Goal: Information Seeking & Learning: Learn about a topic

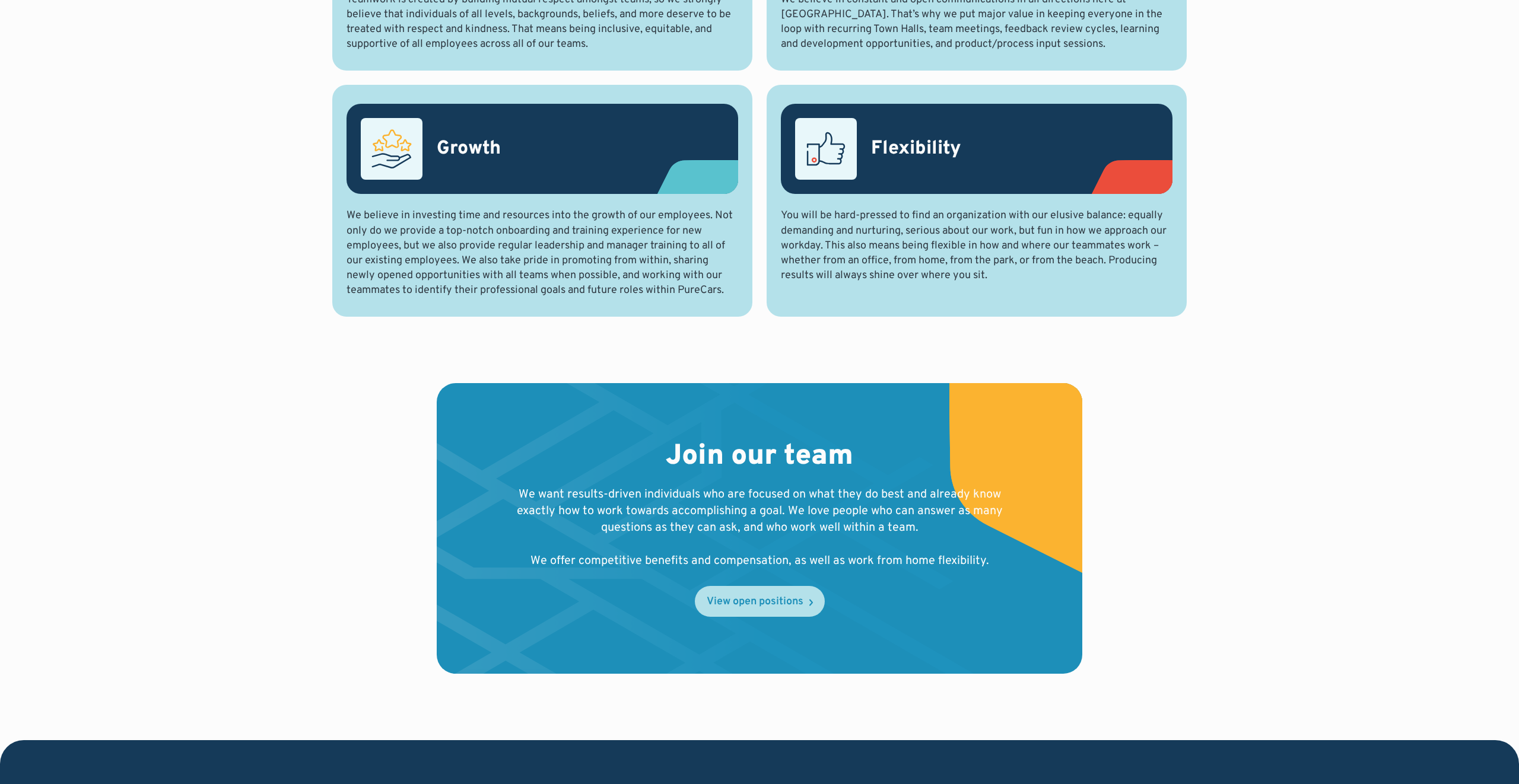
scroll to position [840, 0]
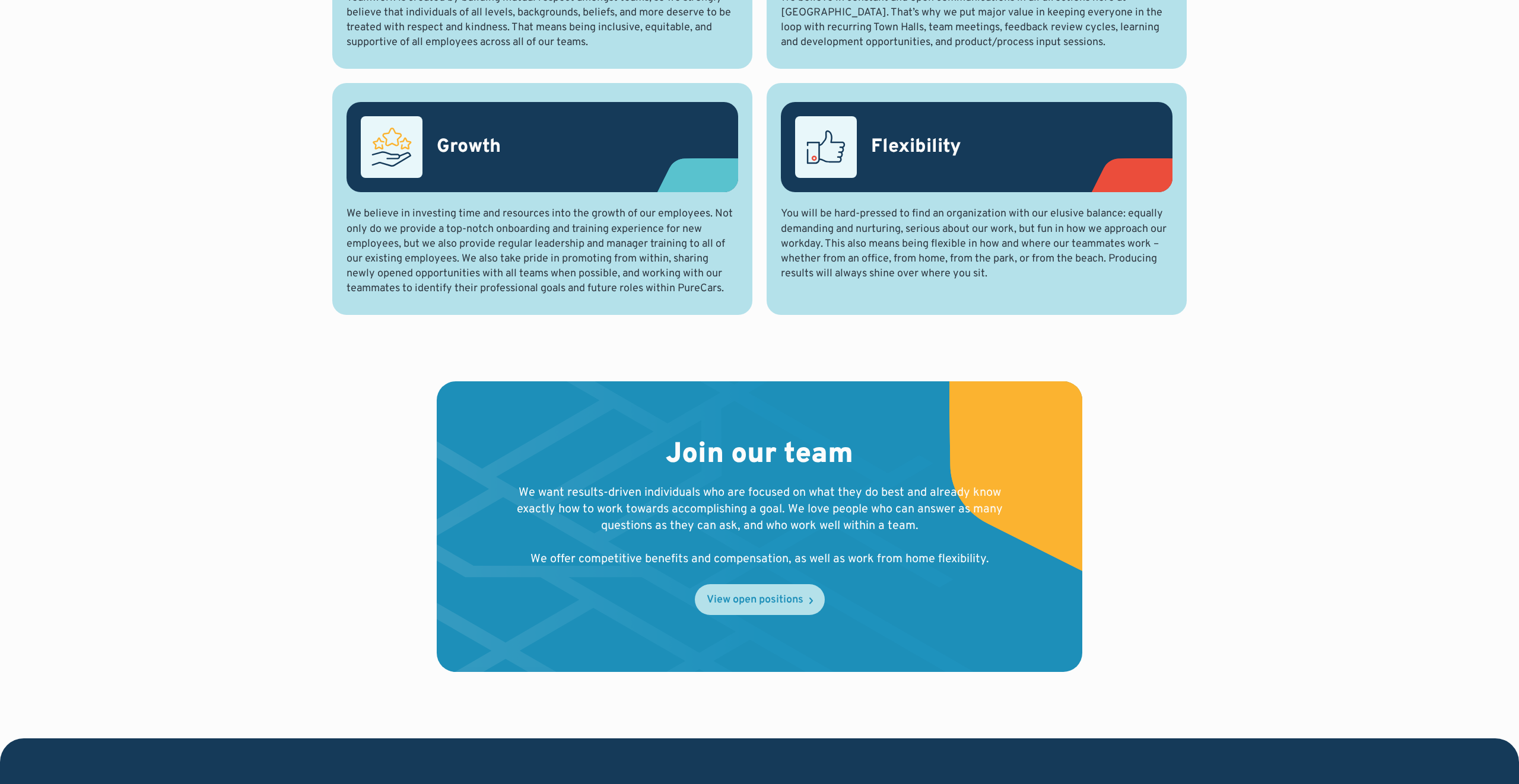
click at [786, 612] on link "View open positions" at bounding box center [760, 600] width 130 height 31
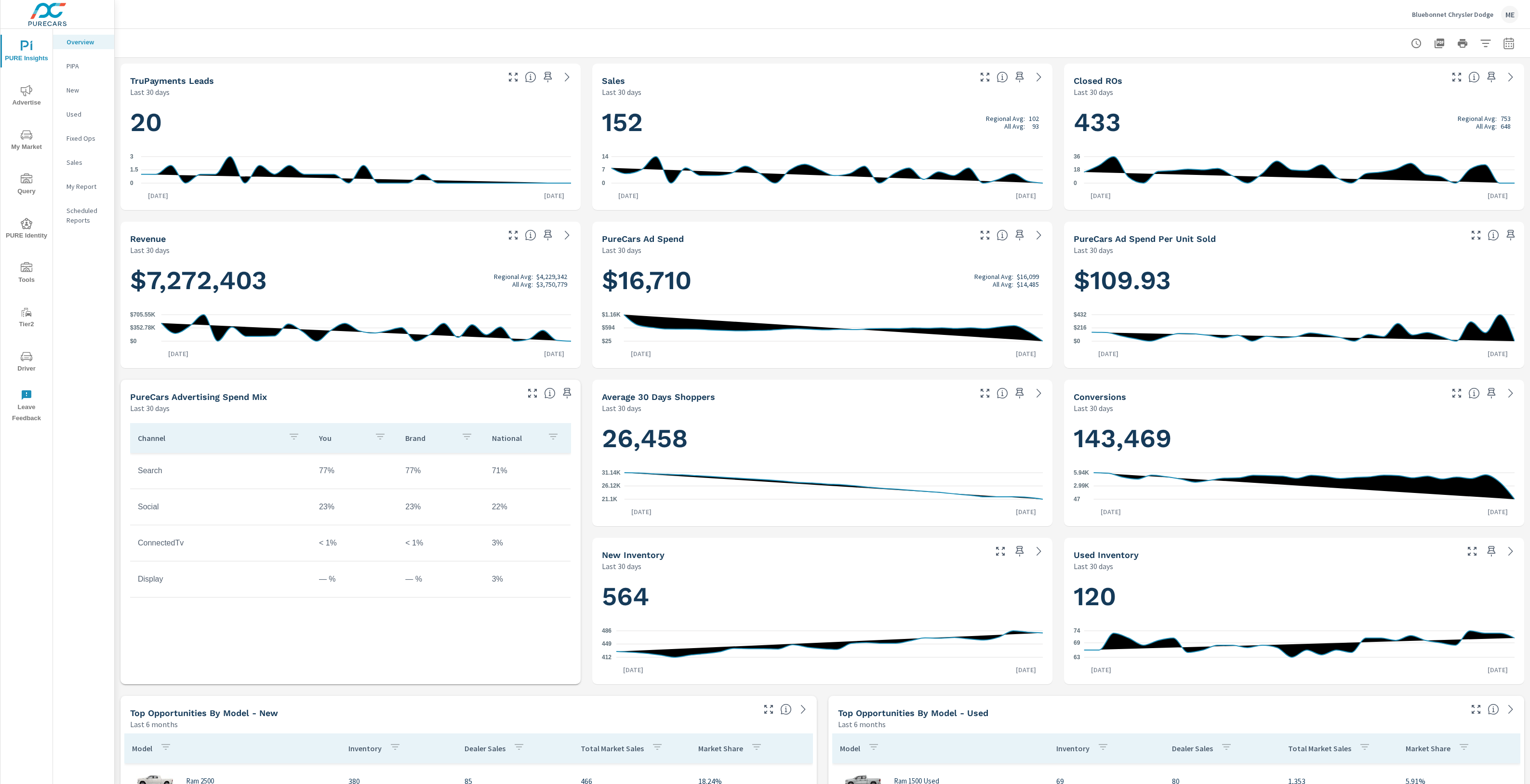
click at [21, 142] on span "My Market" at bounding box center [26, 141] width 46 height 23
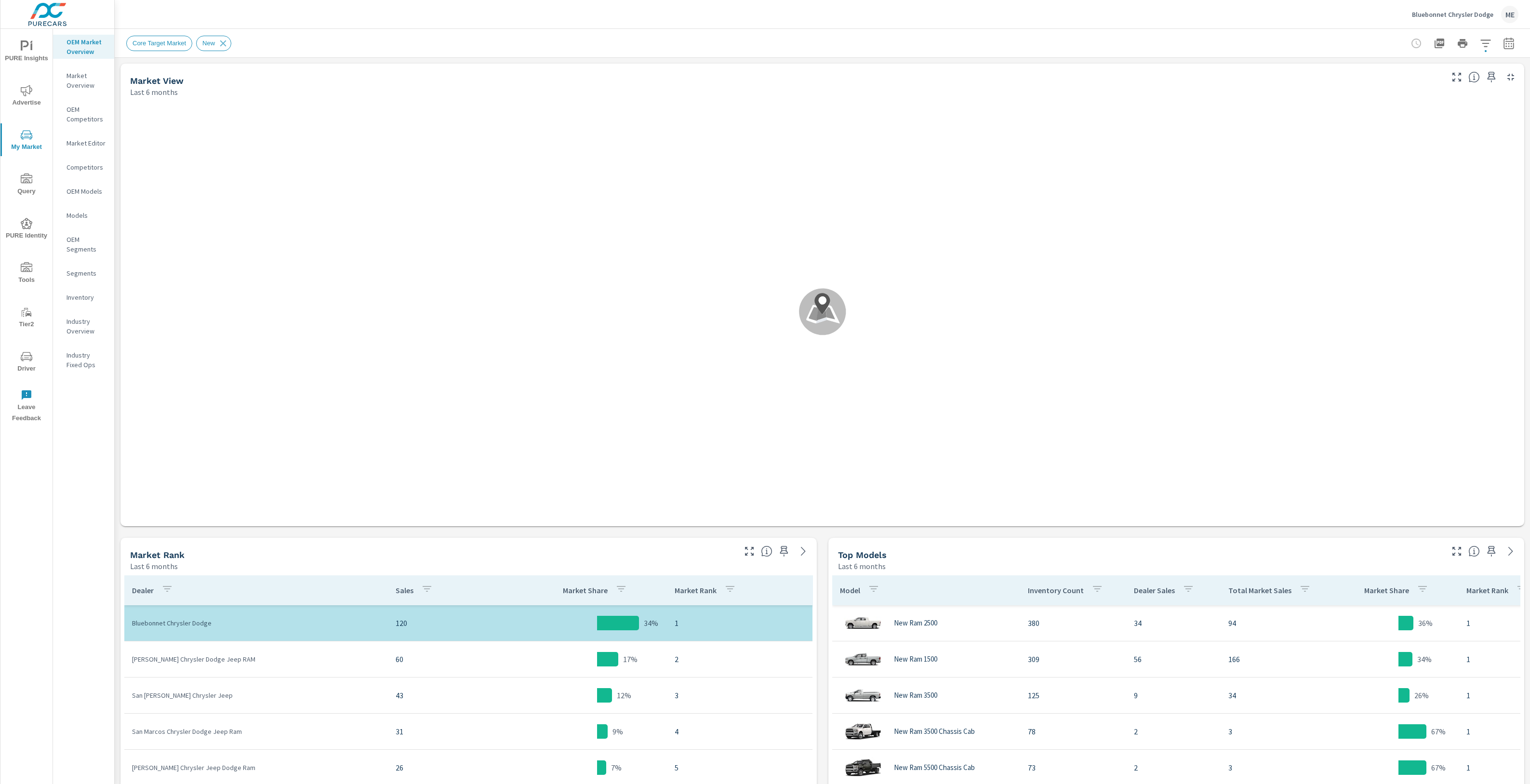
click at [1486, 47] on icon "button" at bounding box center [1485, 43] width 11 height 11
click at [1389, 33] on div at bounding box center [765, 392] width 1530 height 784
click at [1511, 42] on icon "button" at bounding box center [1508, 43] width 11 height 11
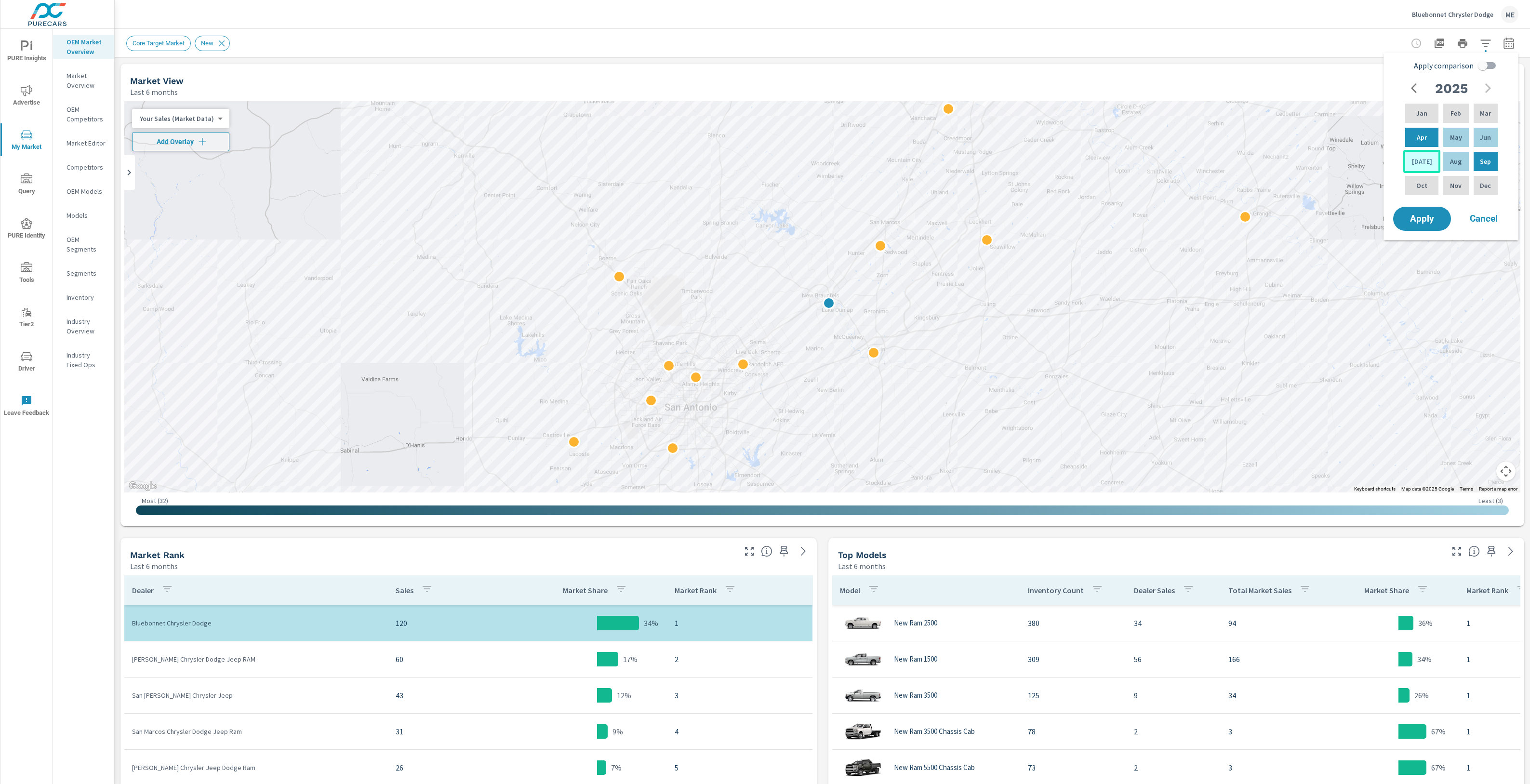
click at [1417, 166] on p "Jul" at bounding box center [1422, 162] width 20 height 10
click at [1420, 169] on div "Jul" at bounding box center [1422, 161] width 37 height 23
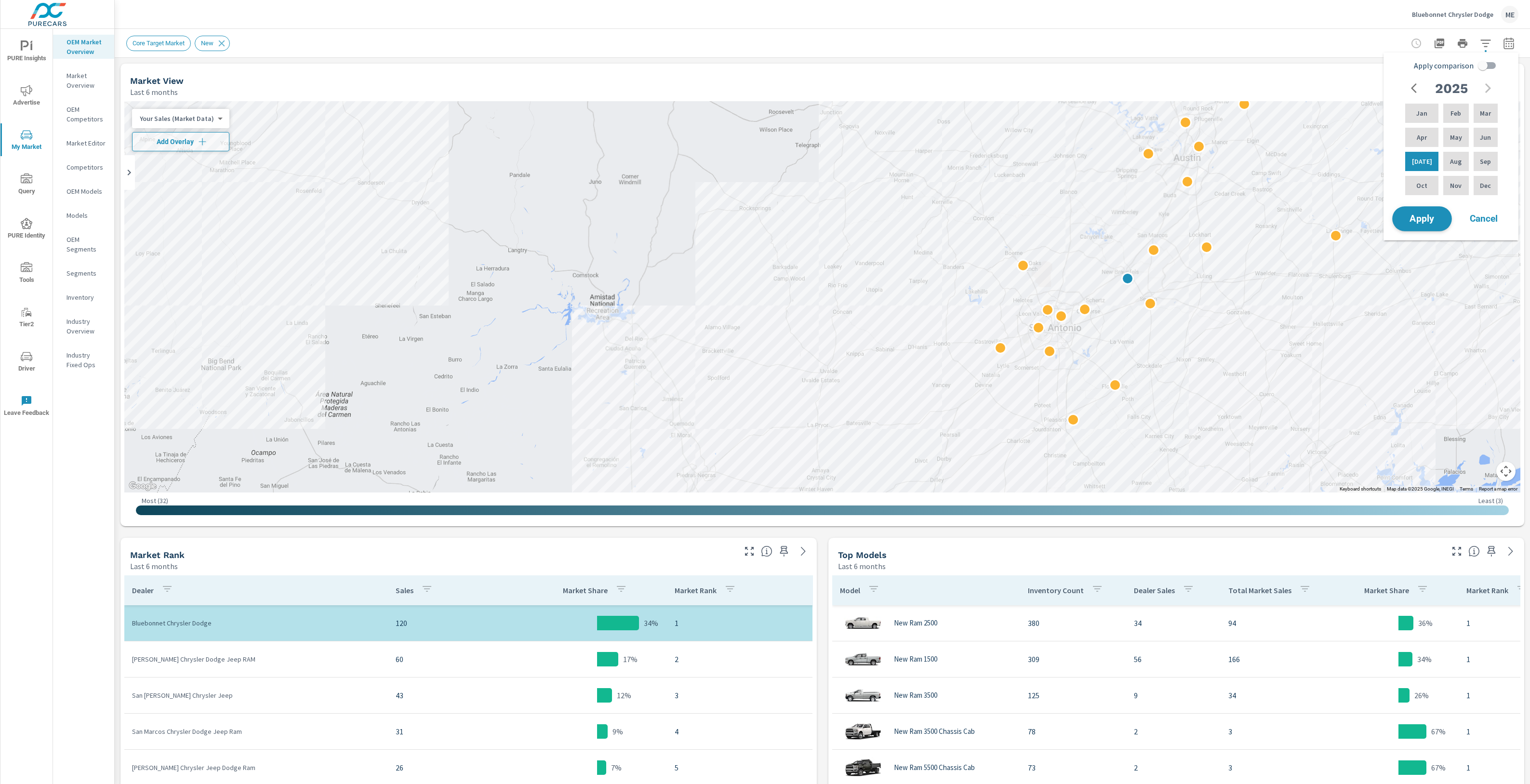
click at [1427, 221] on span "Apply" at bounding box center [1422, 218] width 40 height 9
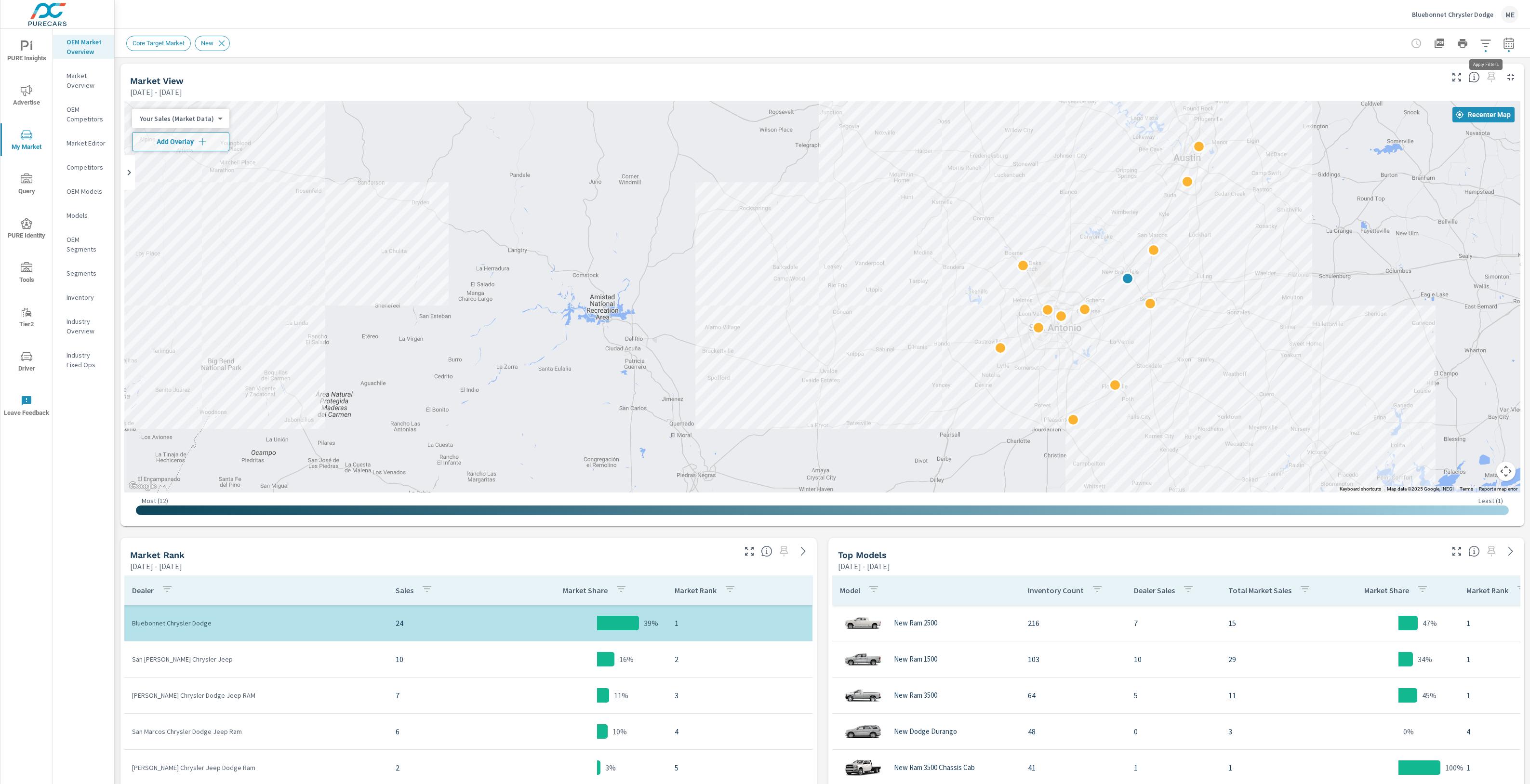
click at [1488, 42] on icon "button" at bounding box center [1485, 43] width 11 height 11
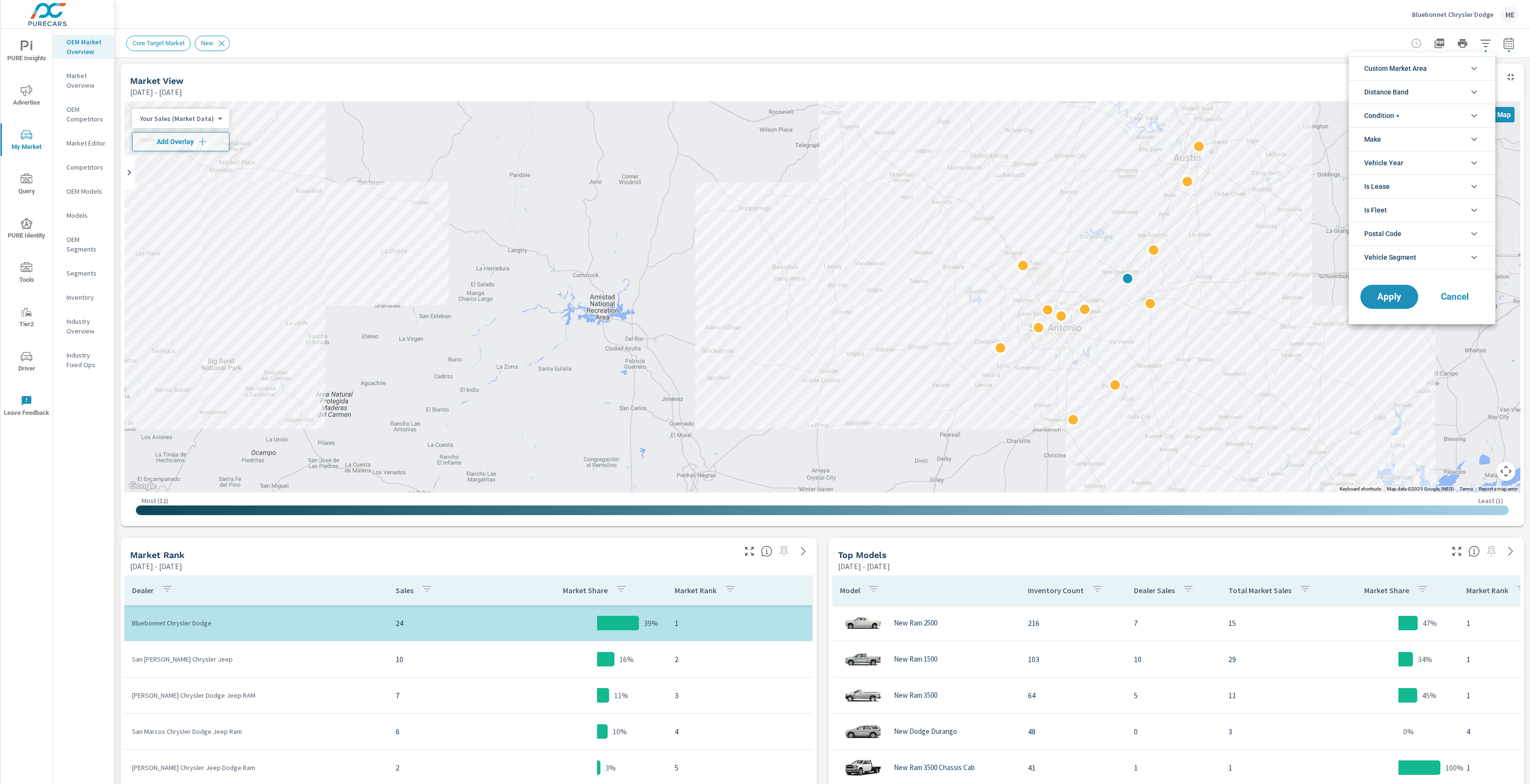
click at [1343, 17] on div at bounding box center [765, 392] width 1530 height 784
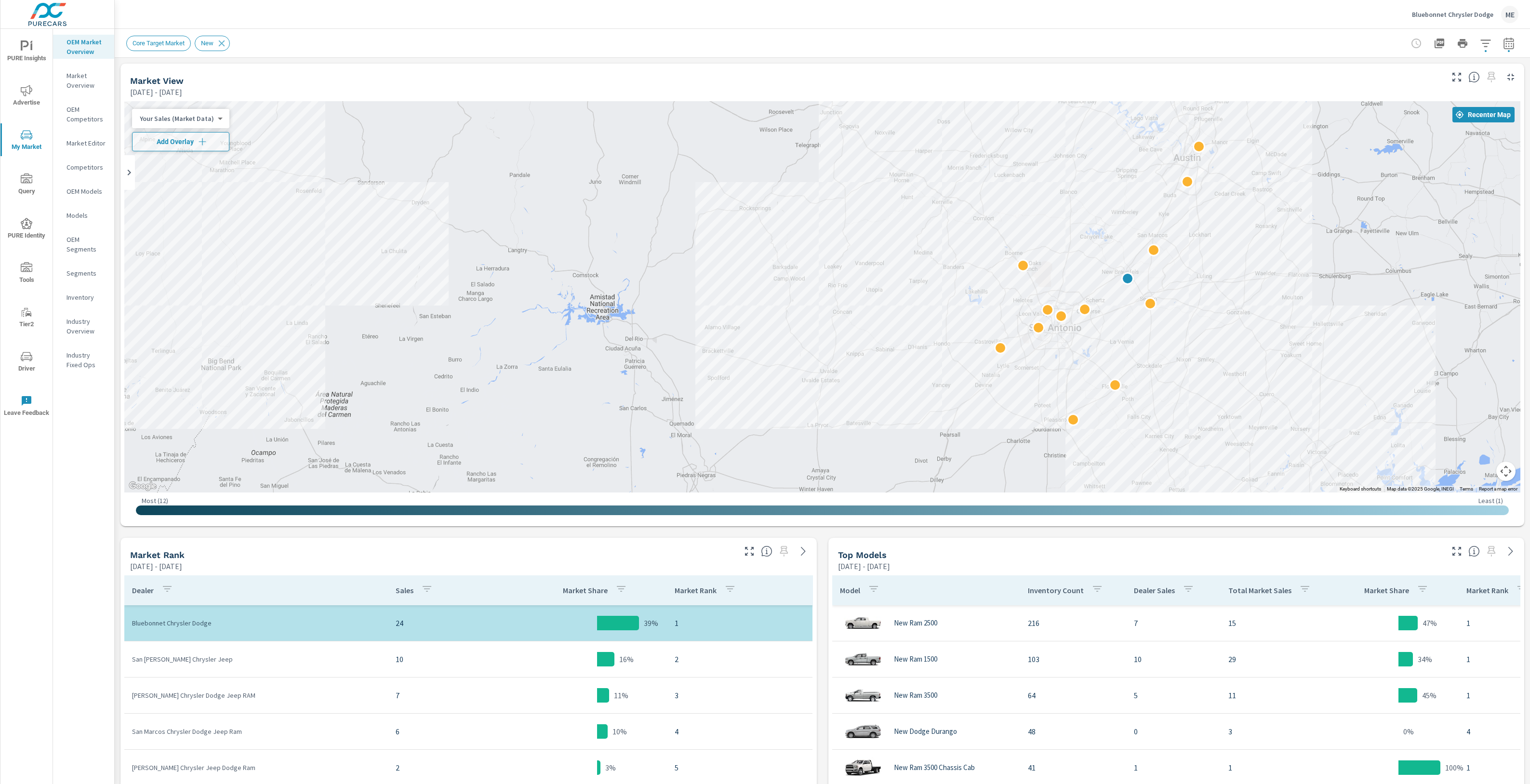
click at [1506, 47] on icon "button" at bounding box center [1508, 43] width 11 height 11
click at [1450, 162] on p "Aug" at bounding box center [1455, 162] width 11 height 10
click at [1437, 223] on span "Apply" at bounding box center [1422, 218] width 40 height 9
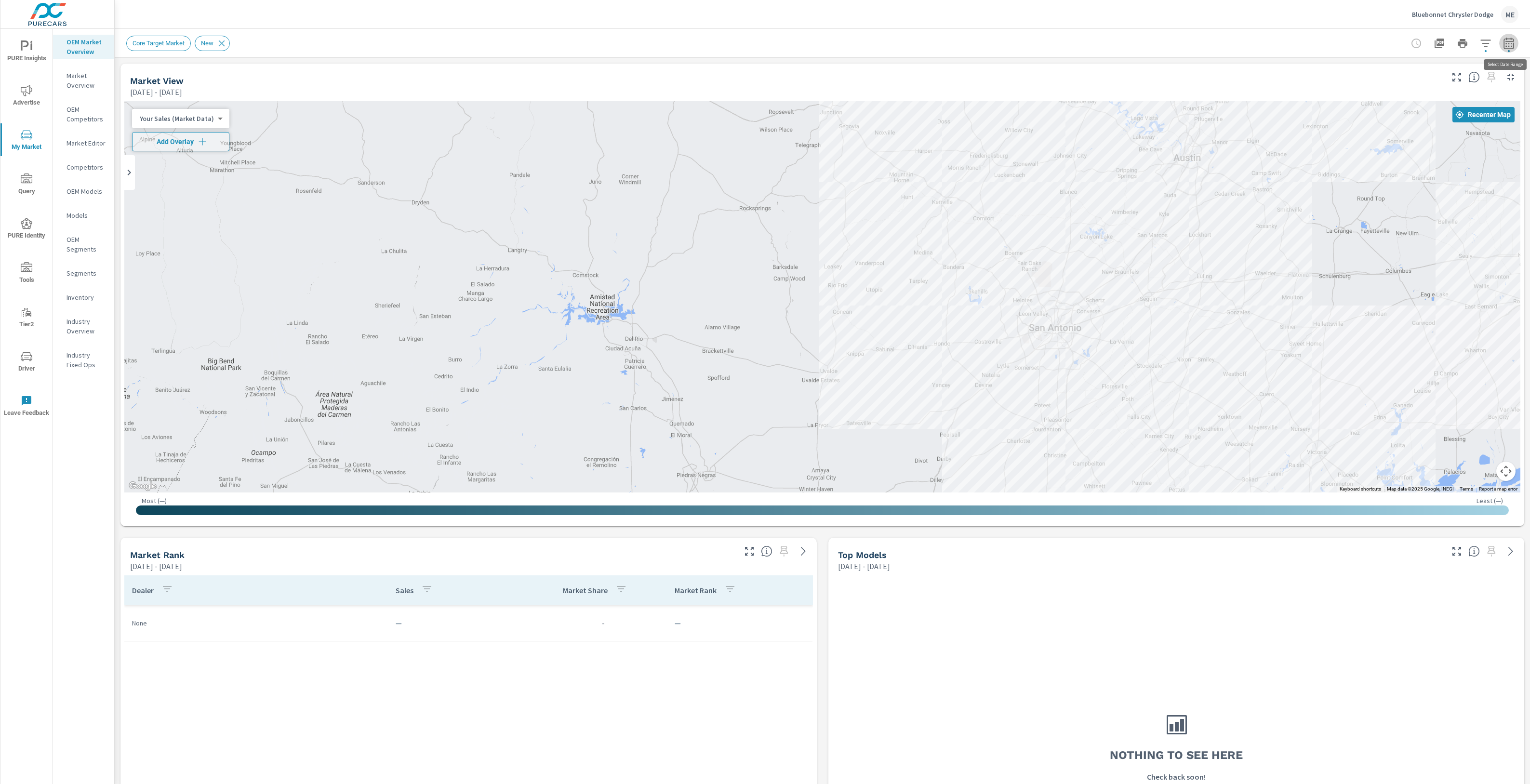
click at [1511, 51] on button "button" at bounding box center [1508, 43] width 19 height 19
click at [1420, 163] on p "Jul" at bounding box center [1422, 162] width 20 height 10
click at [1431, 216] on span "Apply" at bounding box center [1422, 218] width 40 height 9
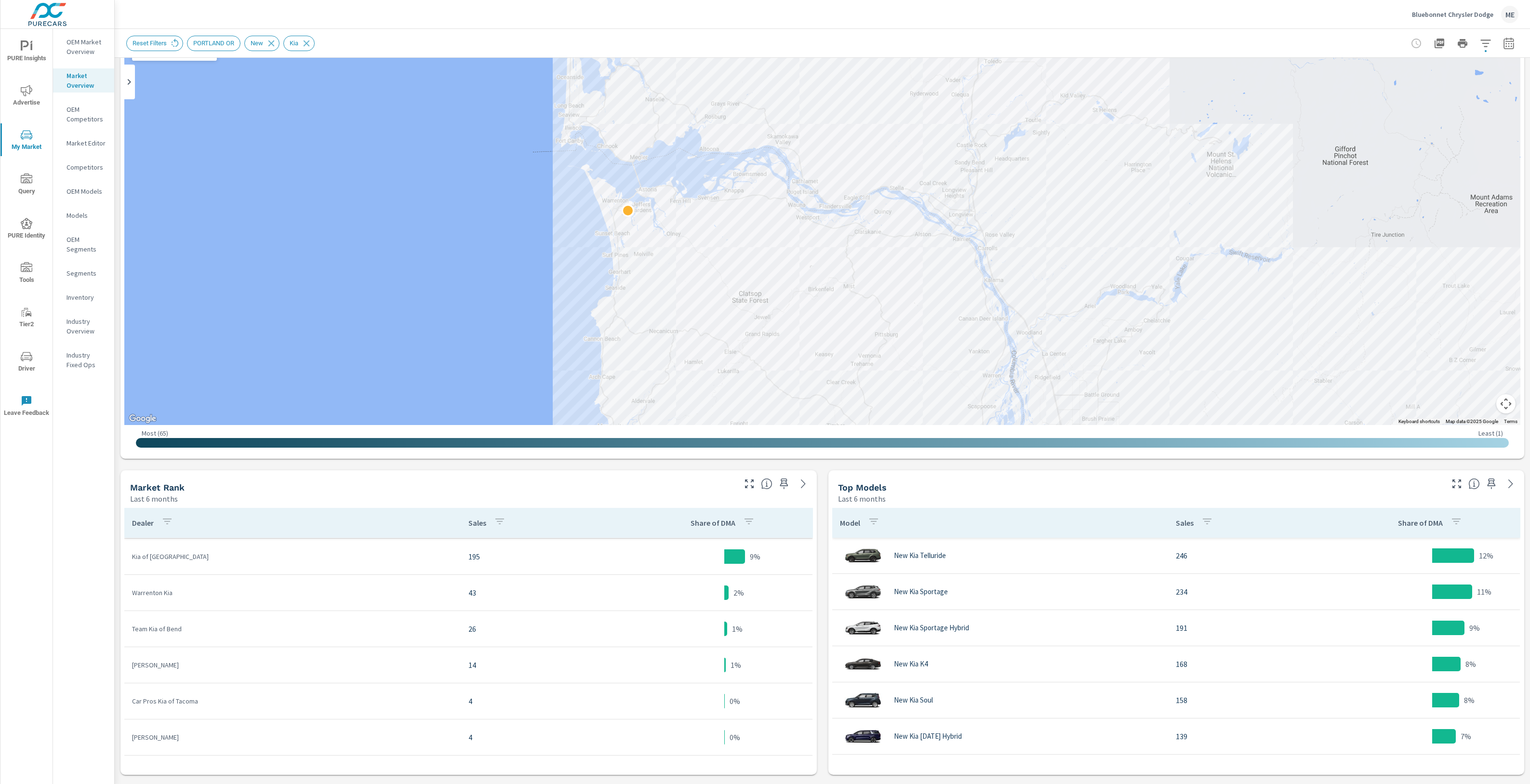
scroll to position [47, 0]
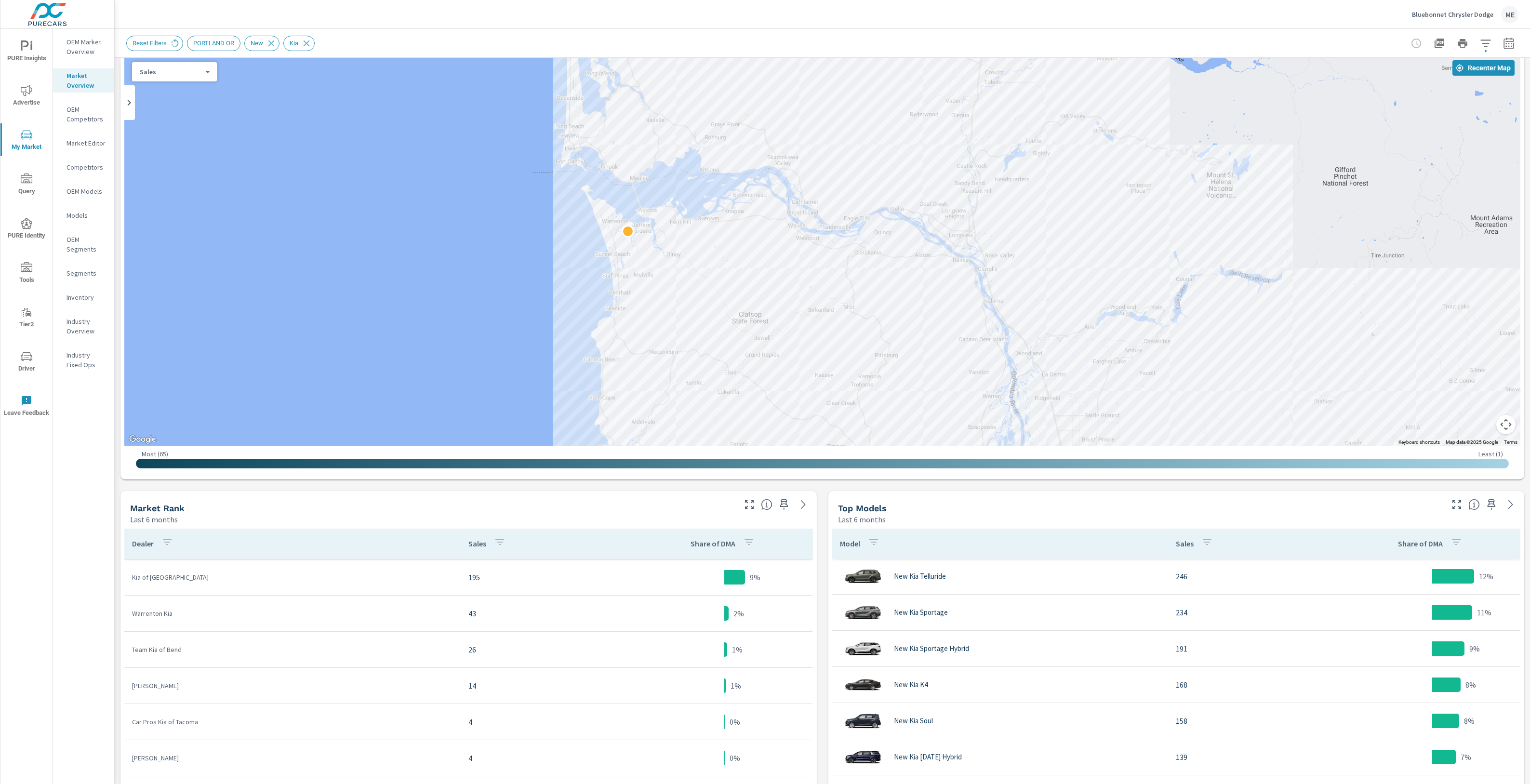
click at [1484, 44] on icon "button" at bounding box center [1485, 43] width 11 height 11
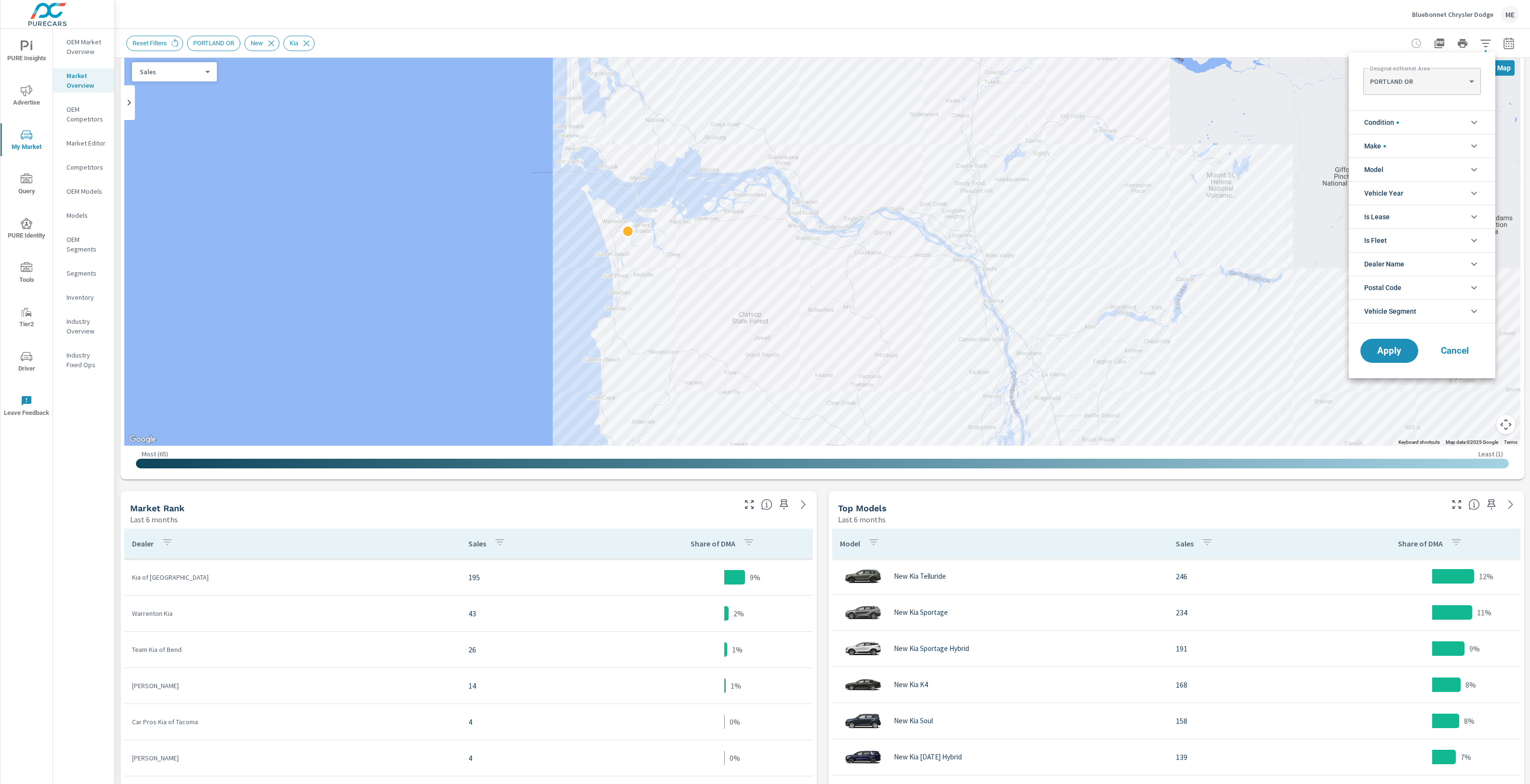
click at [1398, 144] on li "Make" at bounding box center [1422, 145] width 147 height 23
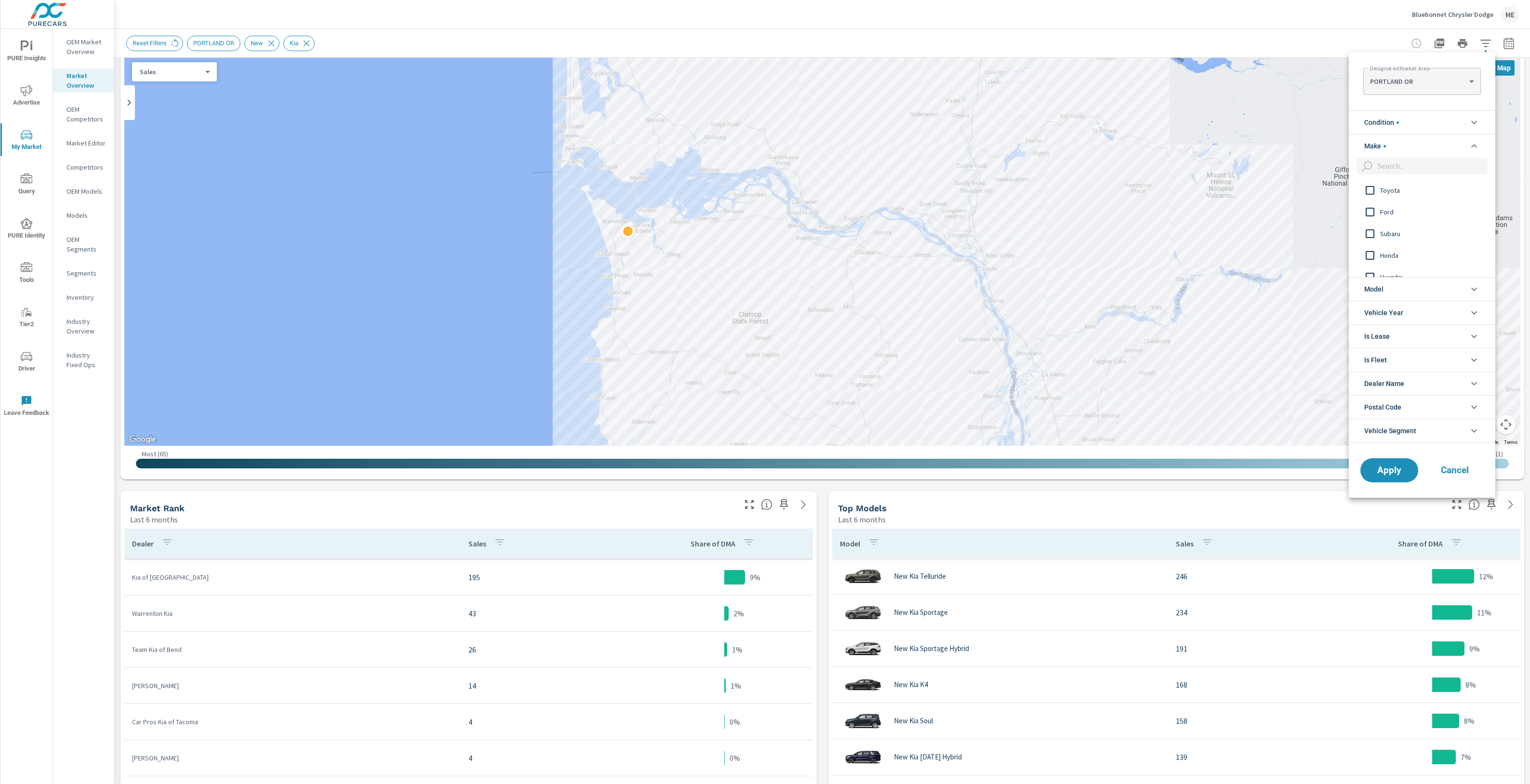
click at [1173, 51] on div at bounding box center [765, 392] width 1530 height 784
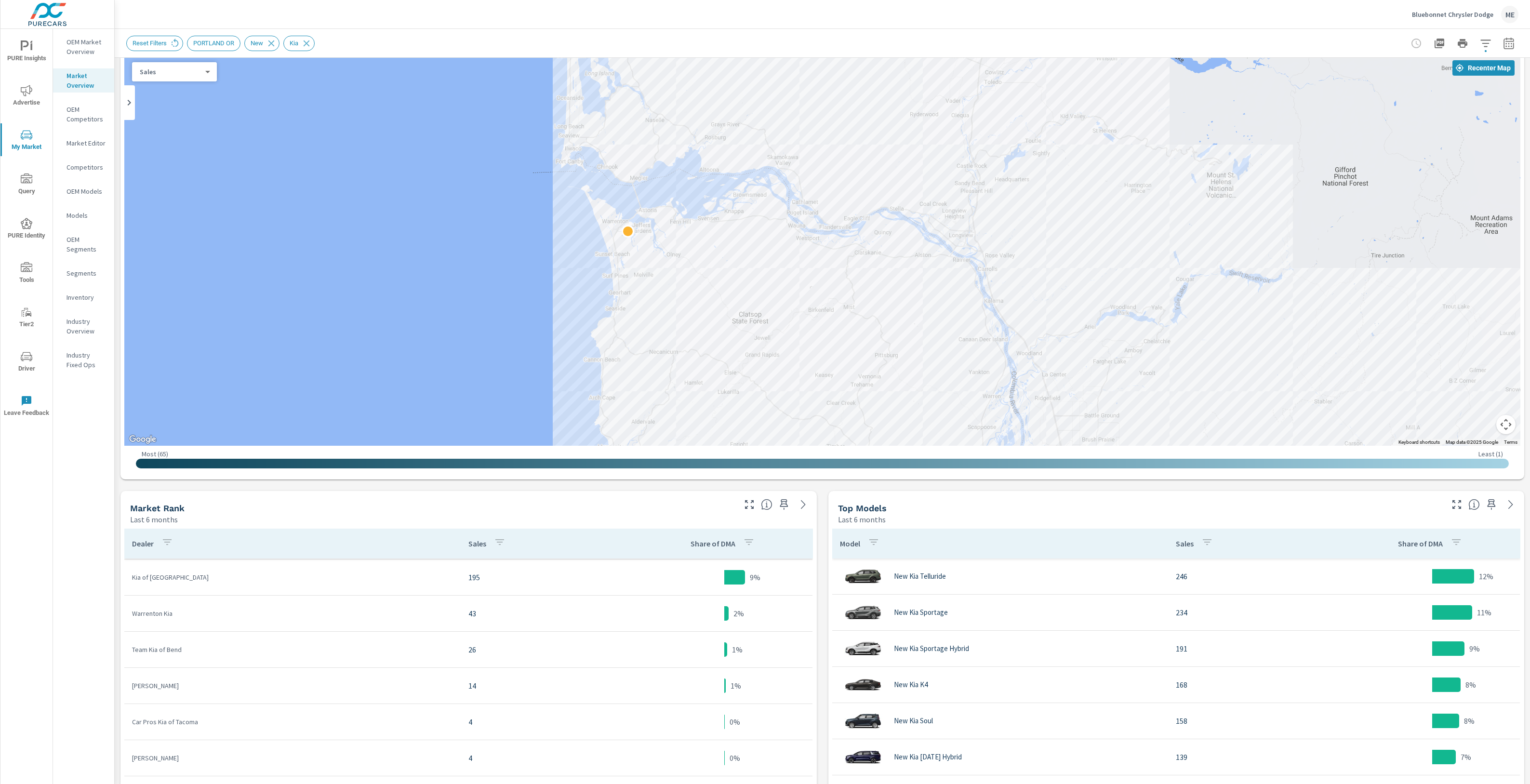
scroll to position [180, 0]
click at [1493, 41] on button "button" at bounding box center [1486, 43] width 19 height 19
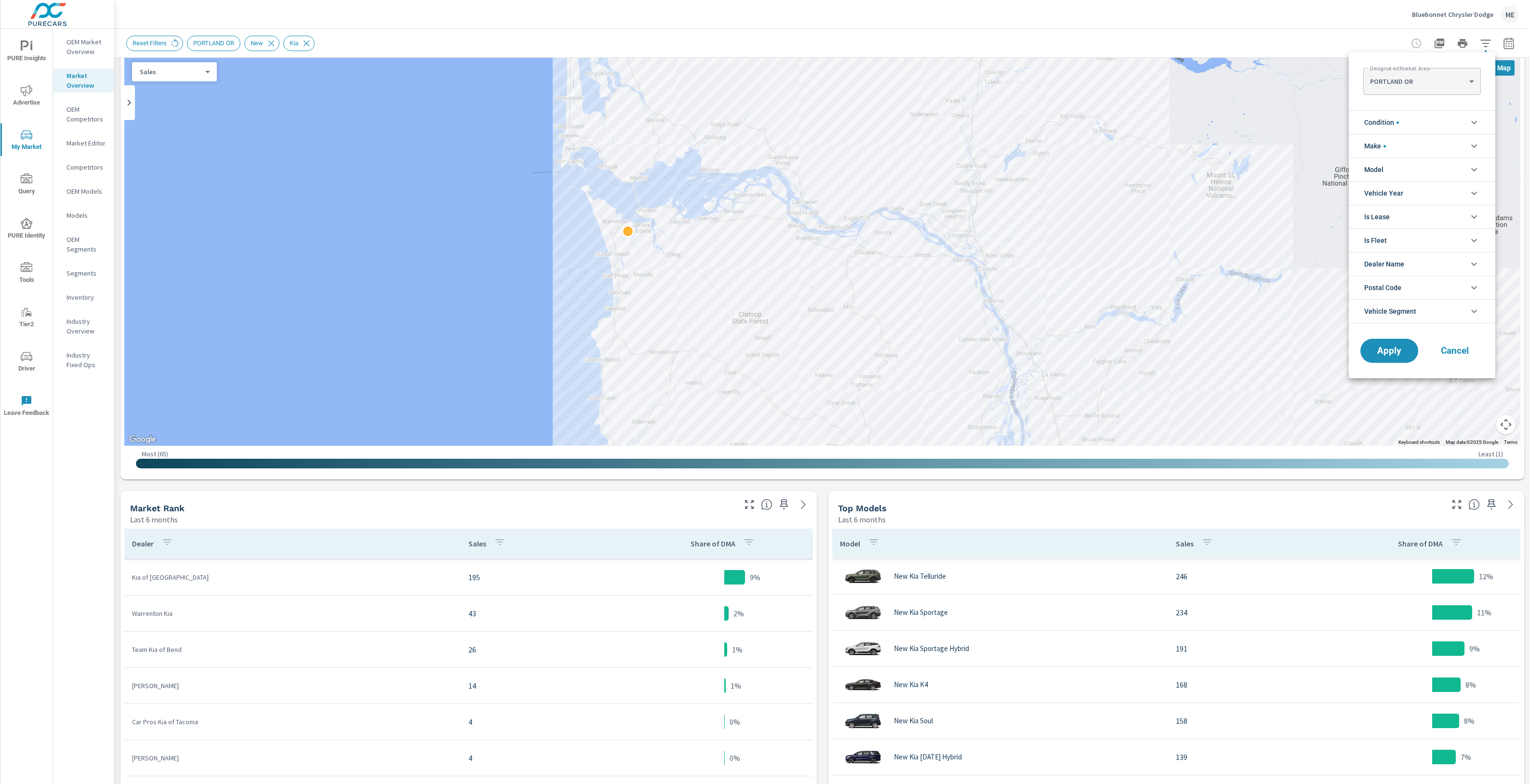
click at [1398, 118] on span "Condition" at bounding box center [1382, 122] width 35 height 23
click at [1388, 165] on span "Used" at bounding box center [1433, 166] width 105 height 11
click at [1388, 143] on span "New" at bounding box center [1433, 145] width 105 height 11
click at [1389, 391] on span "Apply" at bounding box center [1389, 394] width 40 height 9
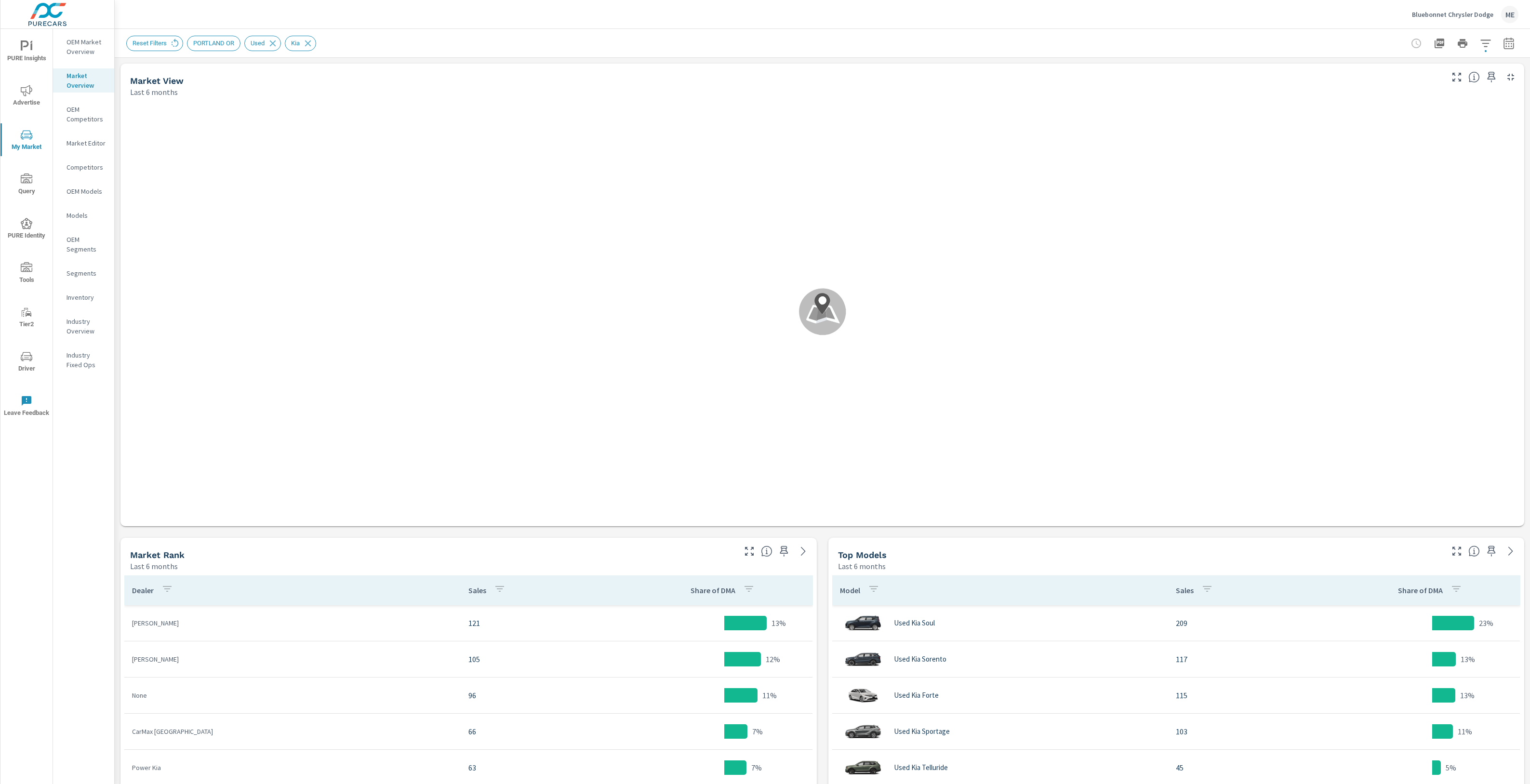
scroll to position [145, 0]
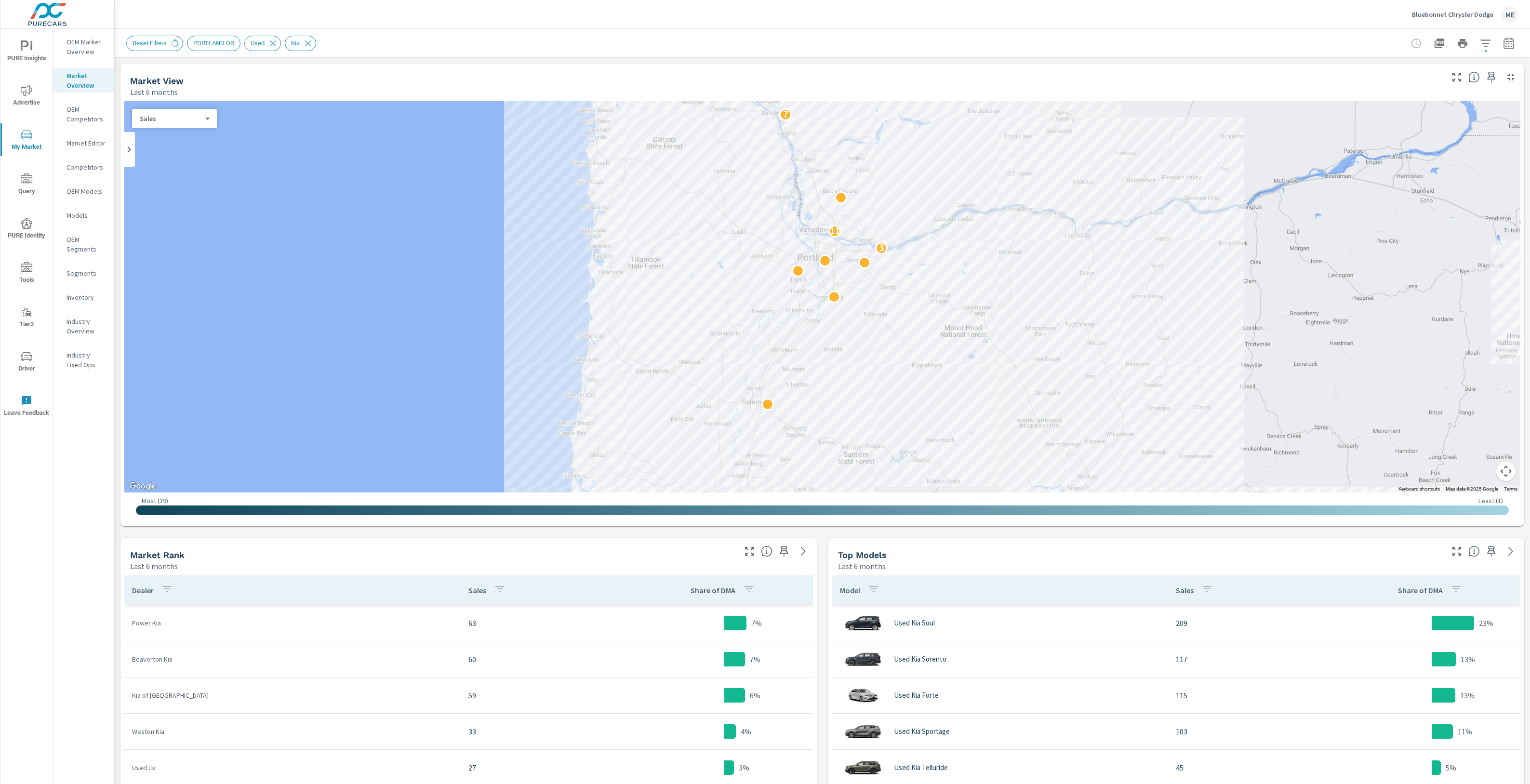
click at [1512, 38] on icon "button" at bounding box center [1508, 43] width 11 height 11
click at [1451, 129] on div "May" at bounding box center [1456, 137] width 29 height 23
click at [1422, 157] on p "[DATE]" at bounding box center [1422, 162] width 20 height 10
click at [1480, 66] on input "Apply comparison" at bounding box center [1483, 65] width 55 height 19
checkbox input "true"
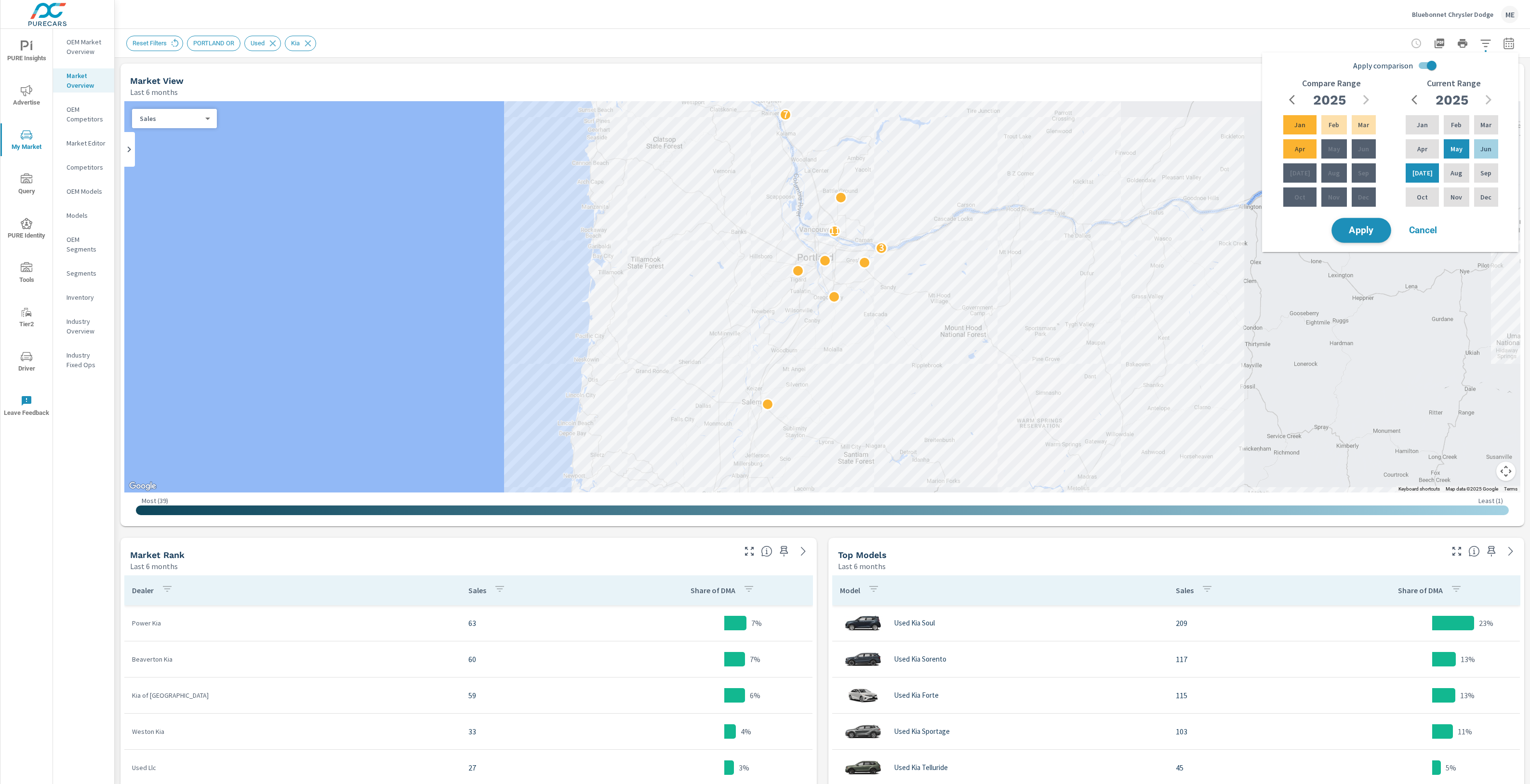
click at [1367, 221] on button "Apply" at bounding box center [1361, 230] width 60 height 25
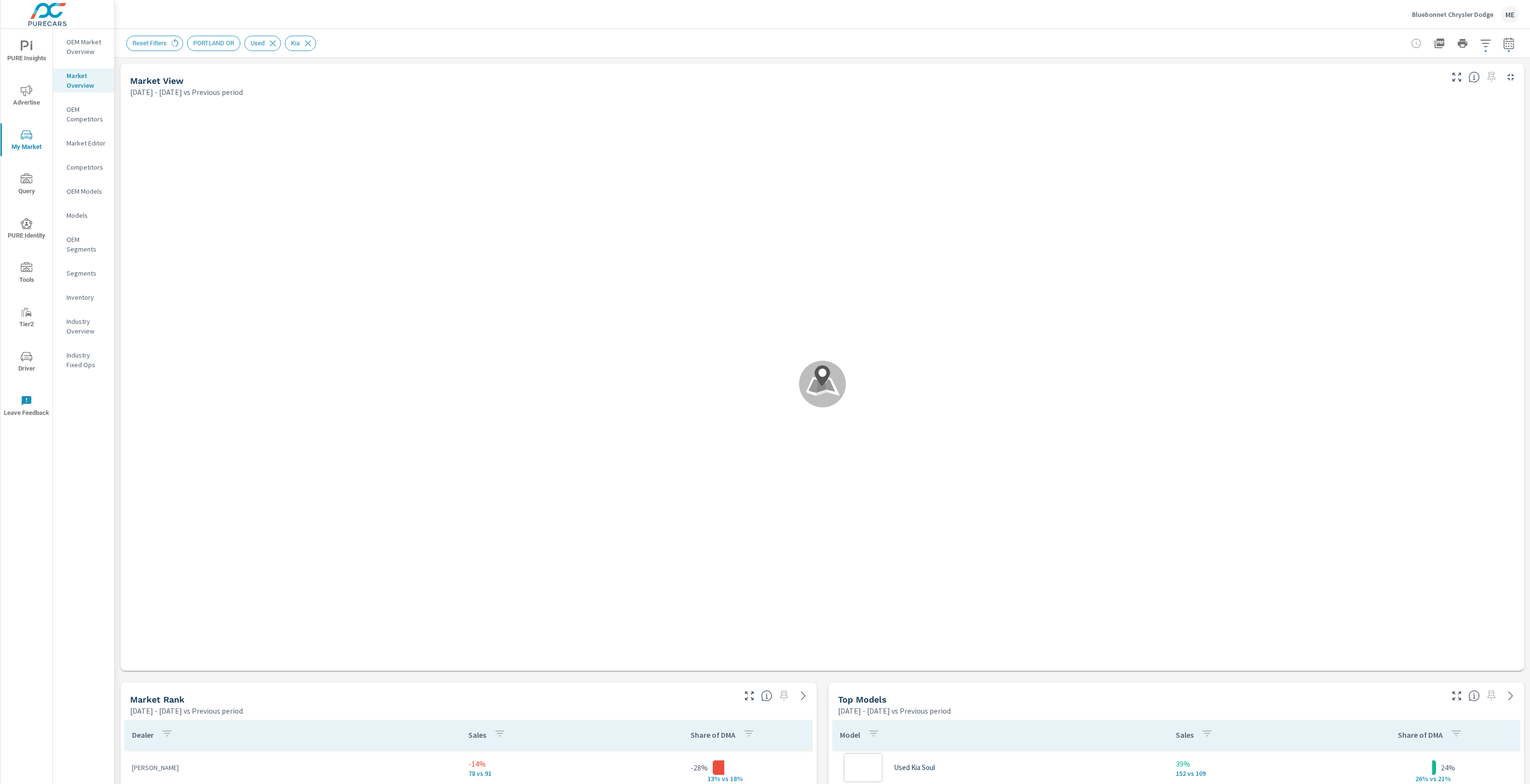
scroll to position [145, 0]
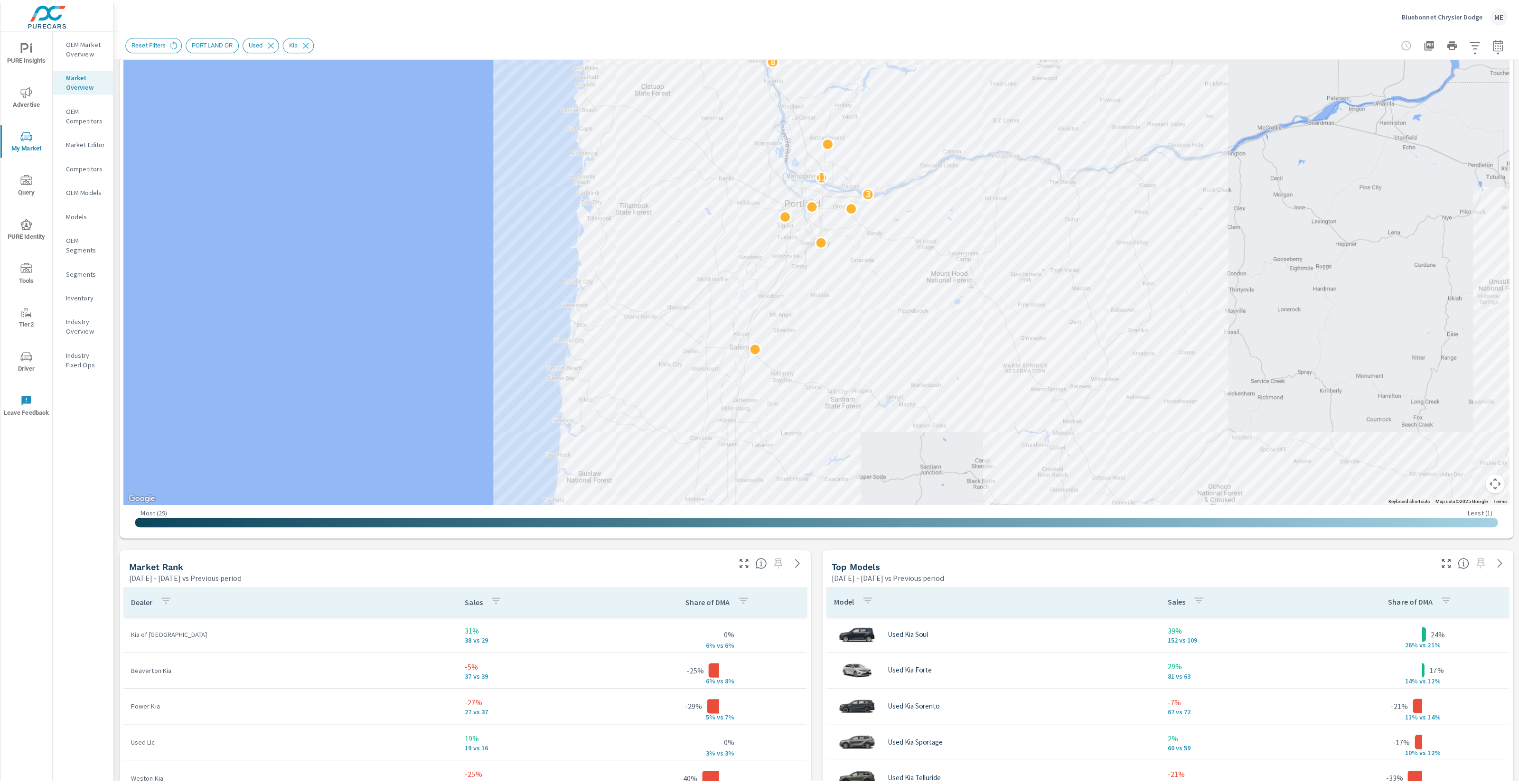
scroll to position [132, 0]
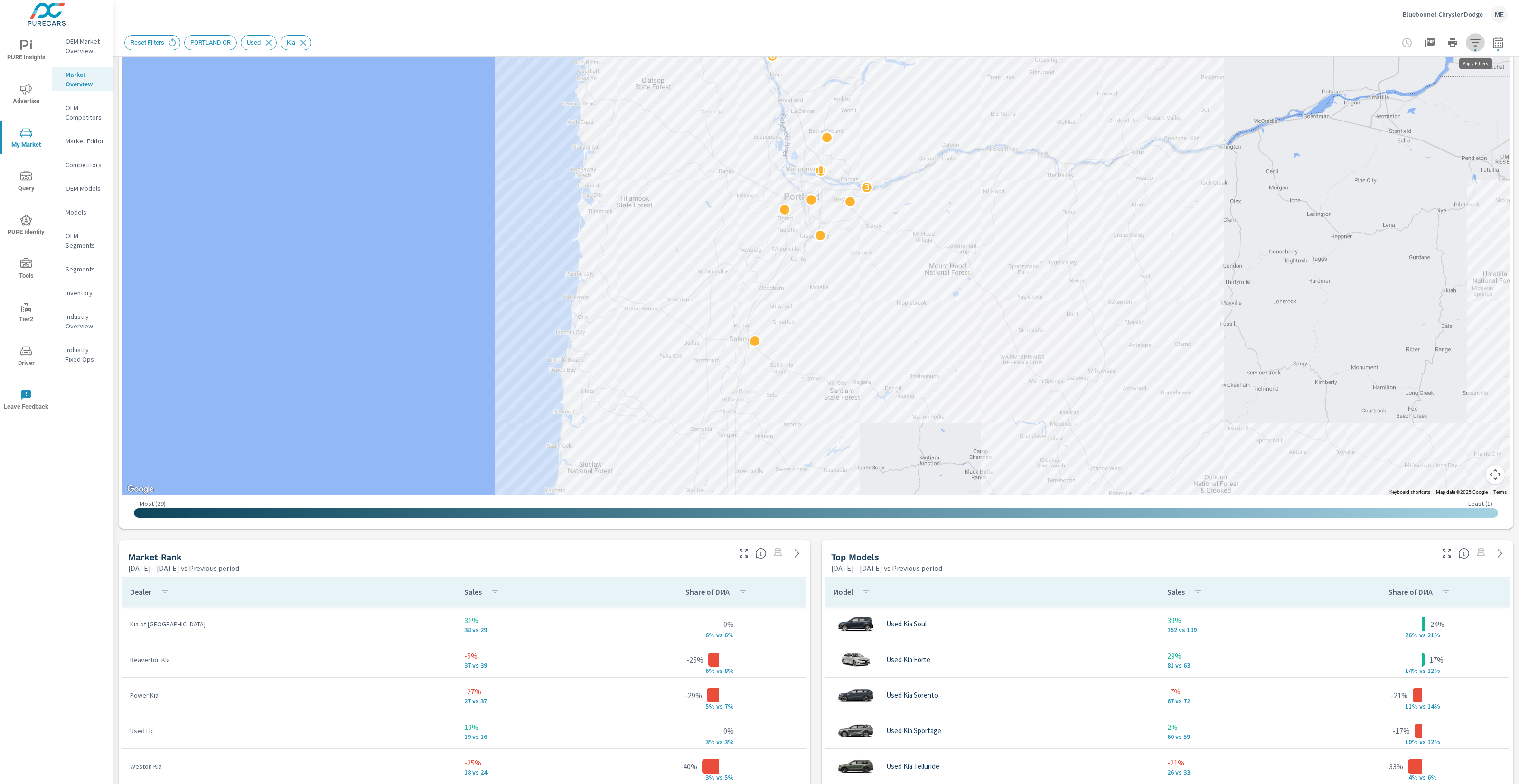
click at [1476, 46] on icon "button" at bounding box center [1475, 42] width 11 height 11
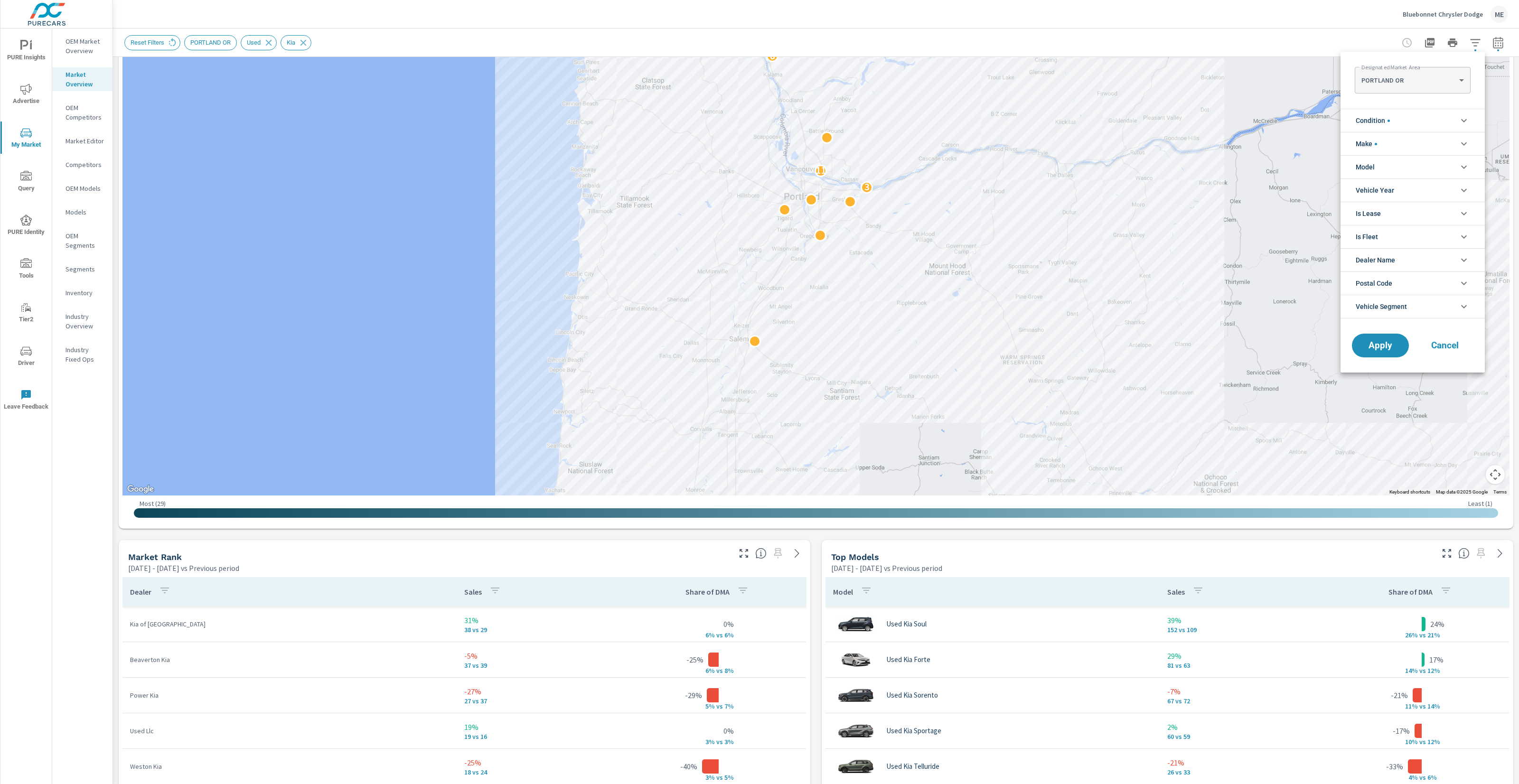
scroll to position [96, 0]
drag, startPoint x: 1153, startPoint y: 123, endPoint x: 1160, endPoint y: 183, distance: 60.4
click at [1182, 270] on div at bounding box center [760, 392] width 1519 height 784
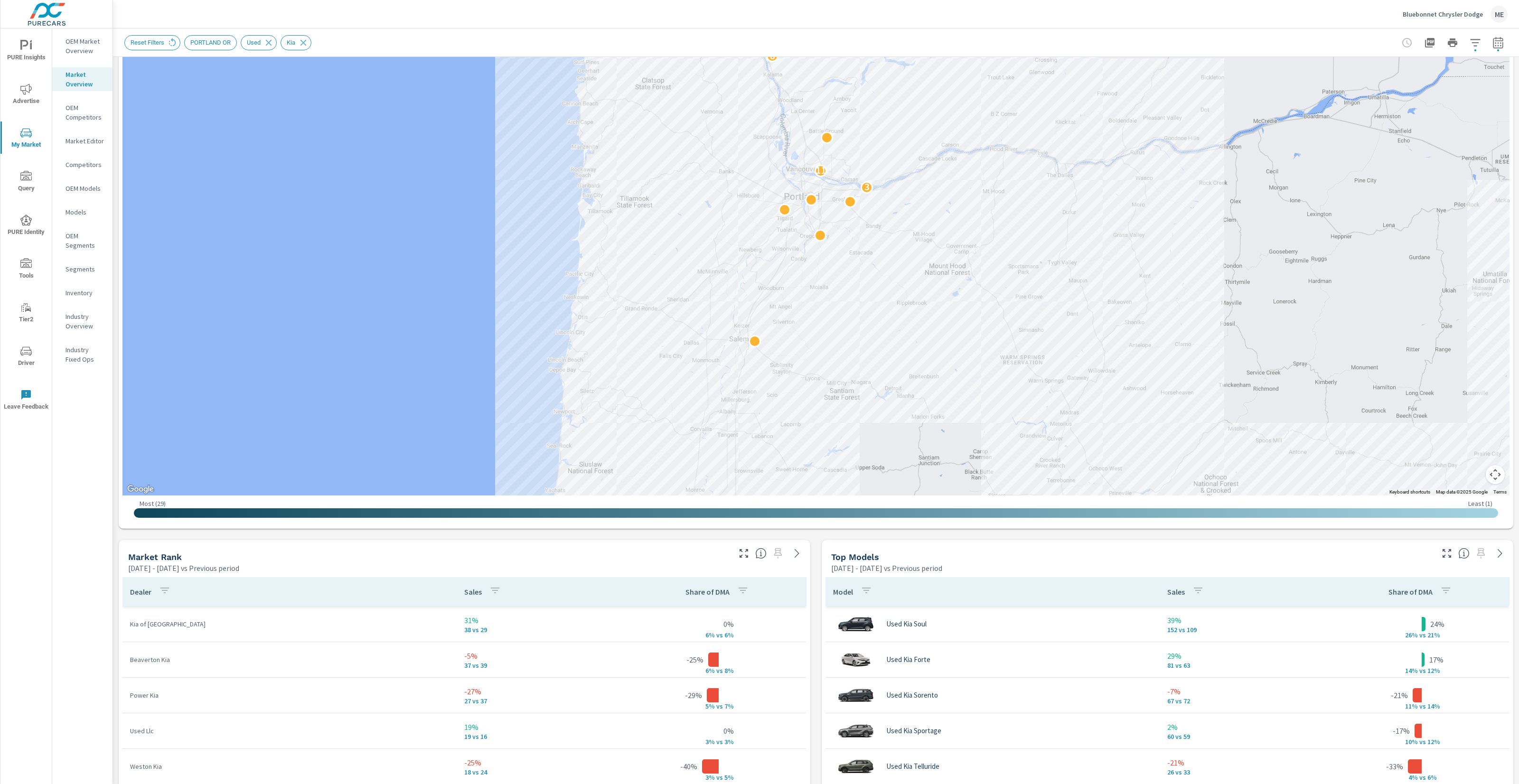
drag, startPoint x: 1159, startPoint y: 210, endPoint x: 1158, endPoint y: 303, distance: 93.0
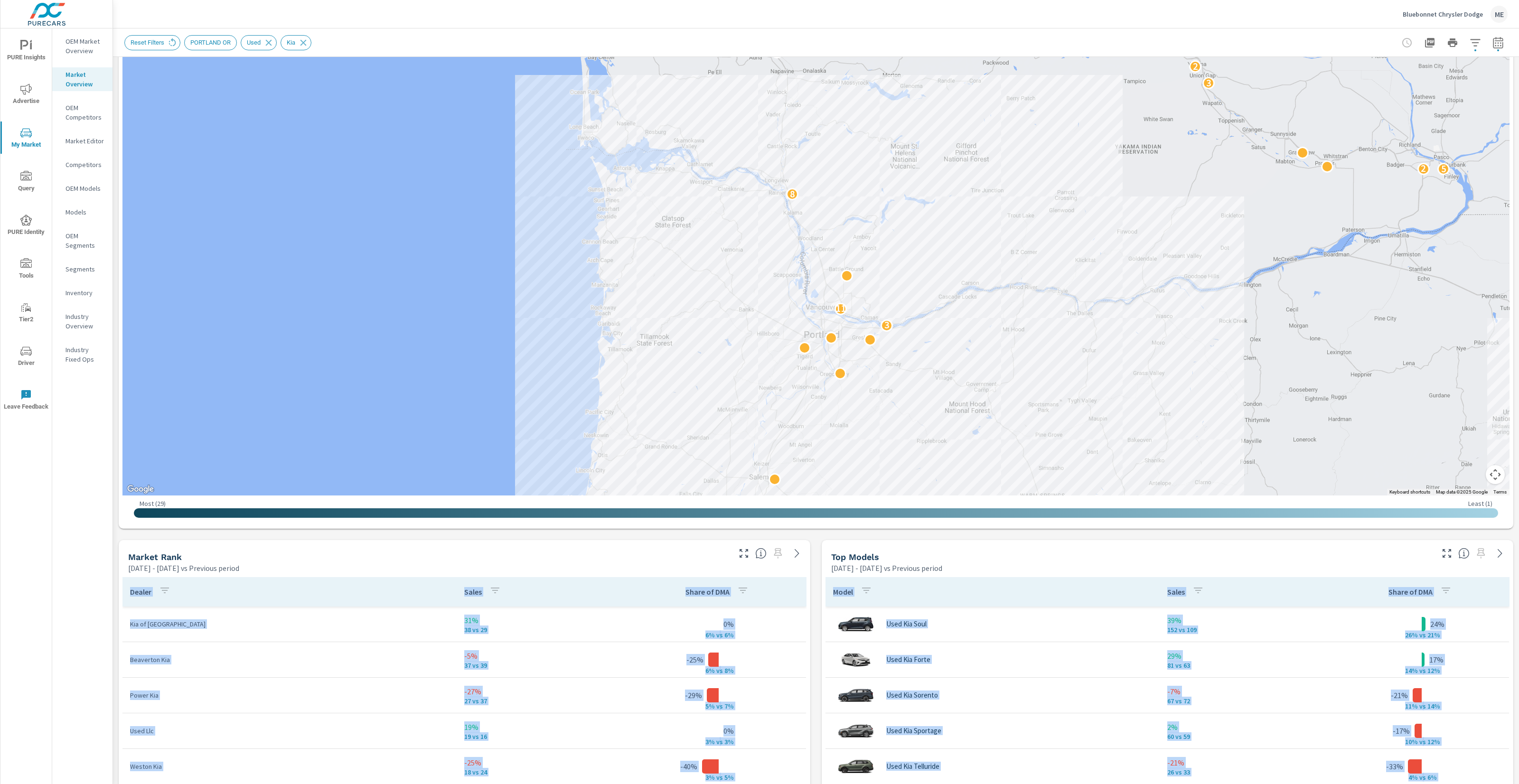
click at [1147, 421] on div "2 3 11 8 5 2 3 2 2 4 5 2 7 3 6 2 3 4 2 3" at bounding box center [1444, 711] width 1215 height 683
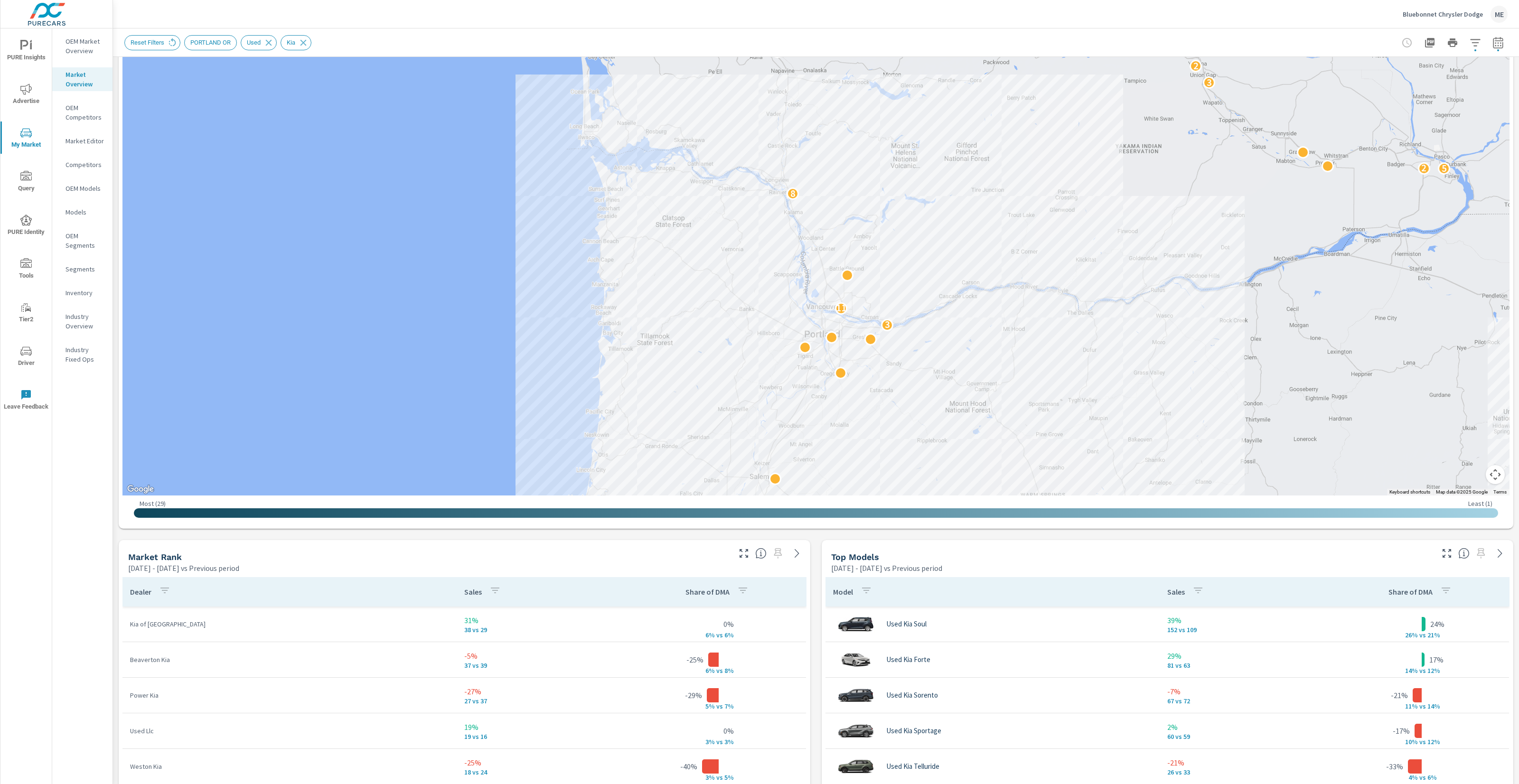
click at [890, 19] on div "Bluebonnet Chrysler Dodge ME" at bounding box center [816, 14] width 1383 height 28
click at [1149, 38] on div "Reset Filters PORTLAND OR Used Kia" at bounding box center [749, 43] width 1250 height 15
click at [1150, 38] on div "Reset Filters PORTLAND OR Used Kia" at bounding box center [749, 43] width 1250 height 15
click at [1477, 42] on icon "button" at bounding box center [1475, 42] width 10 height 7
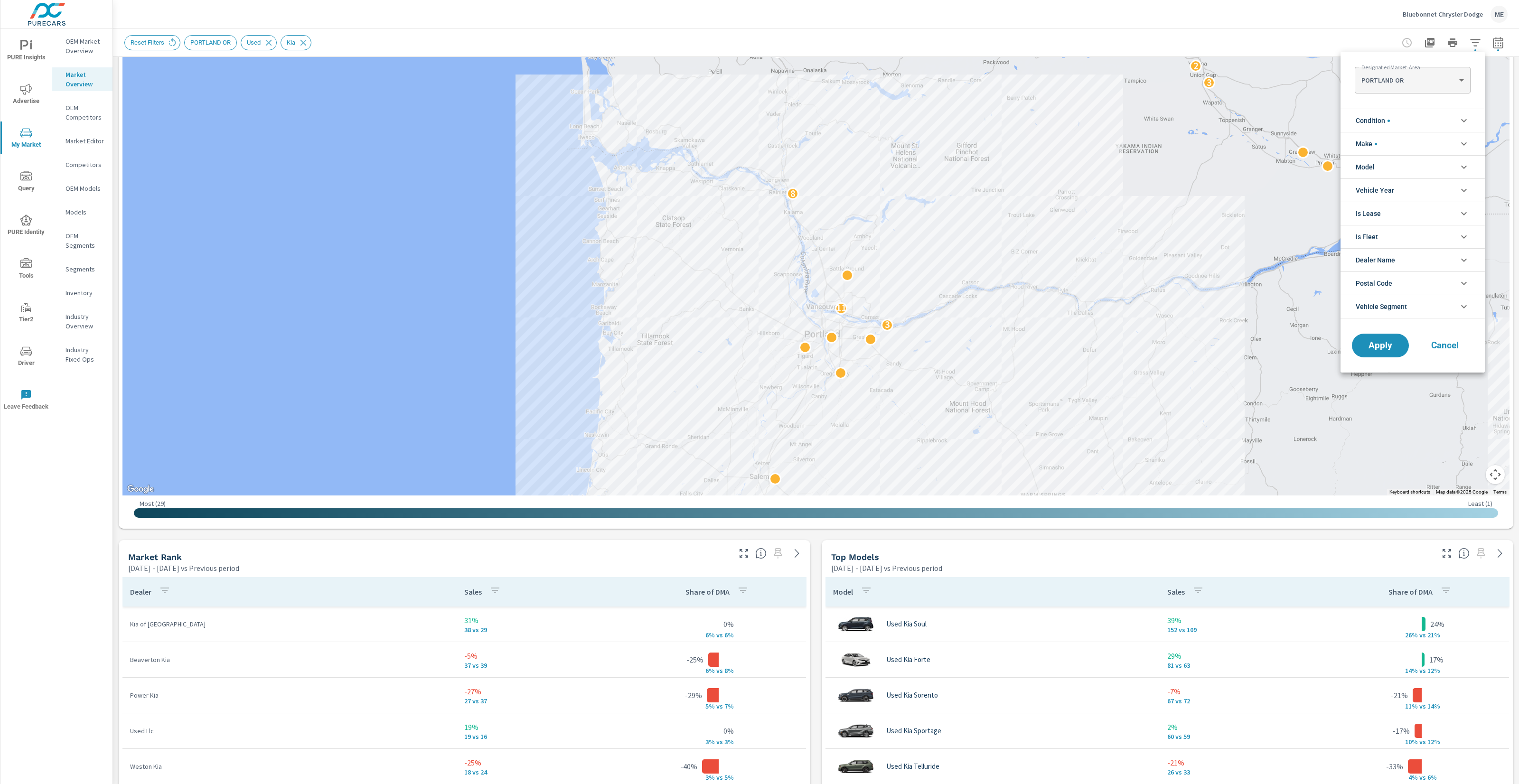
scroll to position [32, 0]
click at [1388, 147] on li "Make" at bounding box center [1412, 143] width 144 height 23
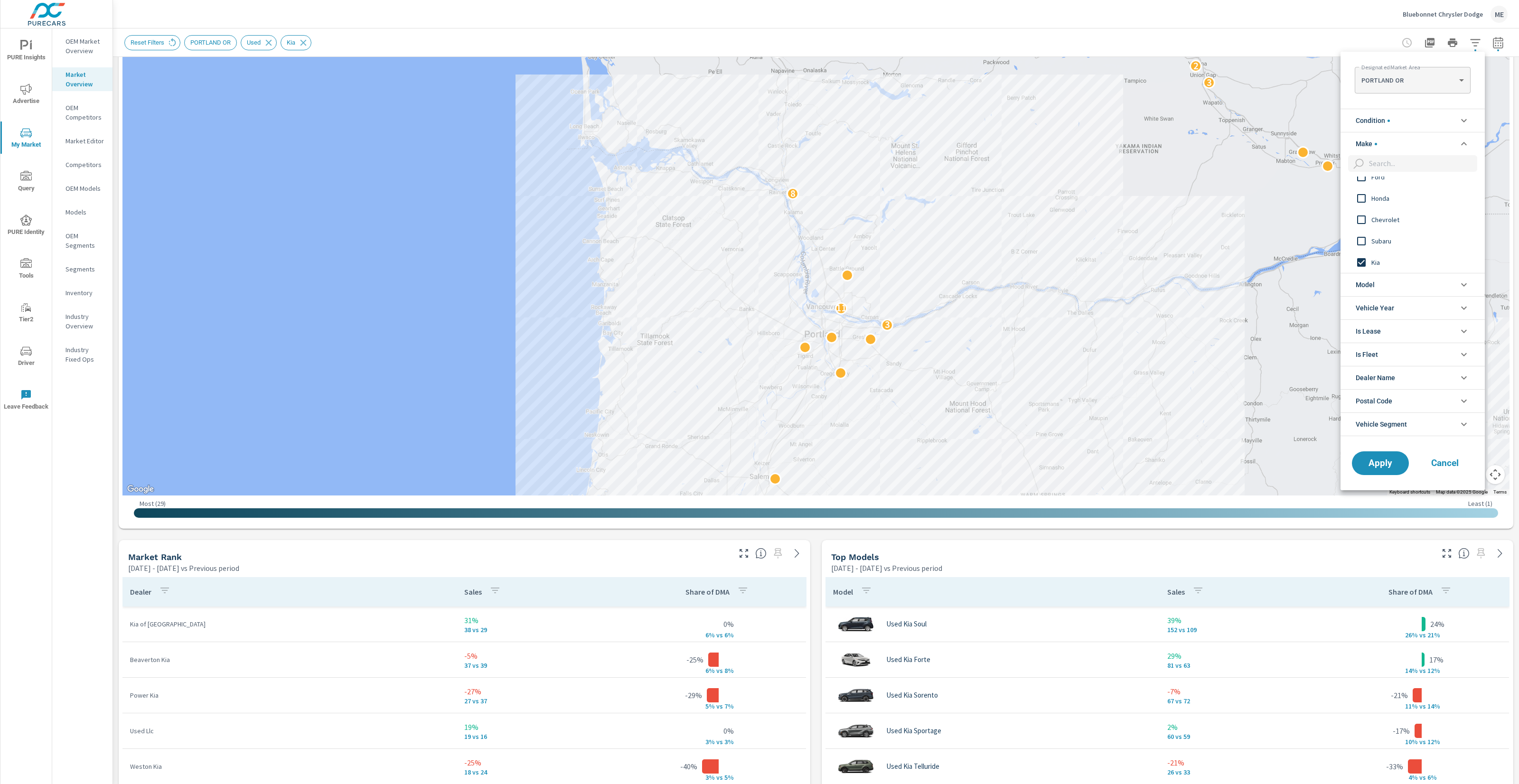
scroll to position [0, 0]
click at [1388, 147] on li "Make" at bounding box center [1412, 143] width 144 height 23
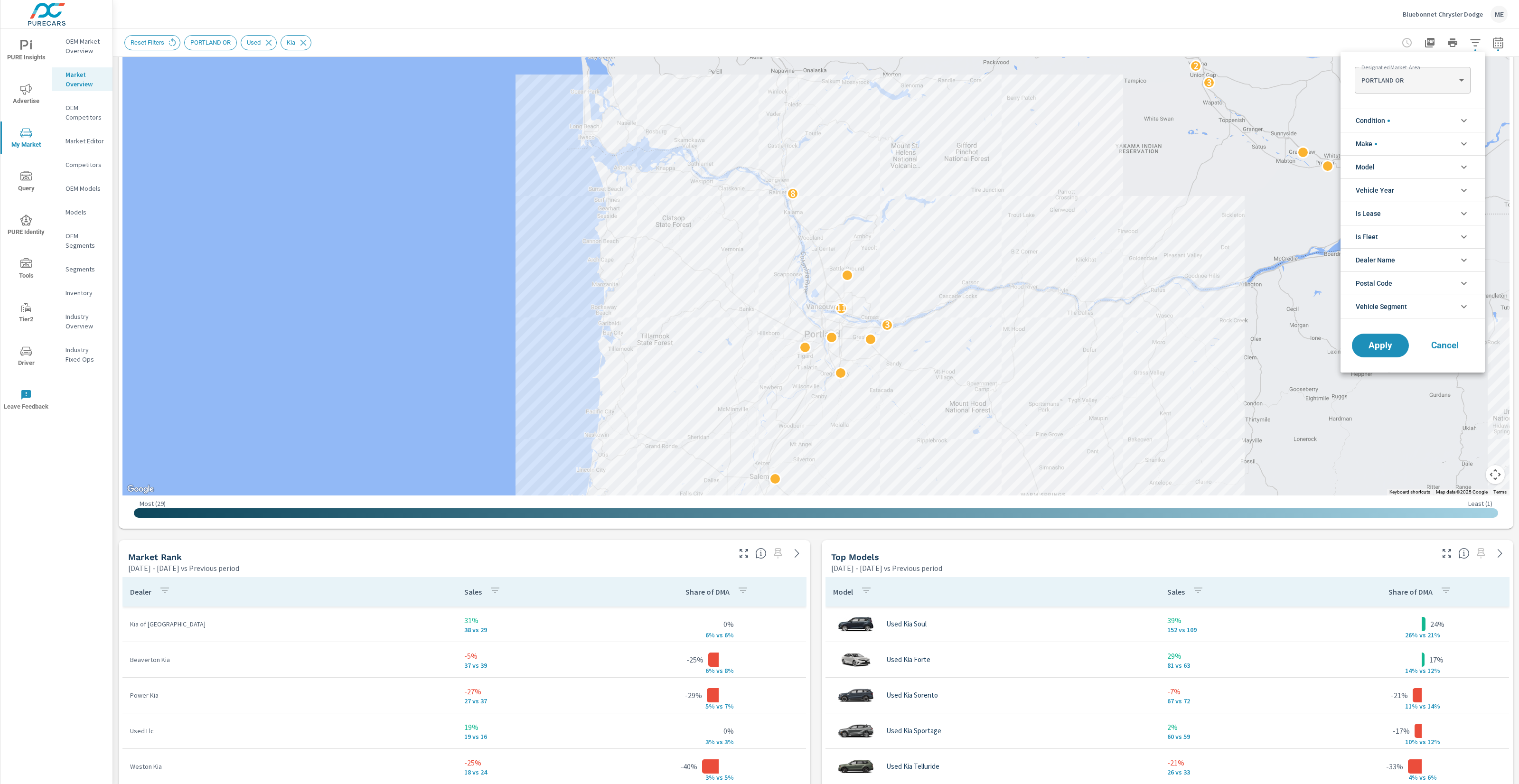
click at [1383, 126] on span "Condition" at bounding box center [1373, 120] width 34 height 23
click at [1375, 143] on span "New" at bounding box center [1423, 143] width 104 height 11
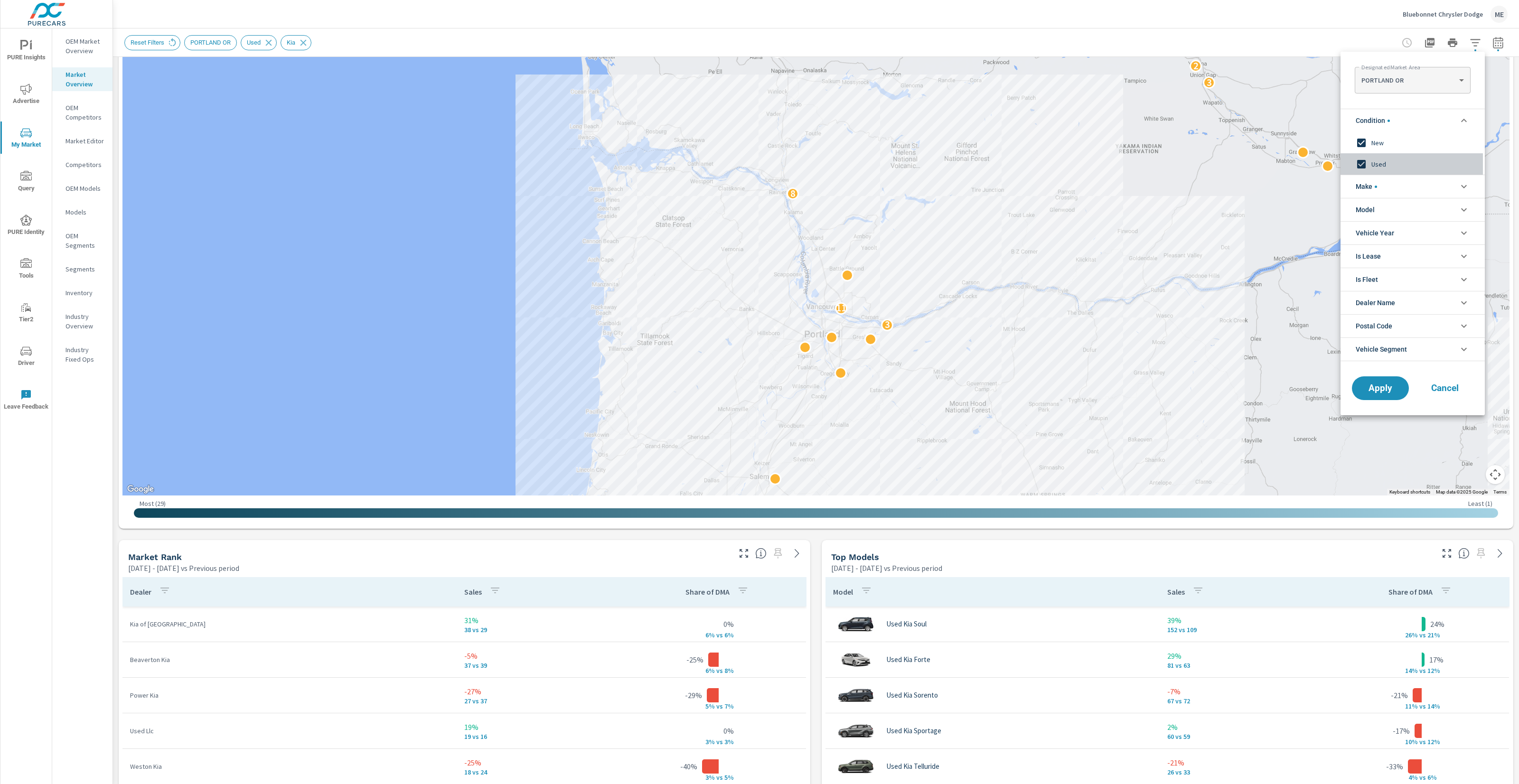
click at [1374, 165] on span "Used" at bounding box center [1423, 164] width 104 height 11
click at [1395, 381] on button "Apply" at bounding box center [1380, 388] width 59 height 25
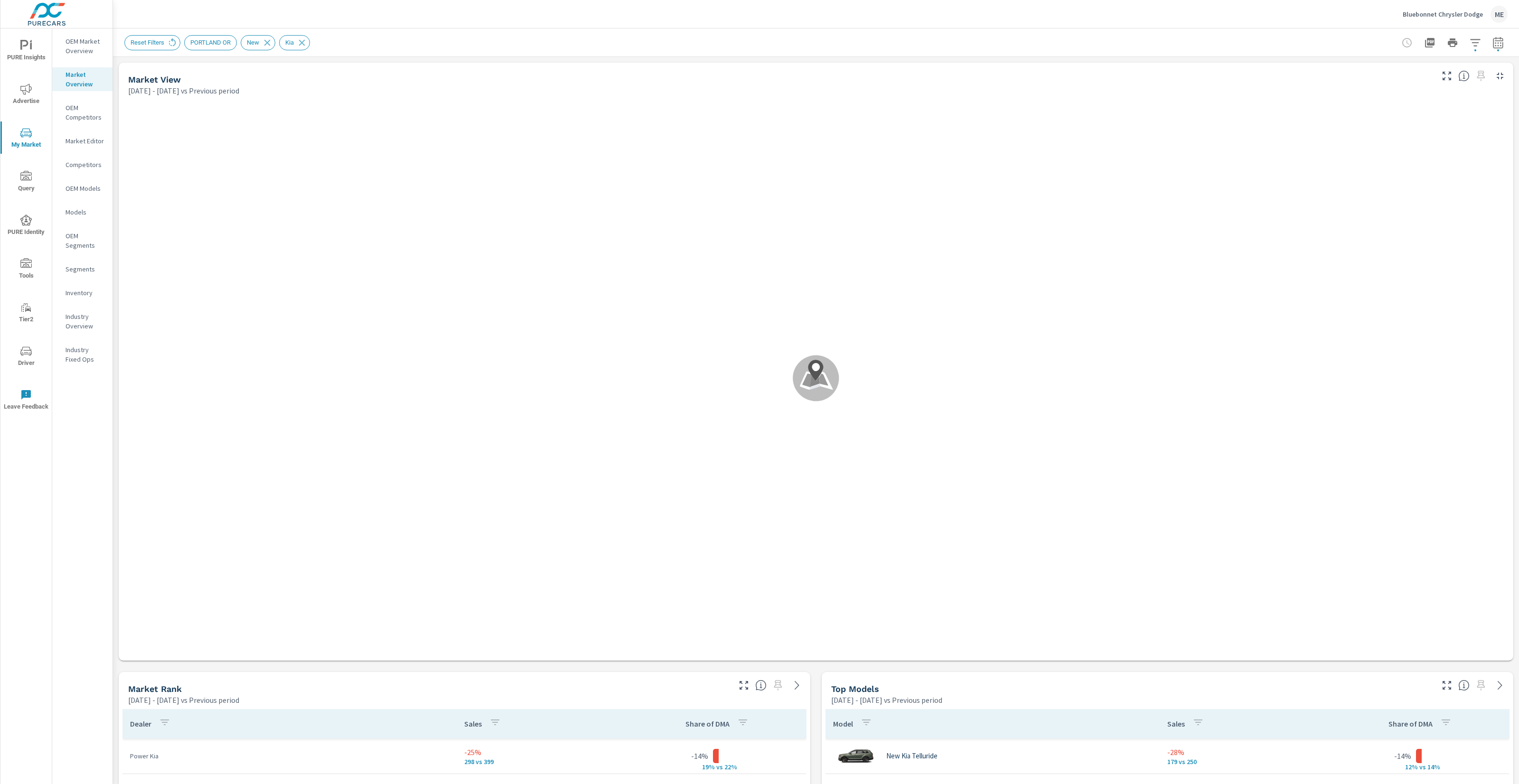
scroll to position [143, 0]
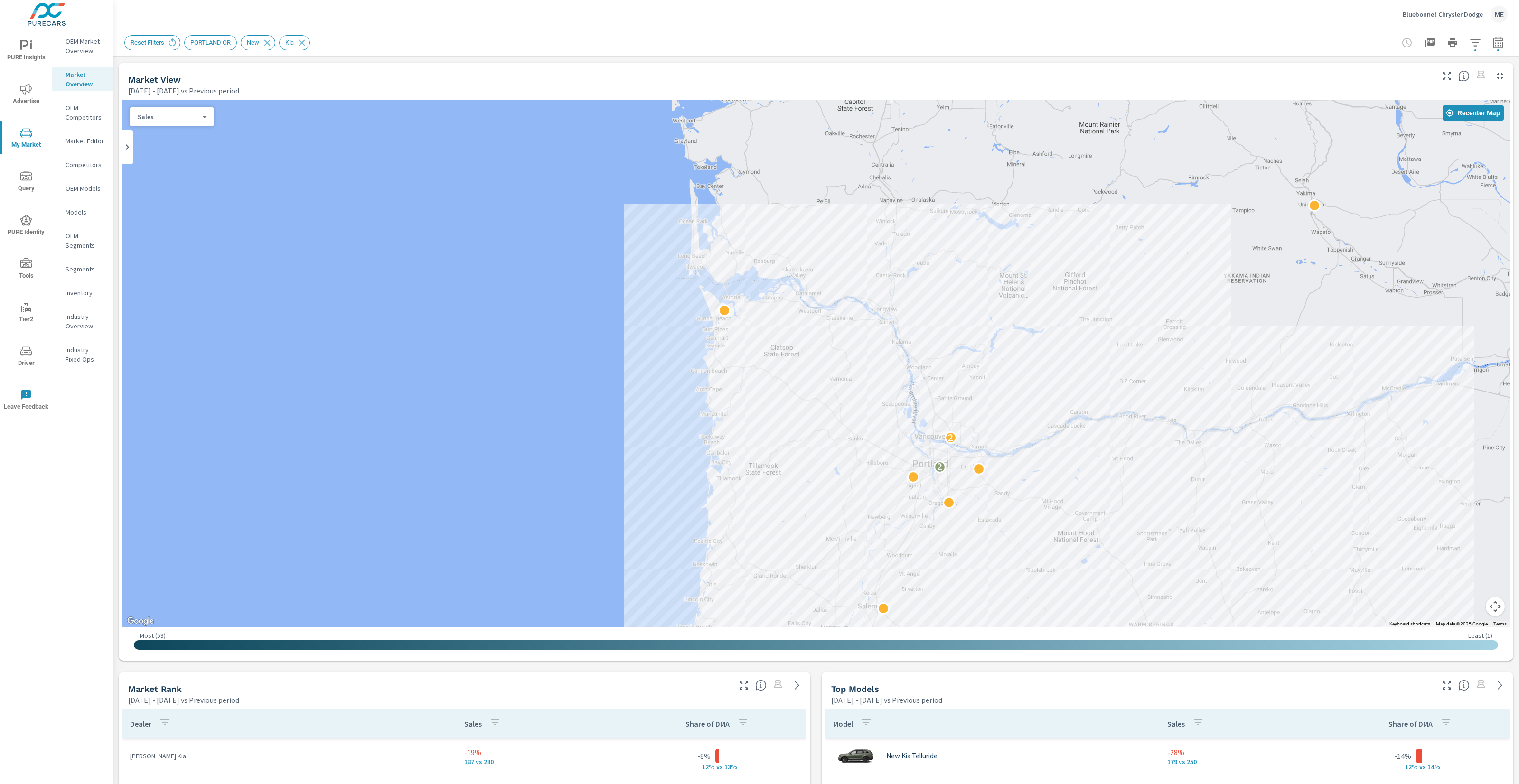
drag, startPoint x: 715, startPoint y: 249, endPoint x: 834, endPoint y: 386, distance: 181.5
click at [834, 386] on div "2 2 2" at bounding box center [816, 363] width 1387 height 528
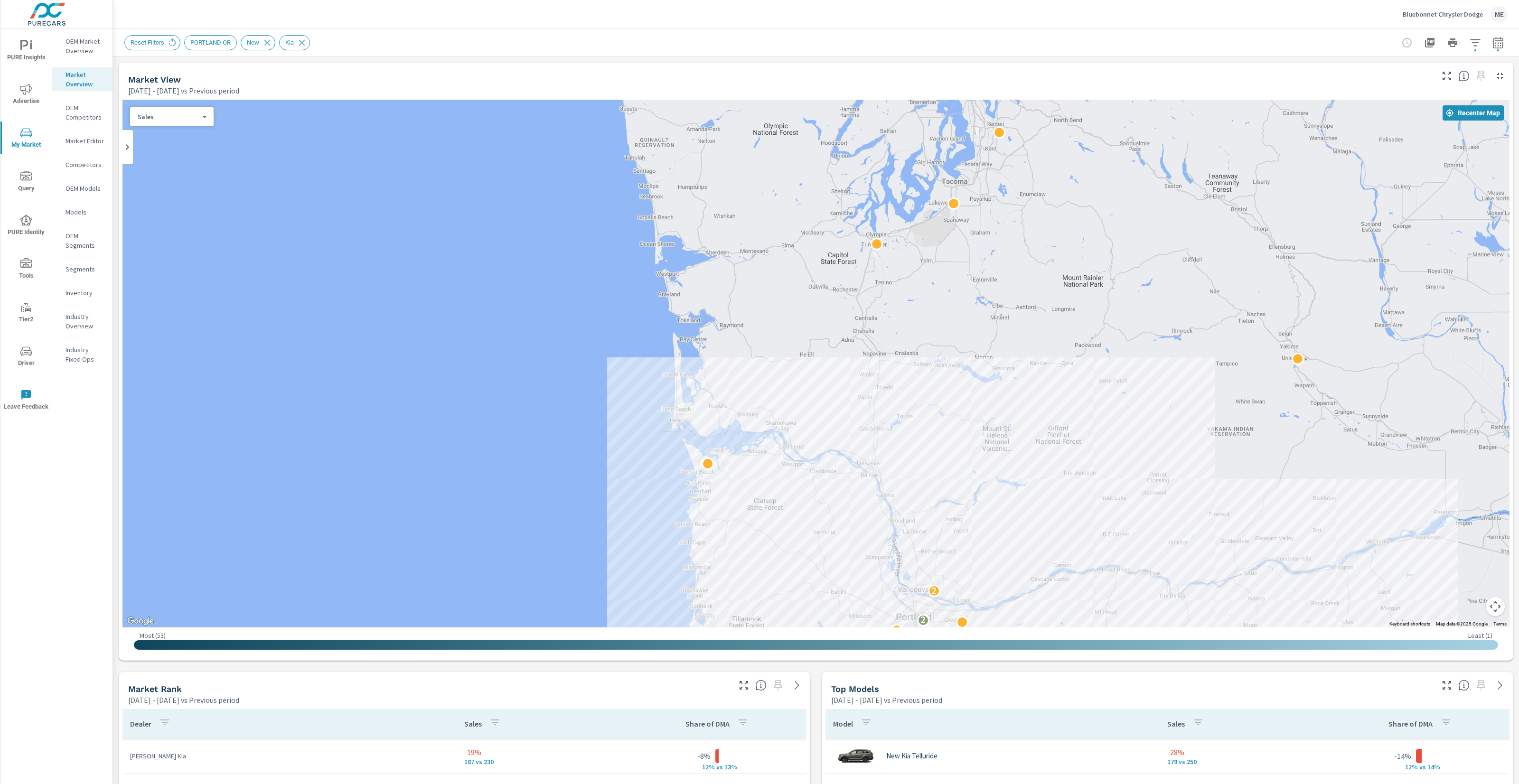
drag, startPoint x: 780, startPoint y: 252, endPoint x: 771, endPoint y: 354, distance: 102.4
click at [771, 354] on div "2 2 2" at bounding box center [816, 363] width 1387 height 528
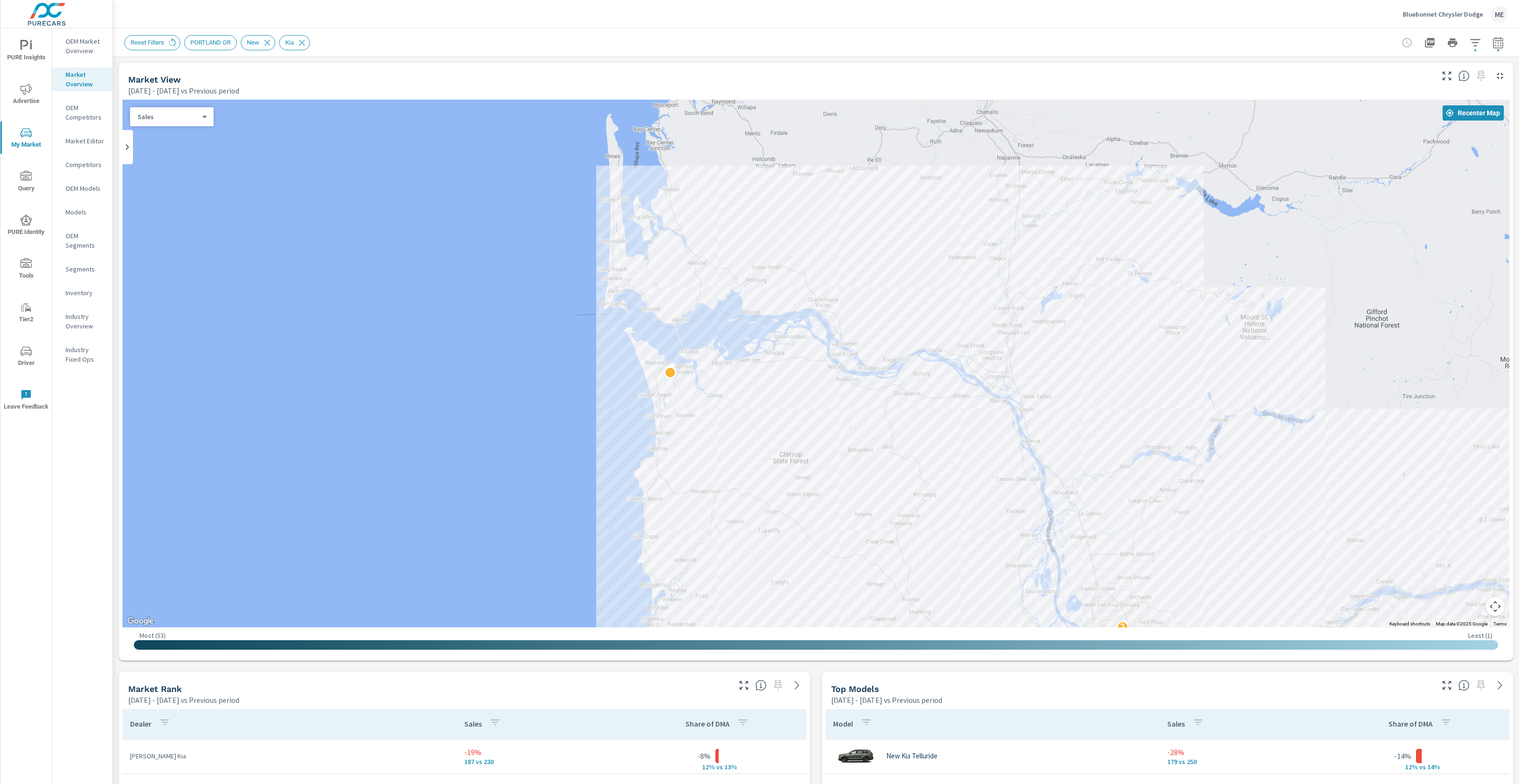
drag, startPoint x: 775, startPoint y: 401, endPoint x: 814, endPoint y: 170, distance: 234.3
click at [814, 170] on div "2 2" at bounding box center [816, 363] width 1387 height 528
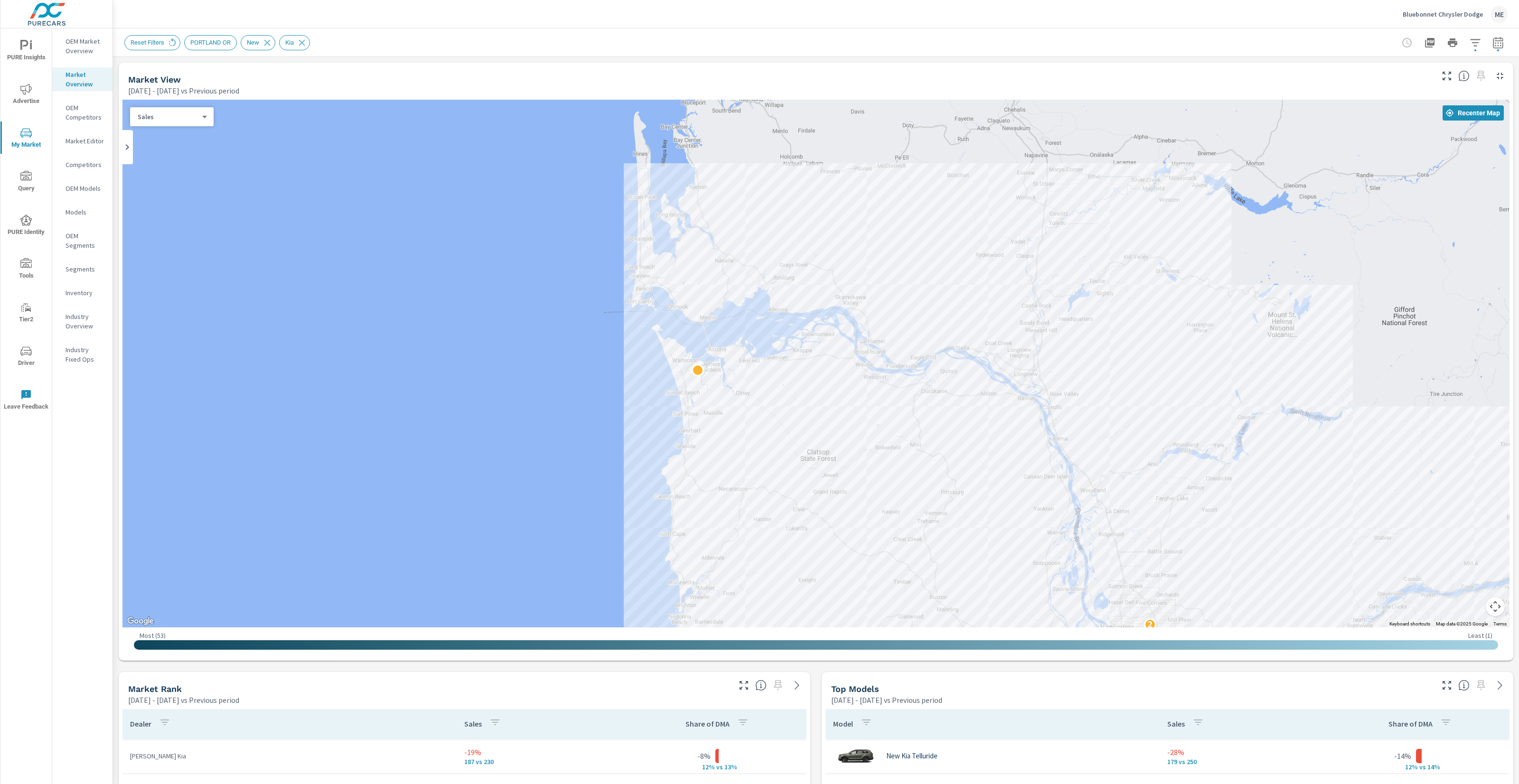
drag, startPoint x: 836, startPoint y: 342, endPoint x: 817, endPoint y: 372, distance: 35.5
click at [864, 339] on div "2 2" at bounding box center [816, 363] width 1387 height 528
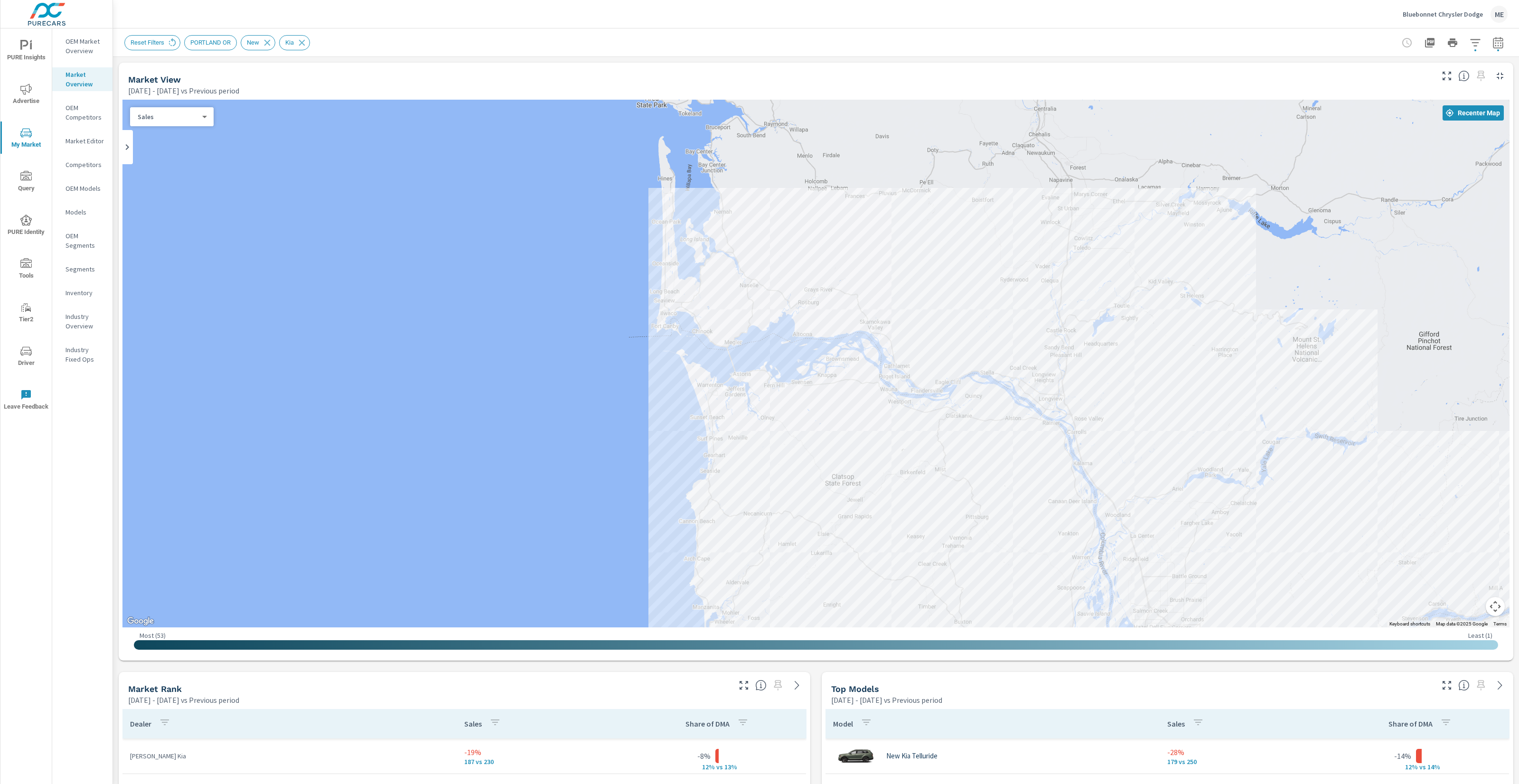
drag, startPoint x: 800, startPoint y: 533, endPoint x: 814, endPoint y: 545, distance: 18.4
click at [814, 545] on div "2 2" at bounding box center [816, 363] width 1387 height 528
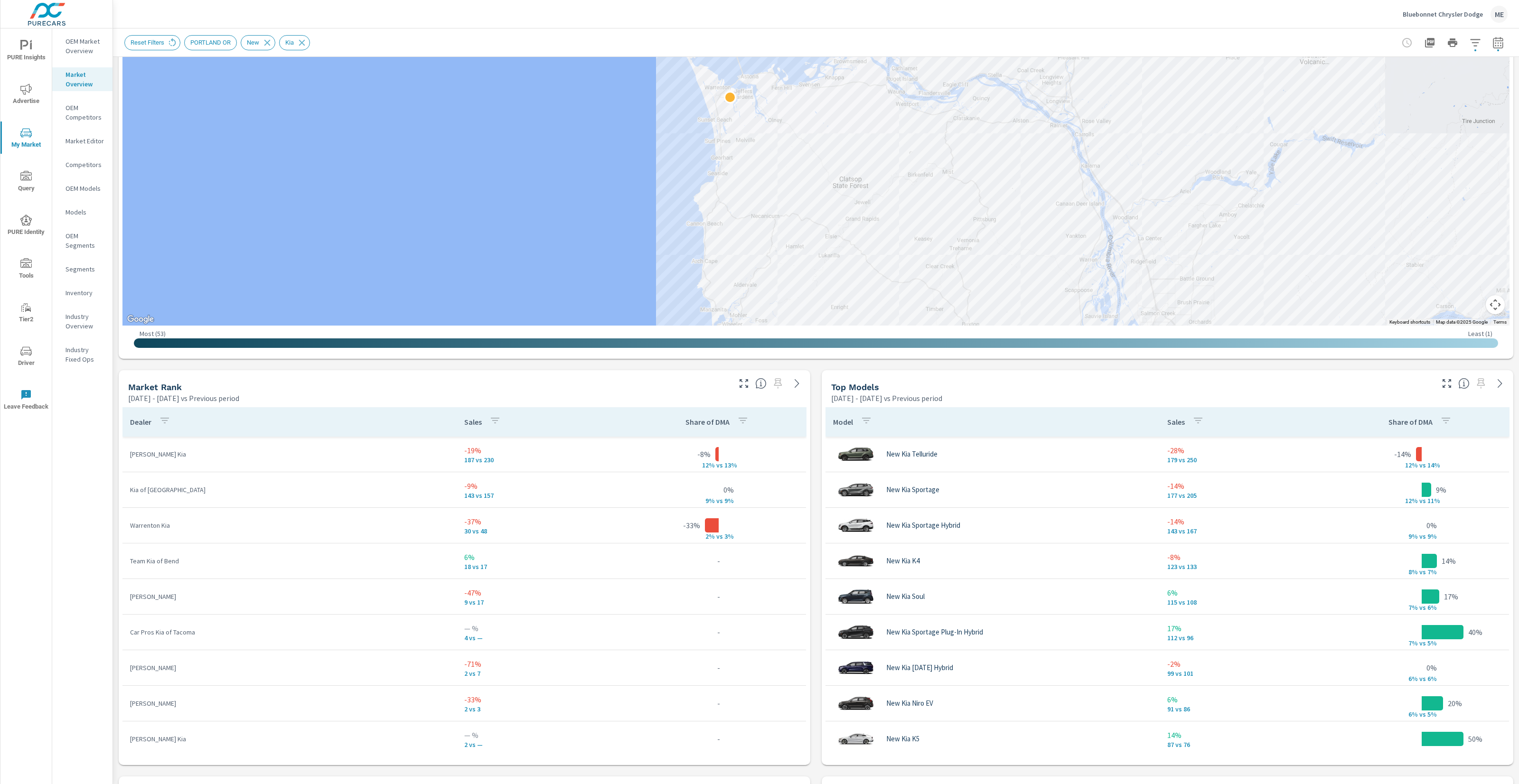
scroll to position [301, 0]
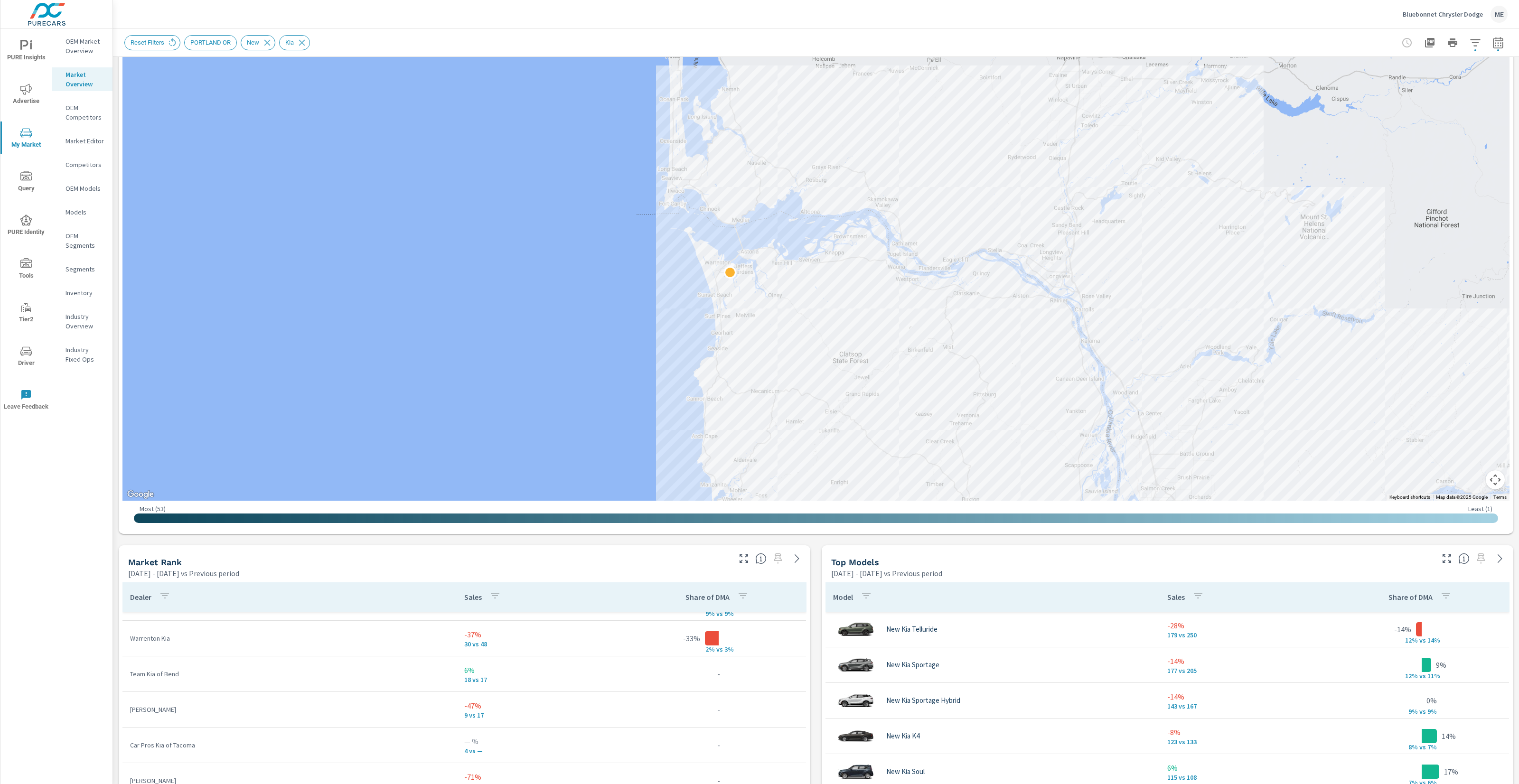
scroll to position [128, 0]
click at [813, 707] on div "Market View May 01, 2025 - Jul 31, 2025 vs Previous period ← Move left → Move r…" at bounding box center [816, 690] width 1406 height 1523
click at [814, 695] on div "Market View May 01, 2025 - Jul 31, 2025 vs Previous period ← Move left → Move r…" at bounding box center [816, 690] width 1406 height 1523
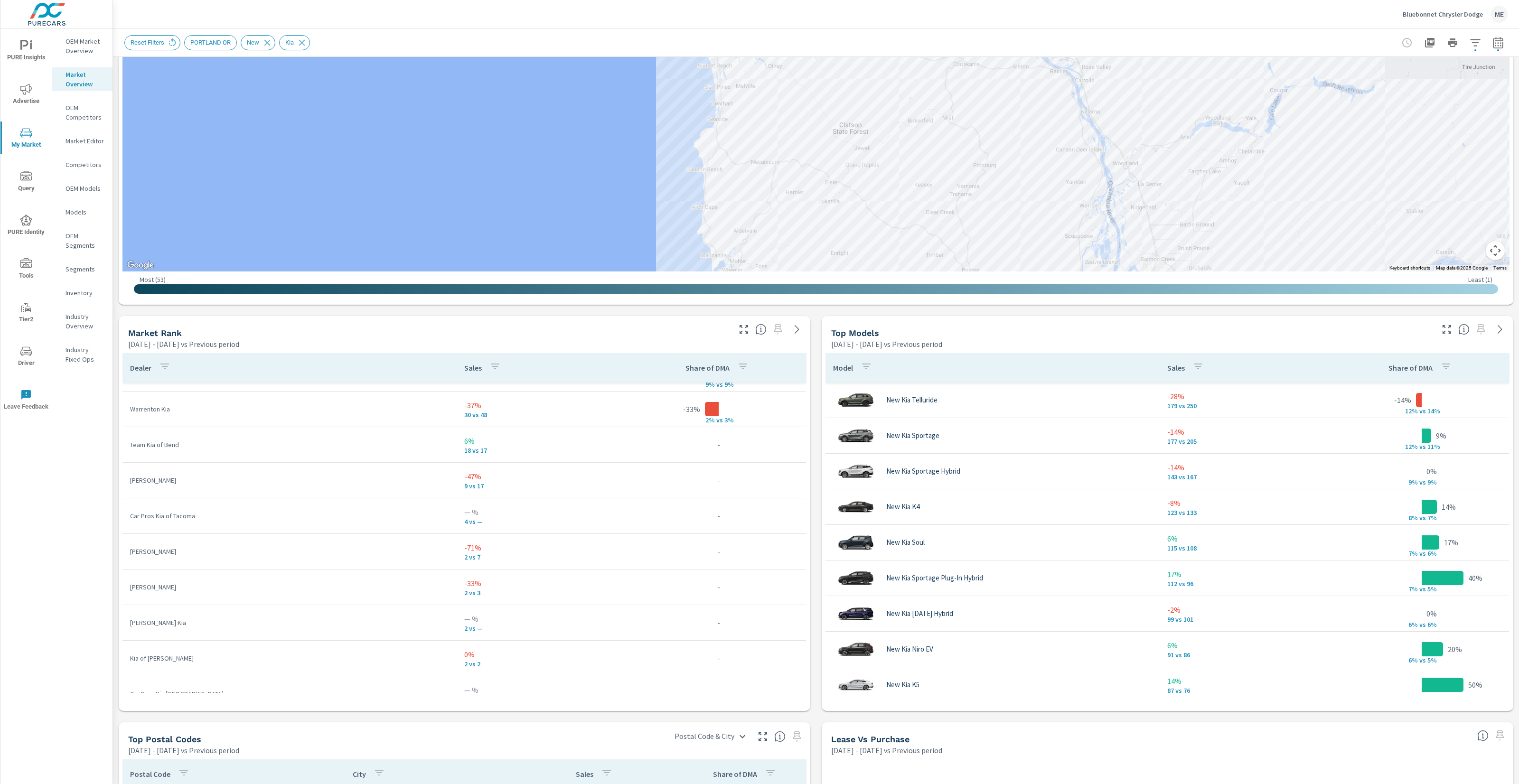
scroll to position [357, 0]
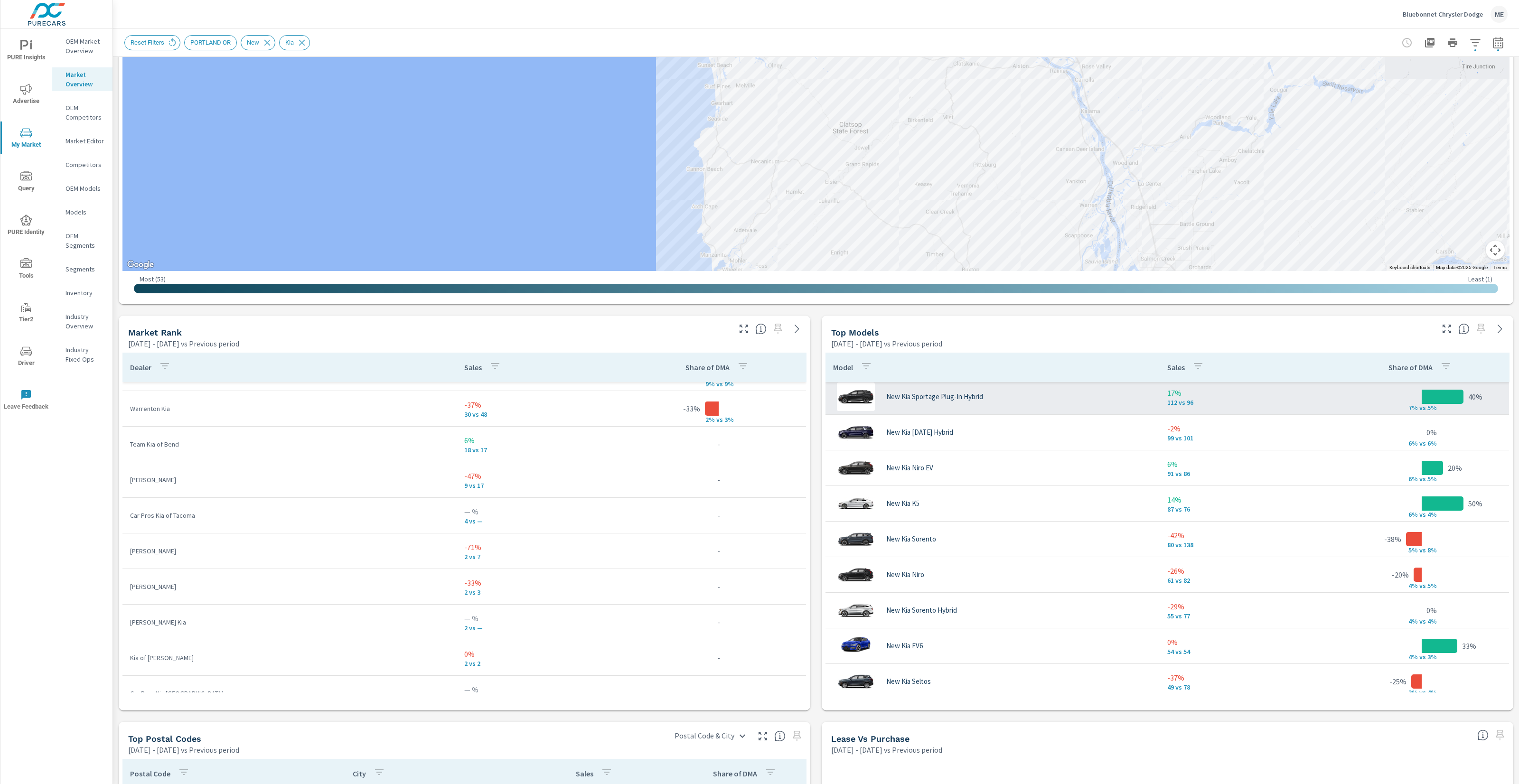
scroll to position [183, 0]
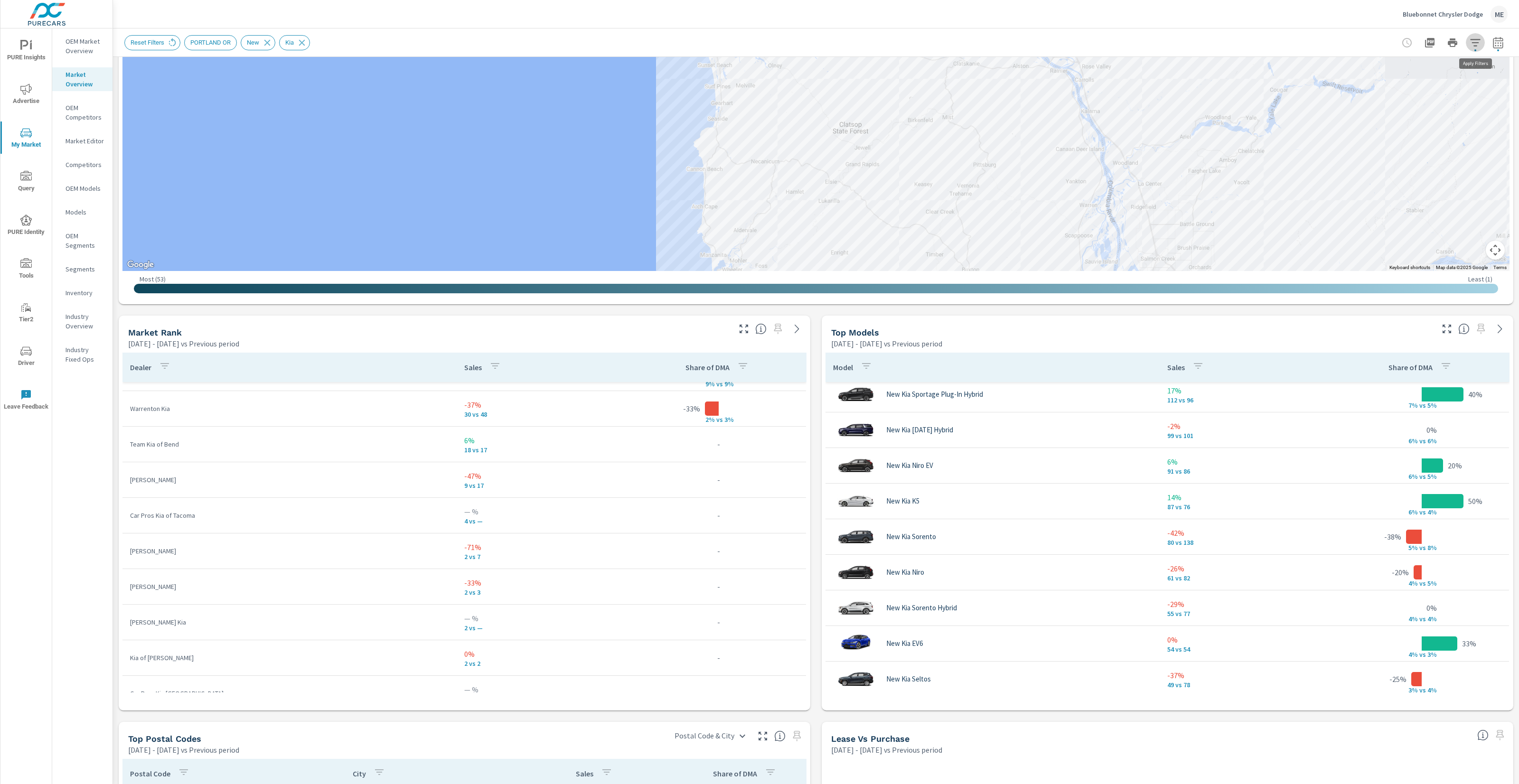
click at [1477, 38] on icon "button" at bounding box center [1475, 42] width 11 height 11
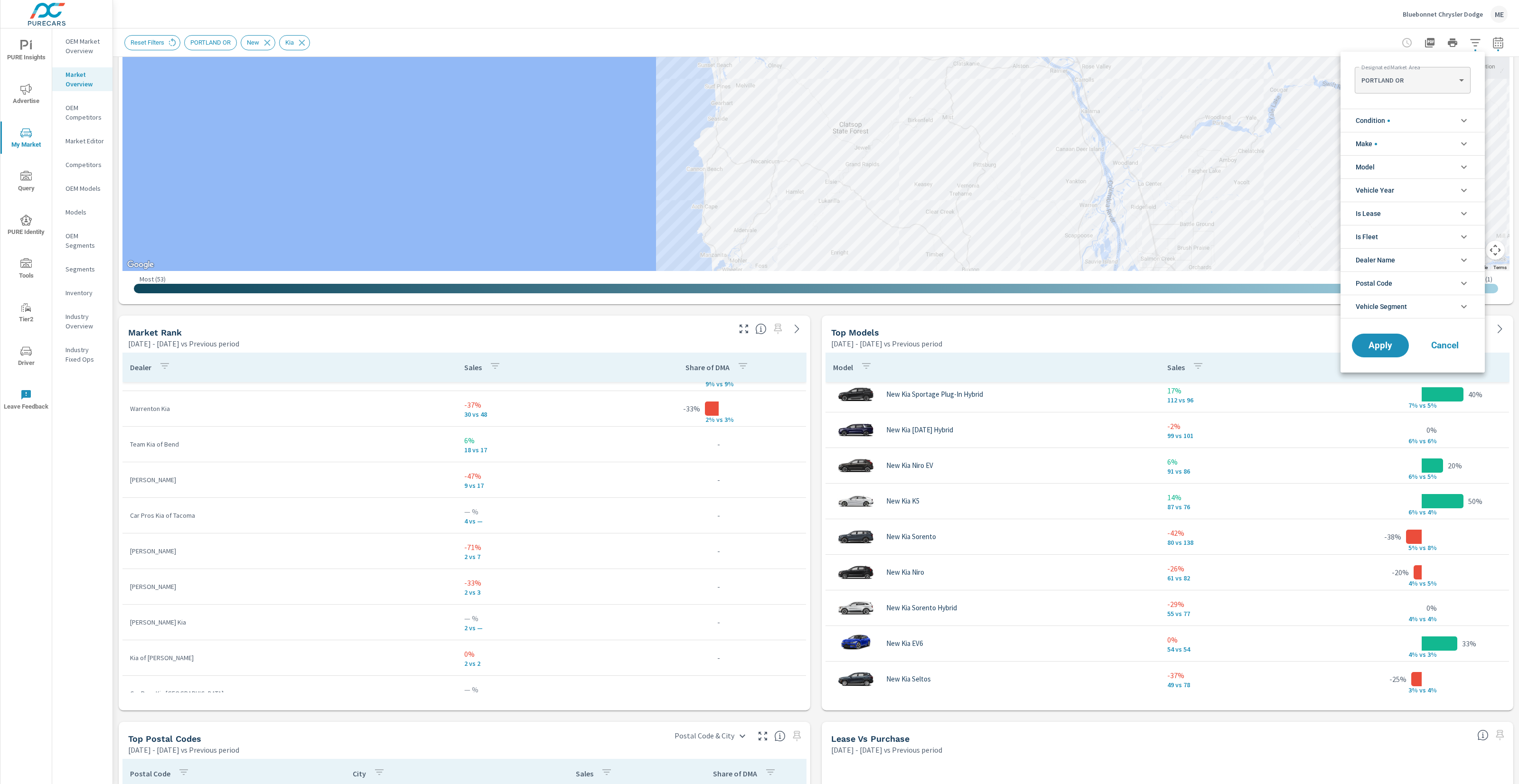
scroll to position [53, 0]
click at [1384, 137] on li "Make" at bounding box center [1412, 143] width 144 height 23
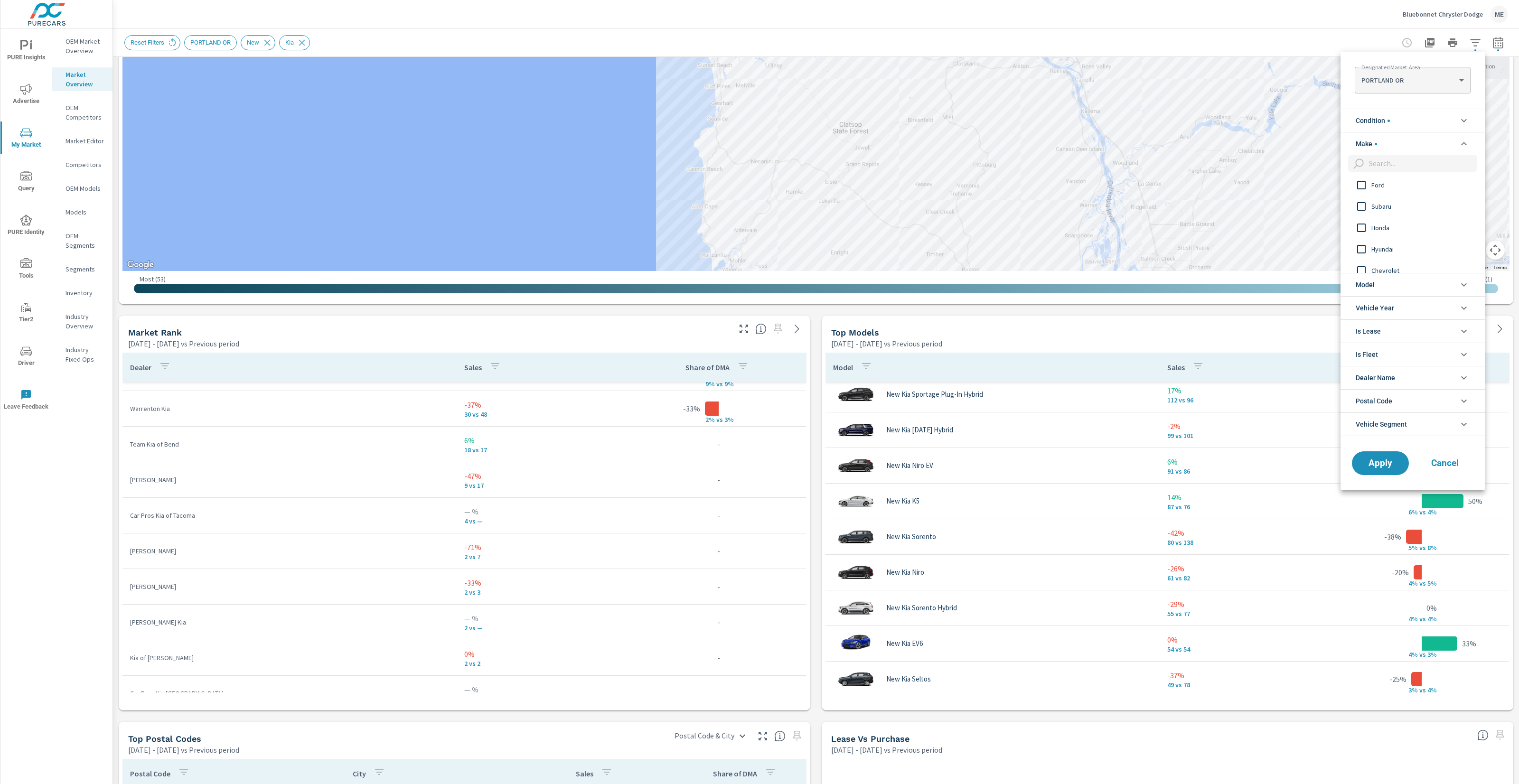
scroll to position [0, 0]
click at [1376, 220] on div "Hyundai" at bounding box center [1412, 229] width 143 height 21
click at [1384, 464] on span "Apply" at bounding box center [1380, 463] width 39 height 9
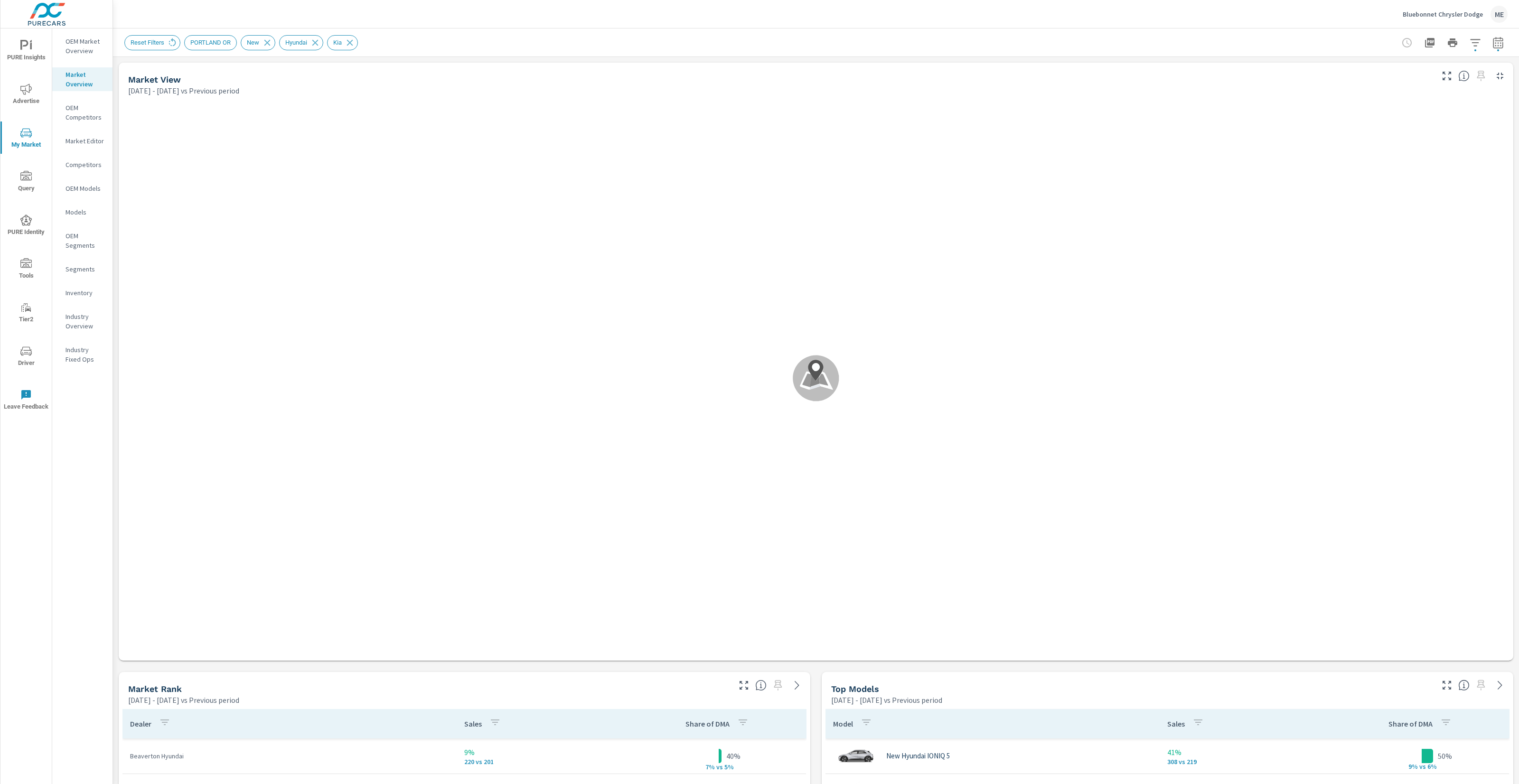
scroll to position [178, 0]
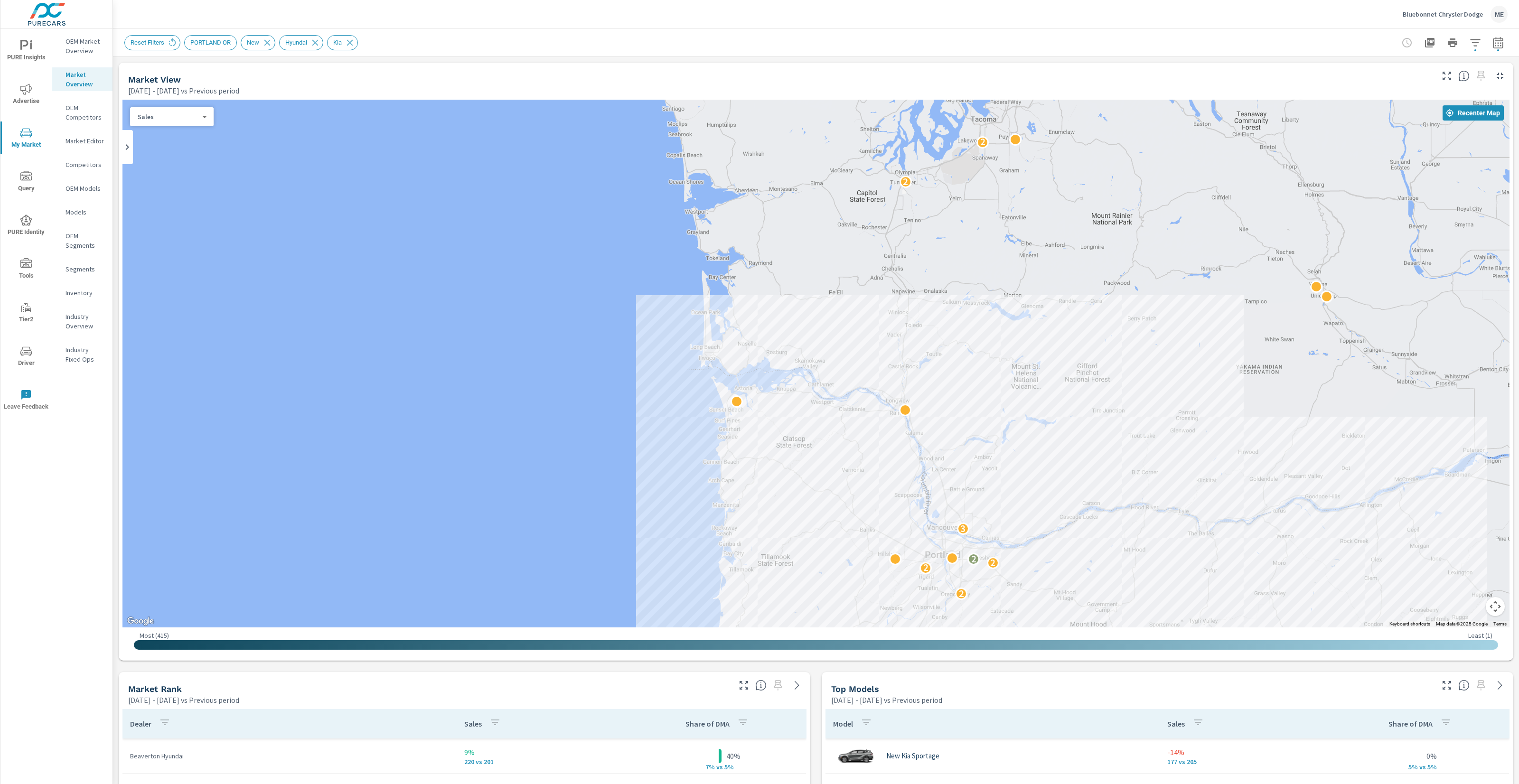
drag, startPoint x: 587, startPoint y: 403, endPoint x: 737, endPoint y: 645, distance: 284.7
click at [737, 645] on div "← Move left → Move right ↑ Move up ↓ Move down + Zoom in - Zoom out Home Jump l…" at bounding box center [816, 378] width 1387 height 557
click at [869, 28] on div "Bluebonnet Chrysler Dodge ME" at bounding box center [816, 14] width 1383 height 28
click at [1481, 42] on button "button" at bounding box center [1475, 42] width 19 height 19
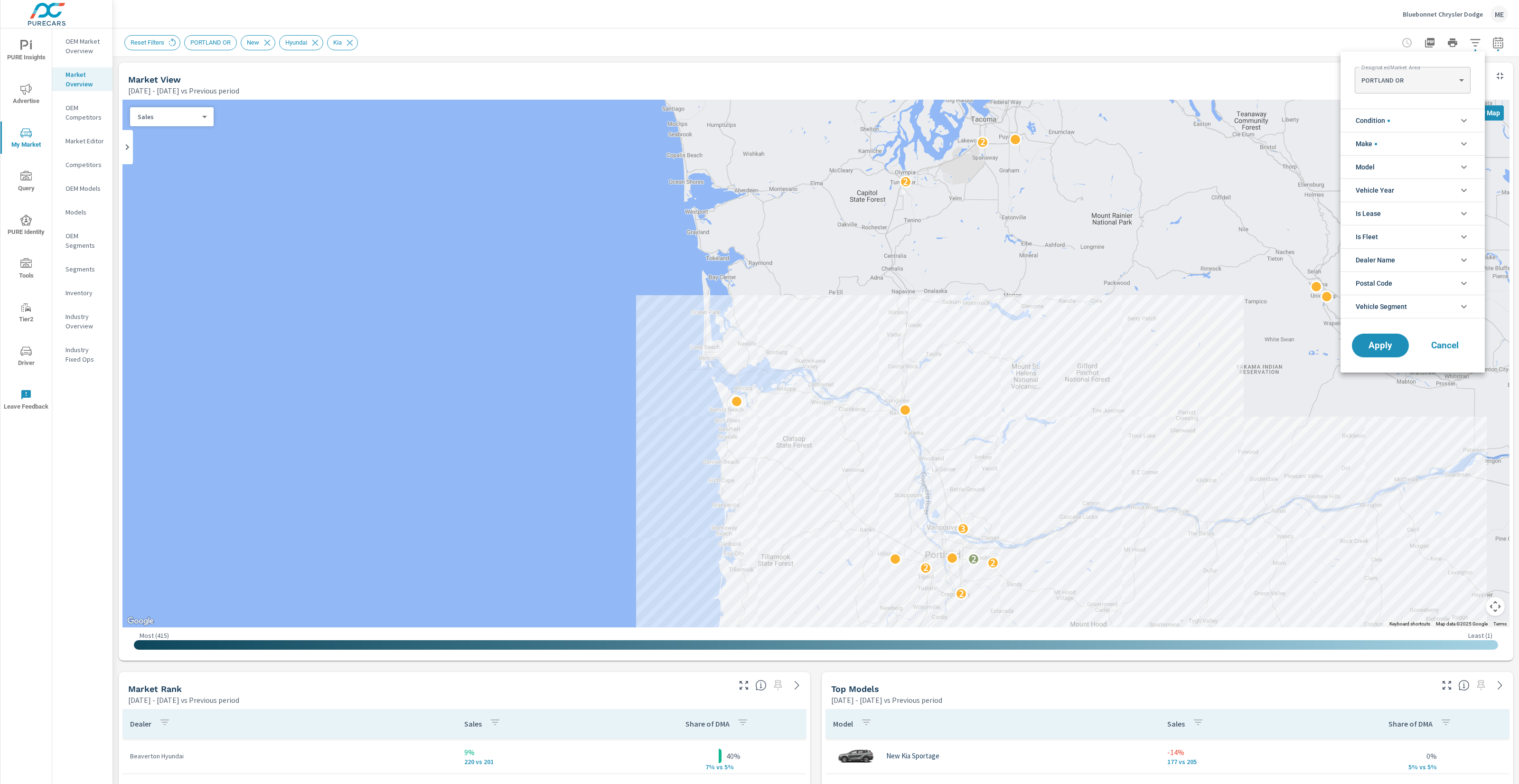
scroll to position [53, 0]
click at [1383, 144] on li "Make" at bounding box center [1412, 143] width 144 height 23
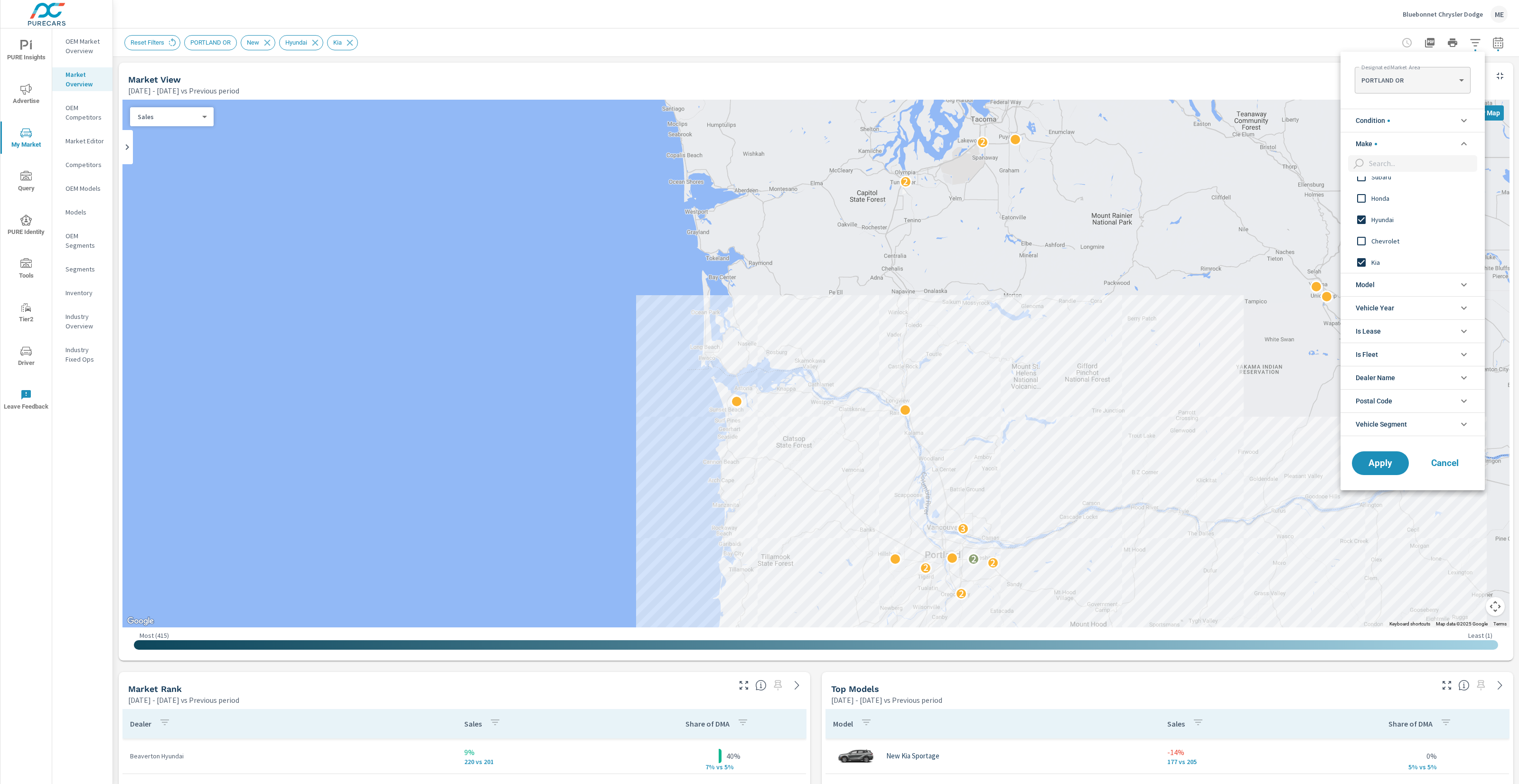
scroll to position [0, 0]
click at [1383, 143] on li "Make" at bounding box center [1412, 143] width 144 height 23
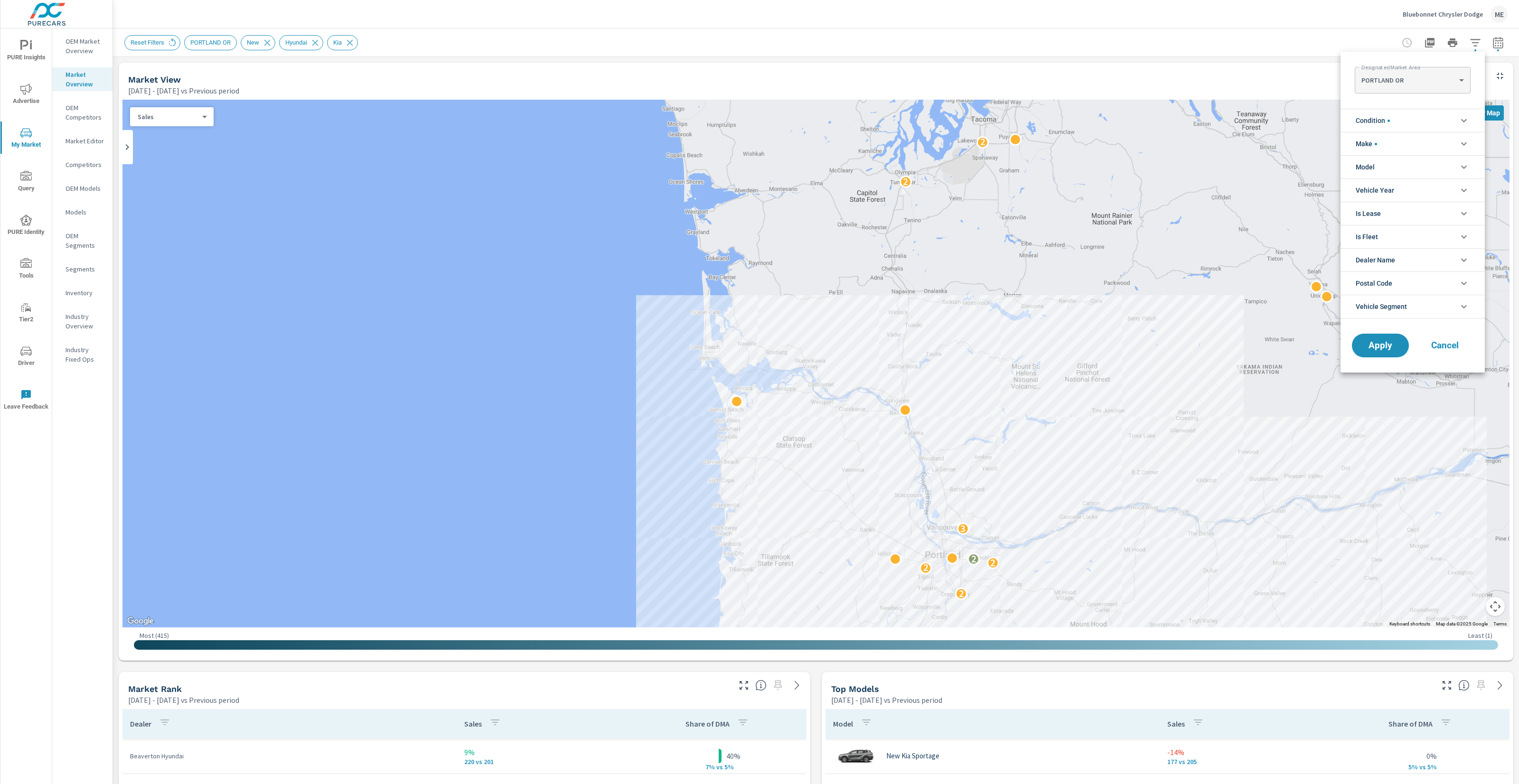
click at [1389, 114] on span "Condition" at bounding box center [1373, 120] width 34 height 23
click at [1383, 163] on span "Used" at bounding box center [1423, 164] width 104 height 11
click at [1380, 143] on span "New" at bounding box center [1423, 143] width 104 height 11
drag, startPoint x: 1400, startPoint y: 185, endPoint x: 1416, endPoint y: 194, distance: 18.4
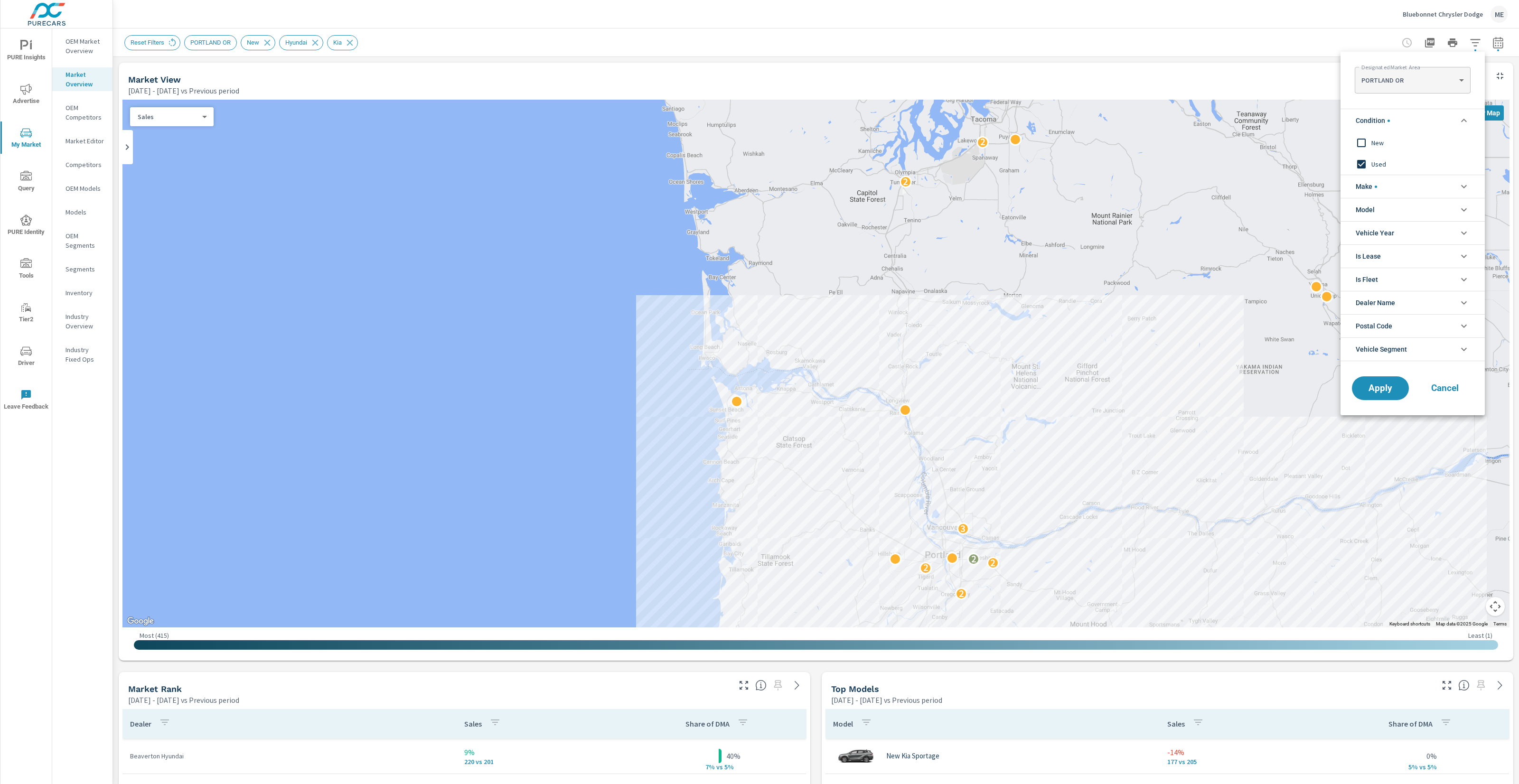
click at [1401, 185] on li "Make" at bounding box center [1412, 186] width 144 height 23
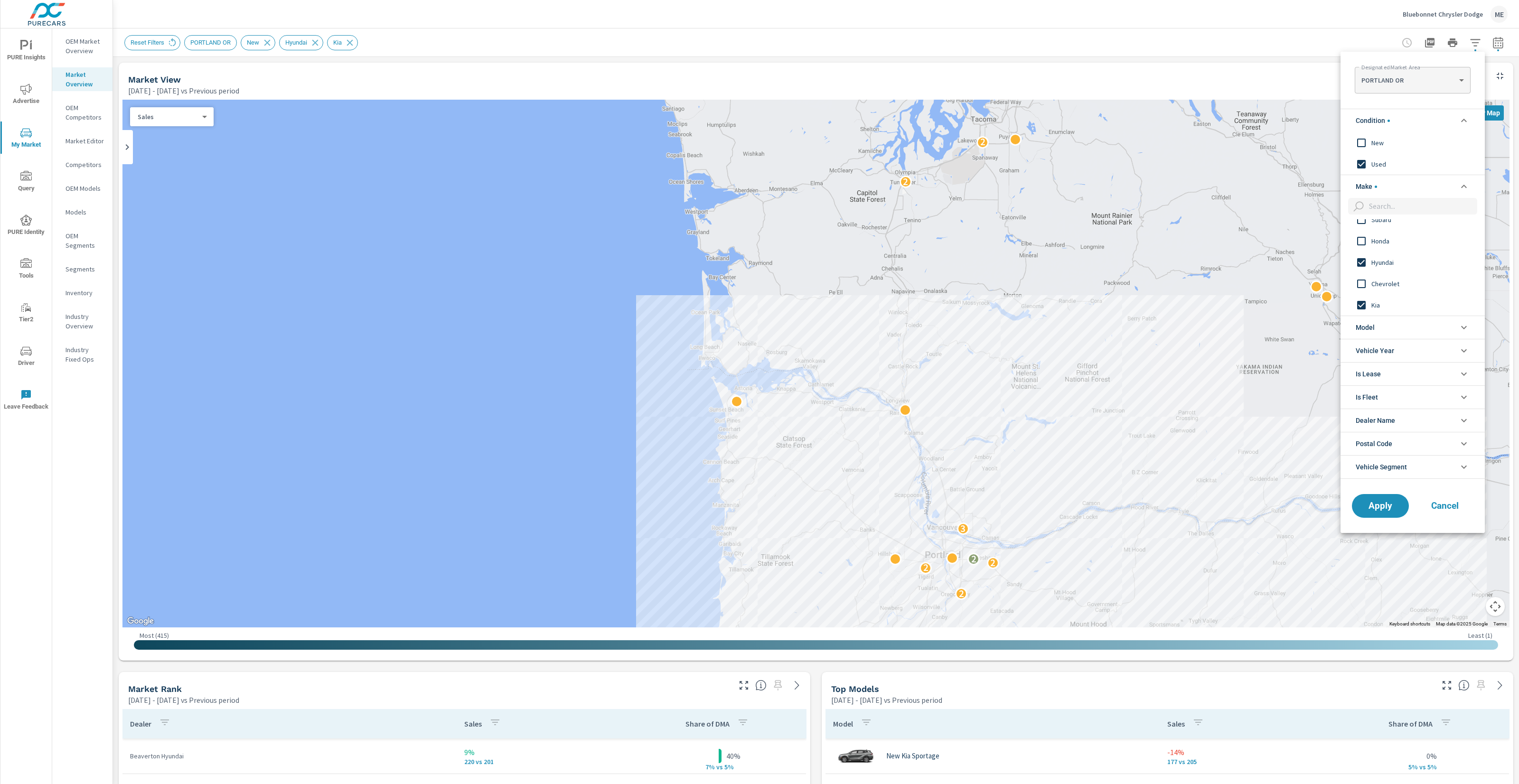
scroll to position [0, 0]
click at [1362, 262] on input "filter options" at bounding box center [1362, 262] width 20 height 20
click at [1363, 310] on input "filter options" at bounding box center [1362, 305] width 20 height 20
click at [1386, 498] on button "Apply" at bounding box center [1380, 506] width 59 height 25
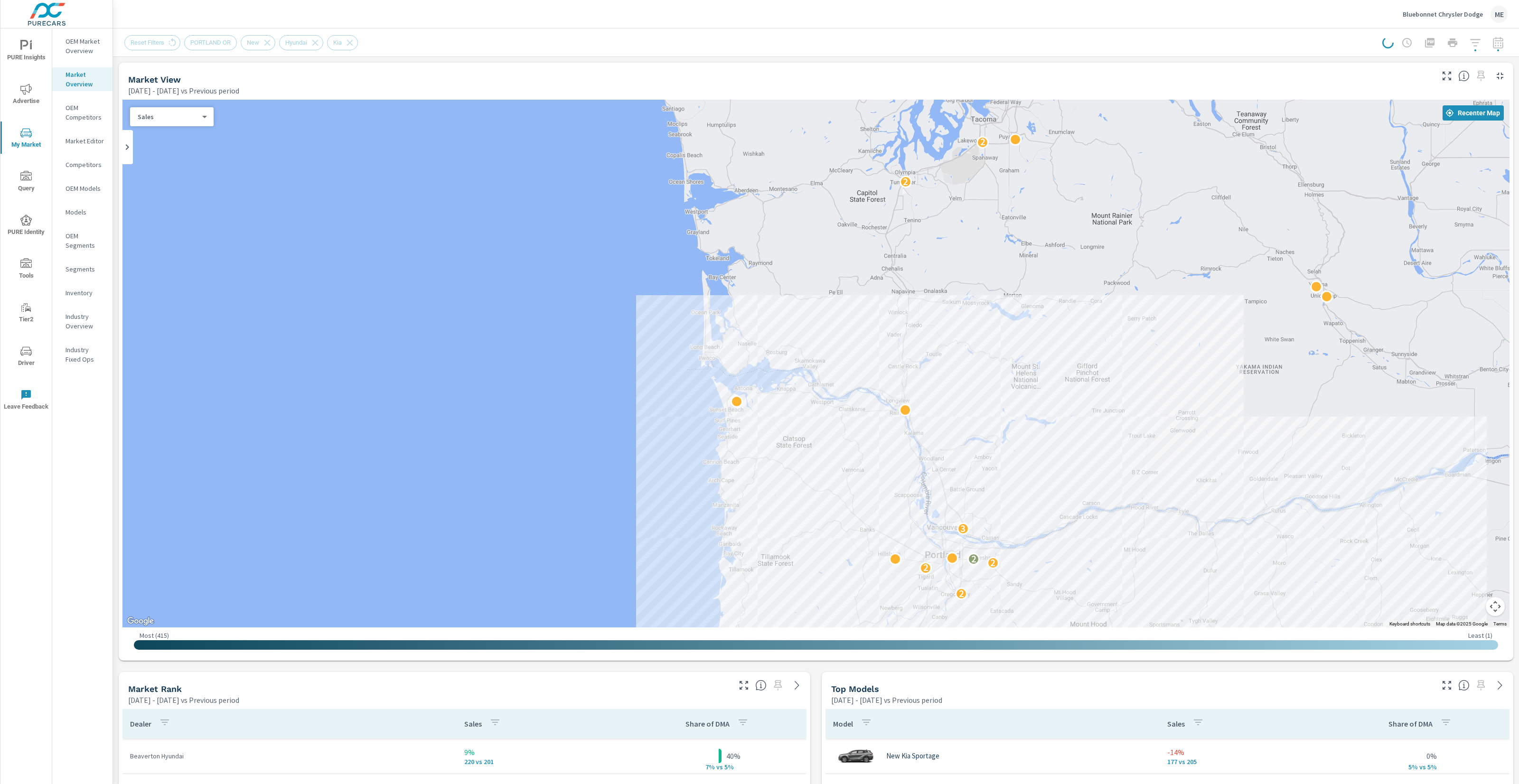
click at [1155, 62] on div "Market View May 01, 2025 - Jul 31, 2025 vs Previous period" at bounding box center [777, 79] width 1317 height 34
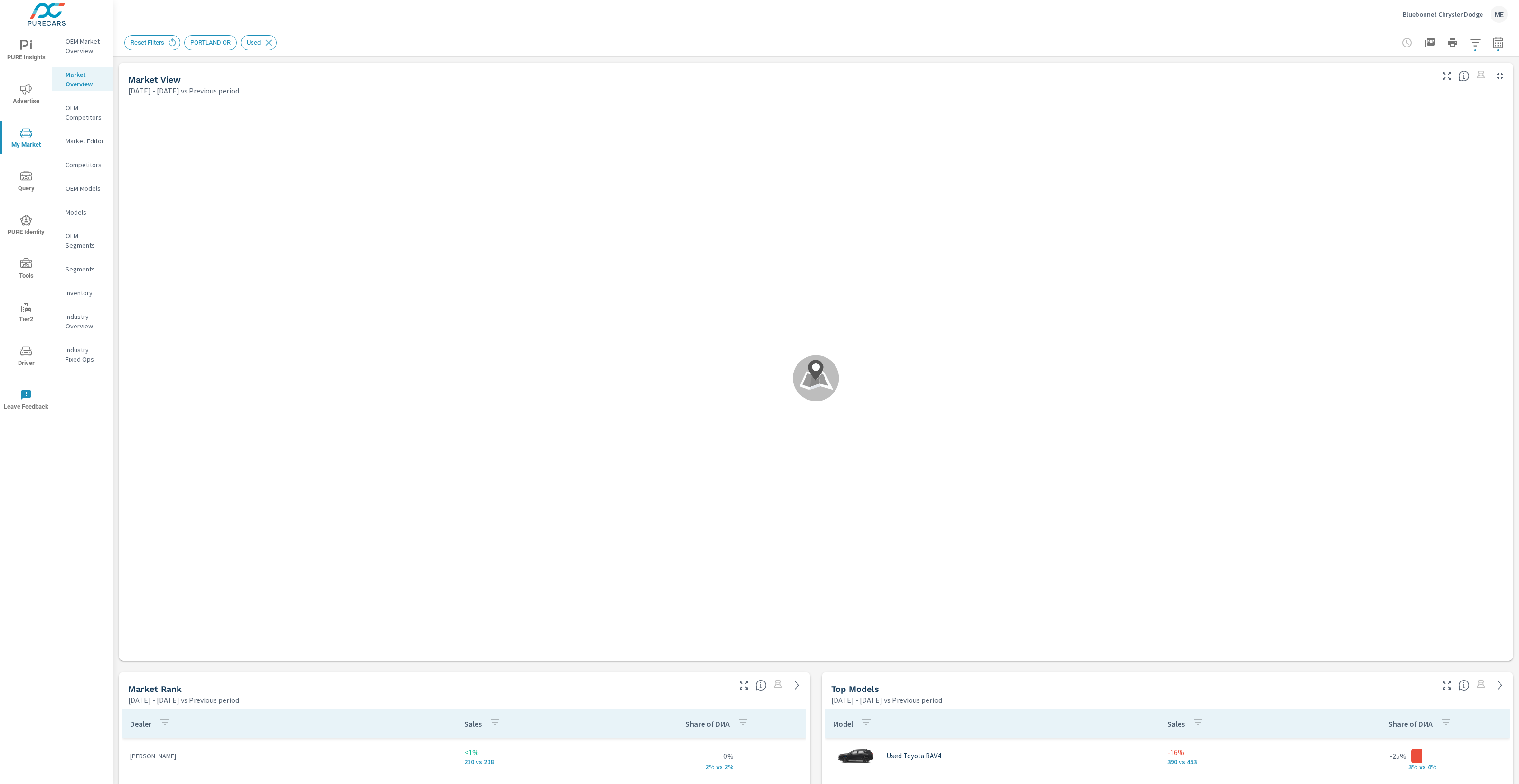
scroll to position [178, 0]
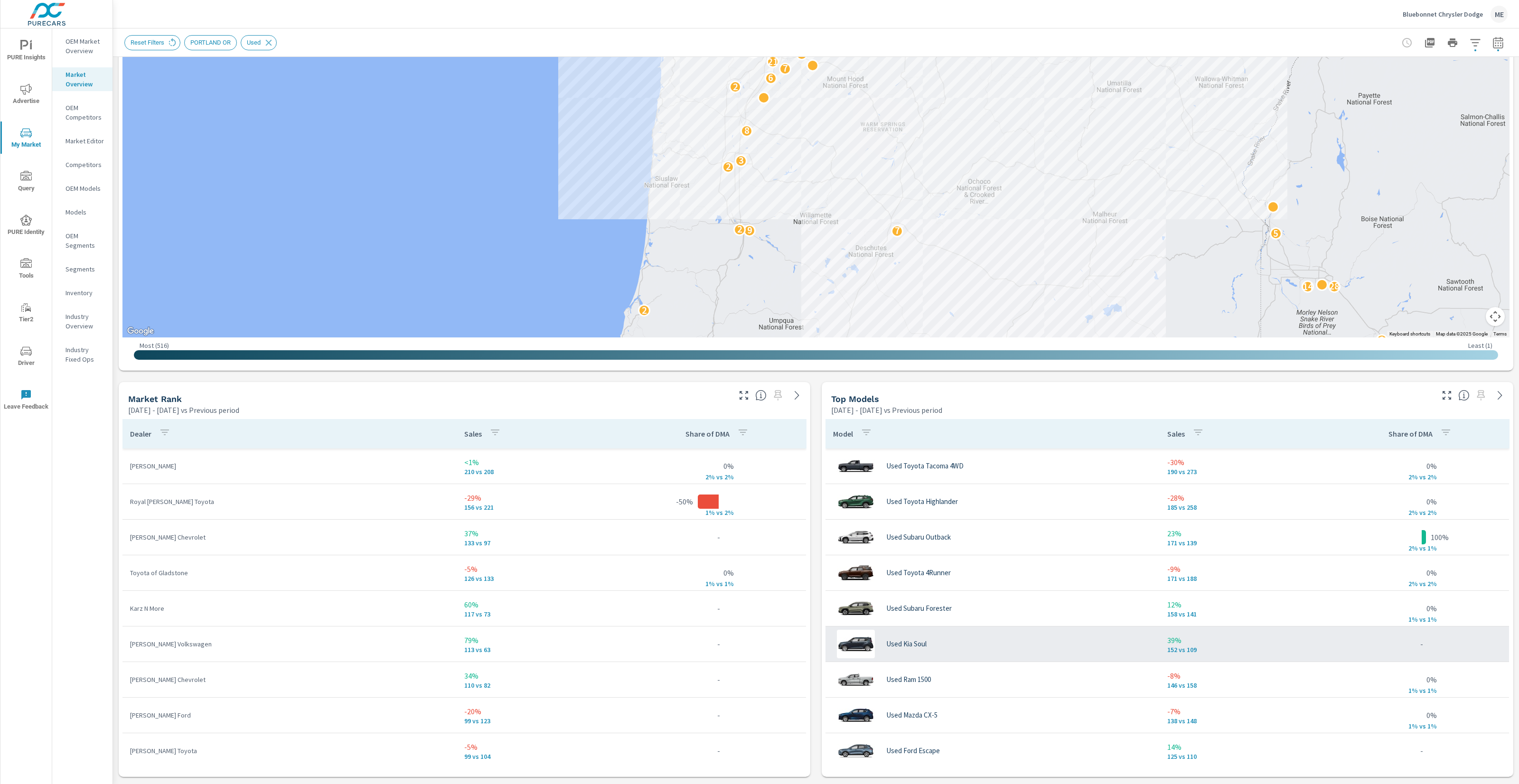
scroll to position [291, 0]
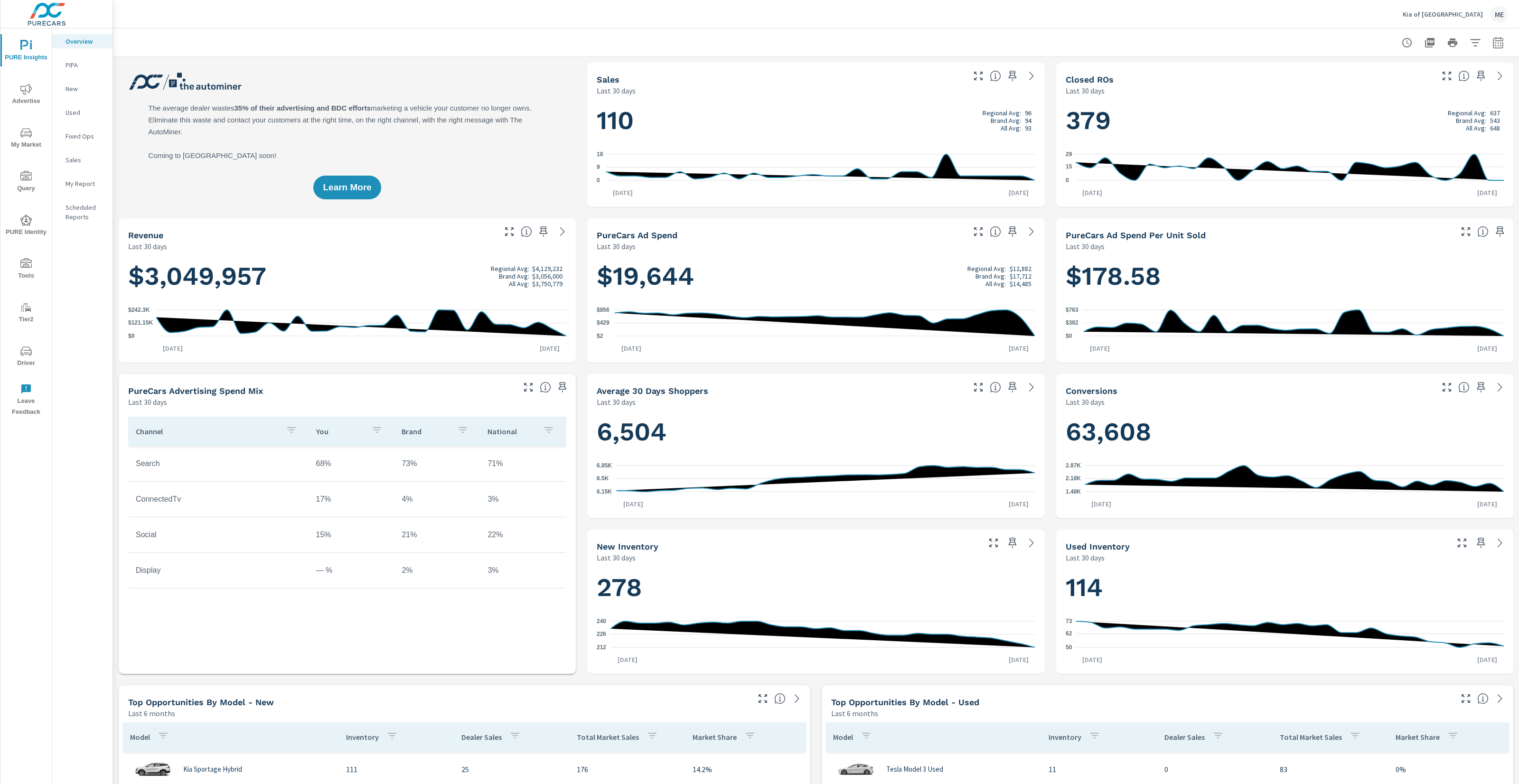
click at [1462, 13] on p "Kia of [GEOGRAPHIC_DATA]" at bounding box center [1443, 14] width 80 height 8
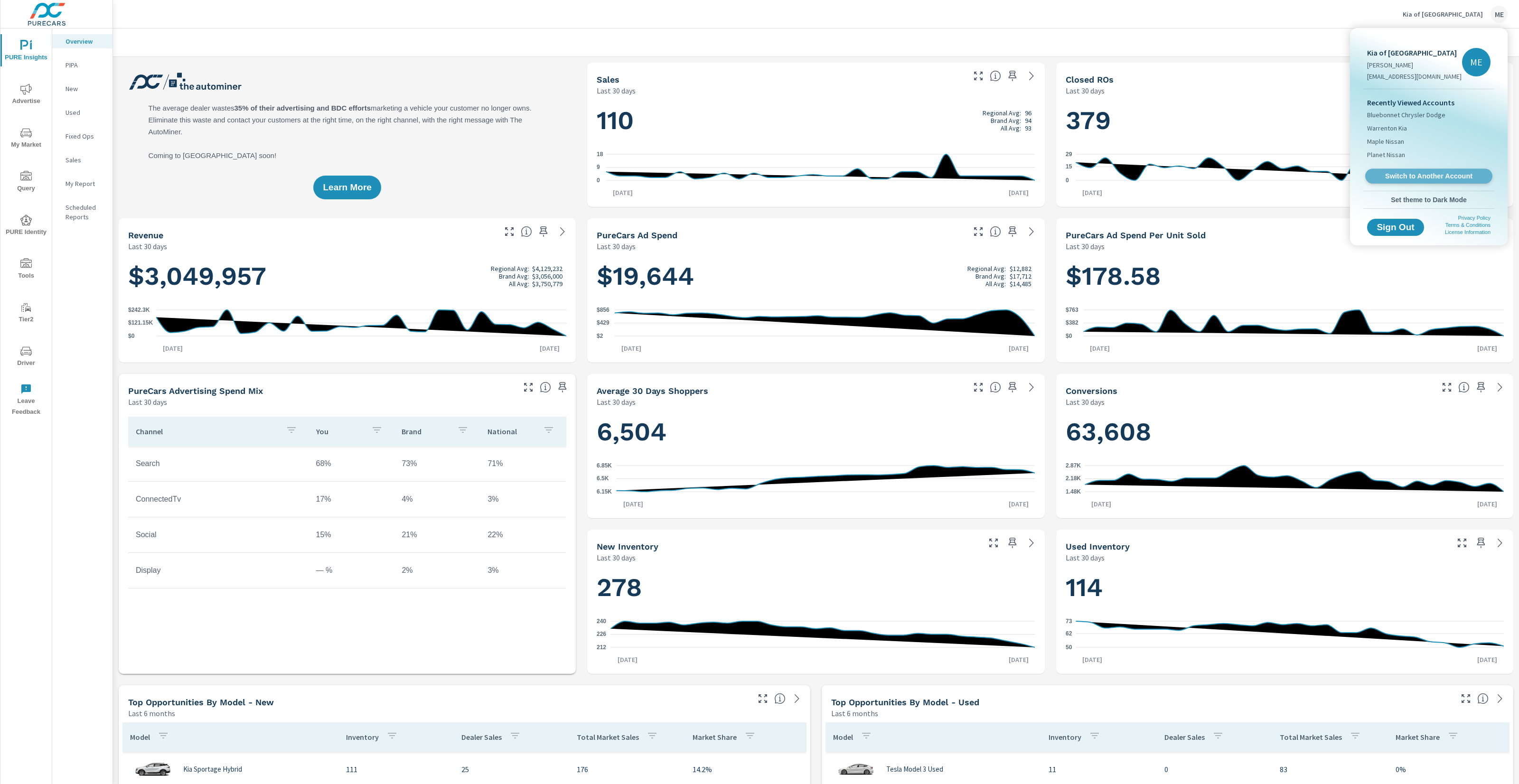
click at [1401, 174] on span "Switch to Another Account" at bounding box center [1428, 176] width 116 height 9
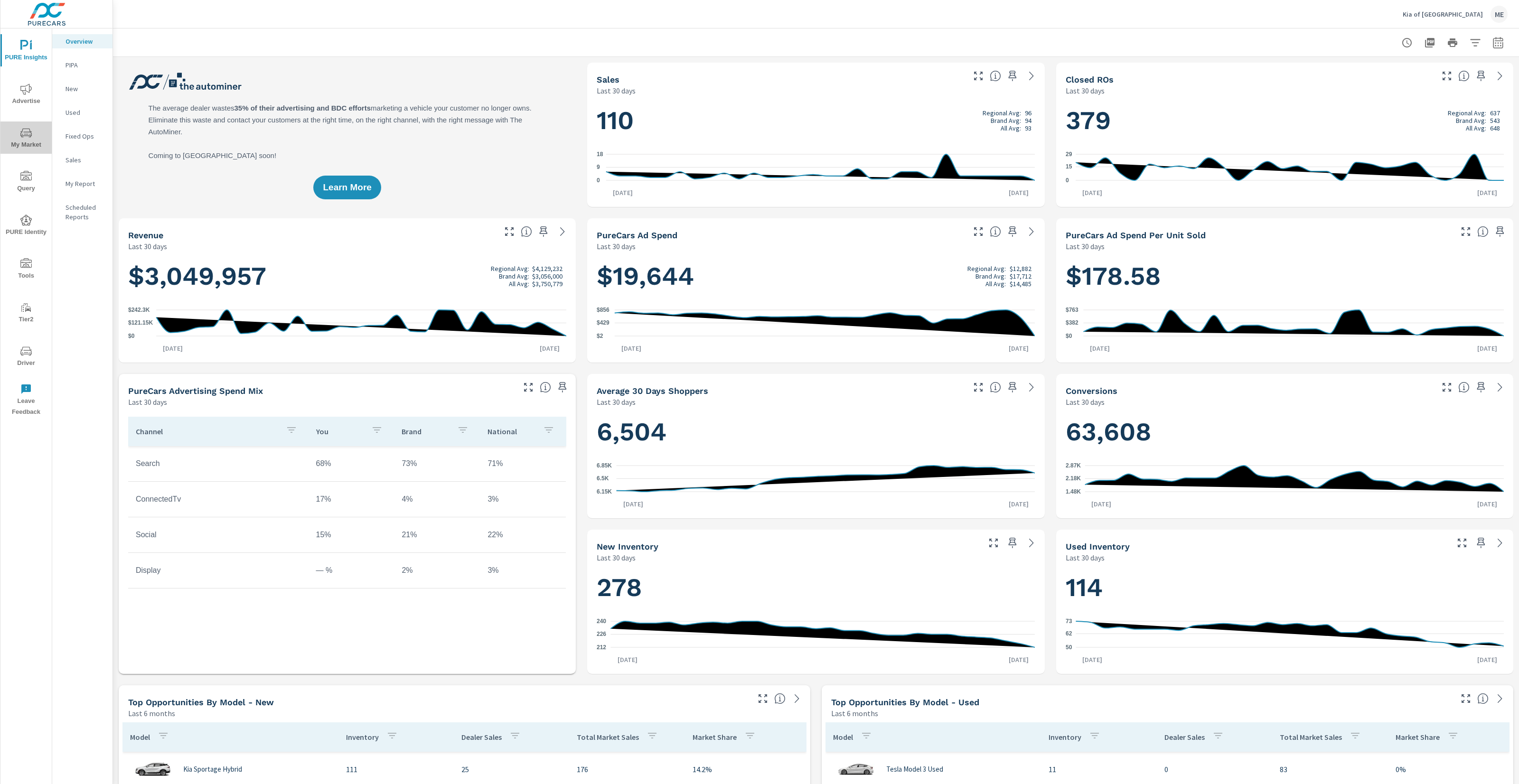
click at [32, 133] on span "My Market" at bounding box center [26, 139] width 45 height 23
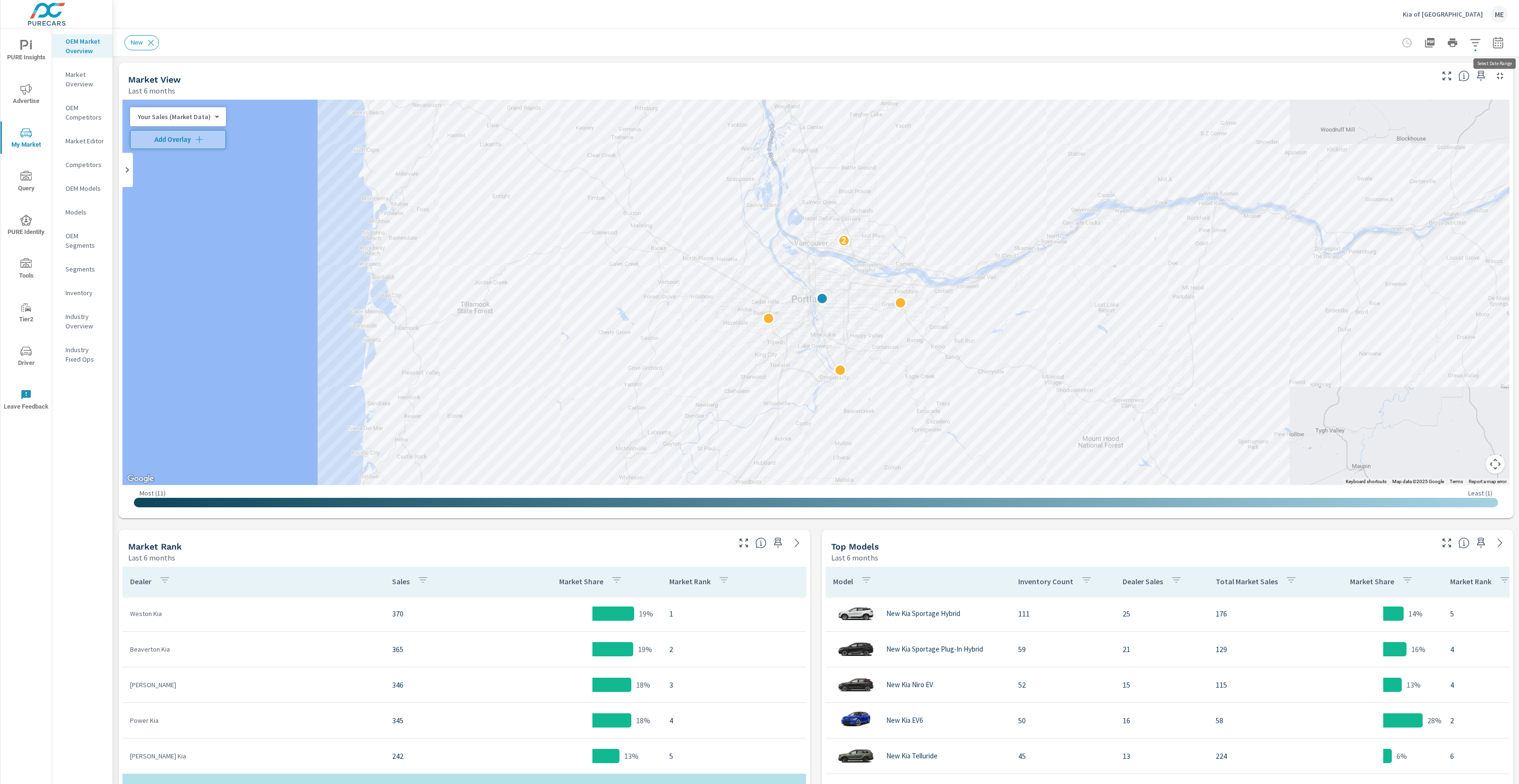
scroll to position [8, 0]
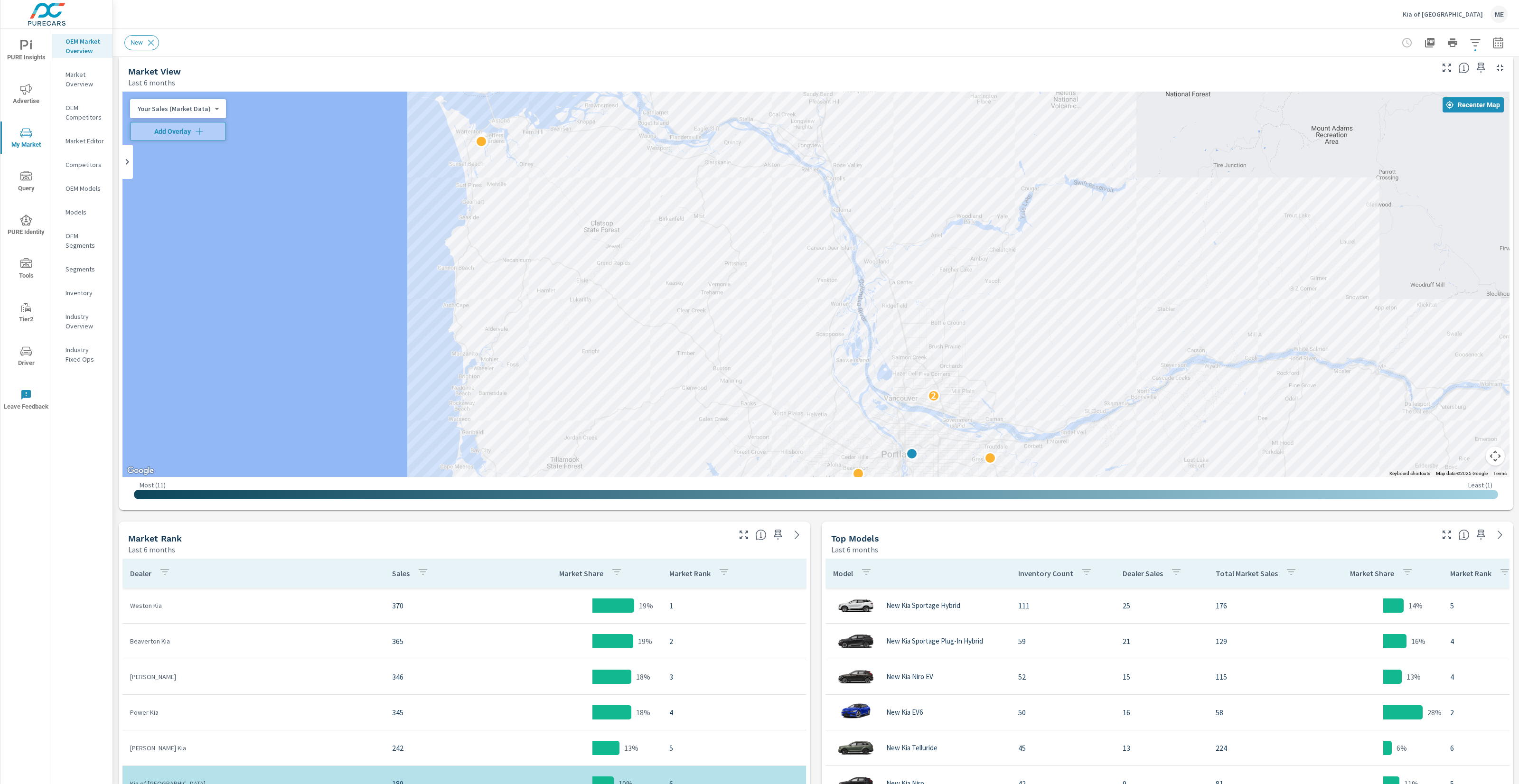
drag, startPoint x: 969, startPoint y: 181, endPoint x: 1058, endPoint y: 344, distance: 185.7
click at [1058, 344] on div "2" at bounding box center [816, 284] width 1387 height 386
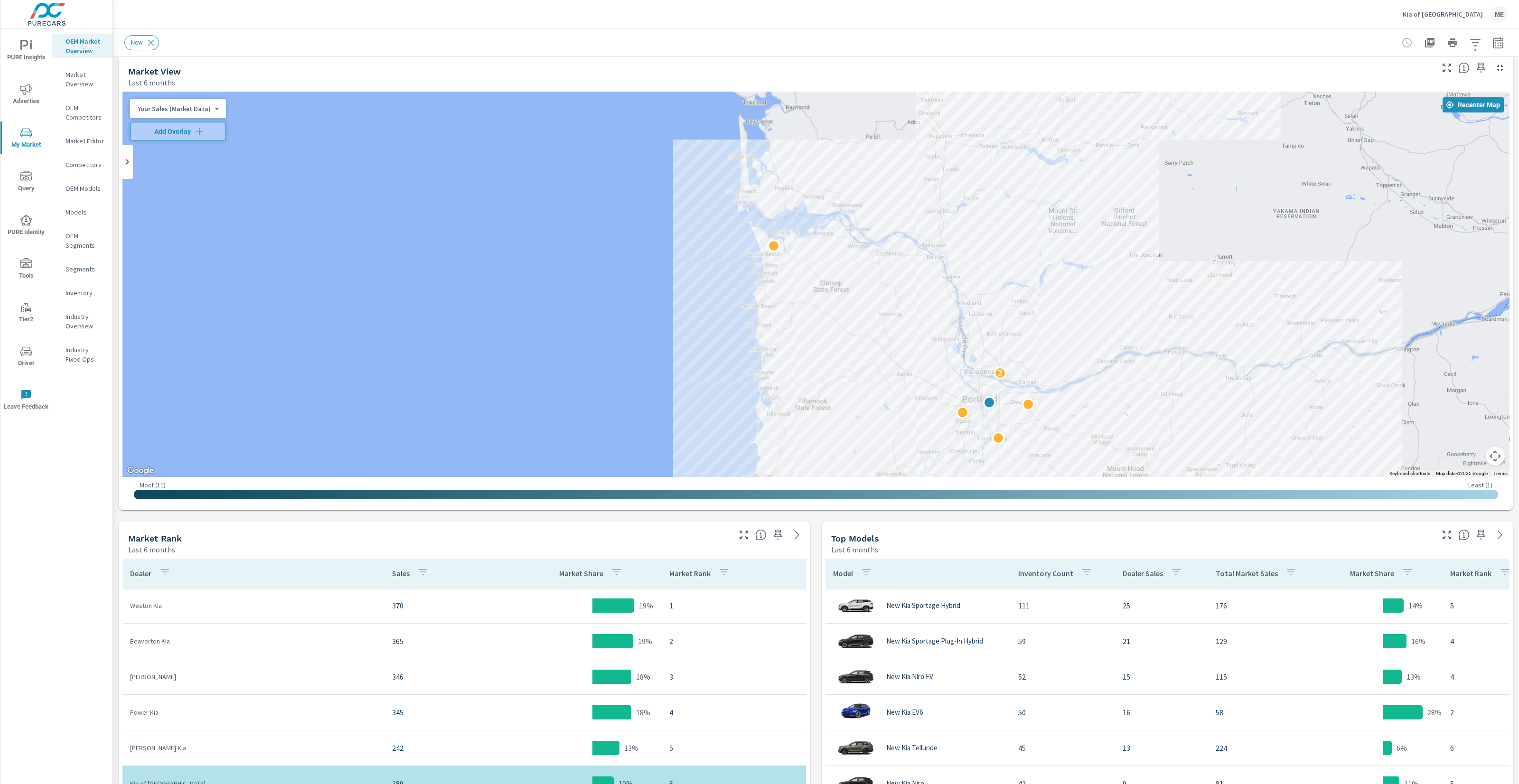
click at [818, 565] on div "Market View Last 6 months ← Move left → Move right ↑ Move up ↓ Move down + Zoom…" at bounding box center [816, 671] width 1406 height 1245
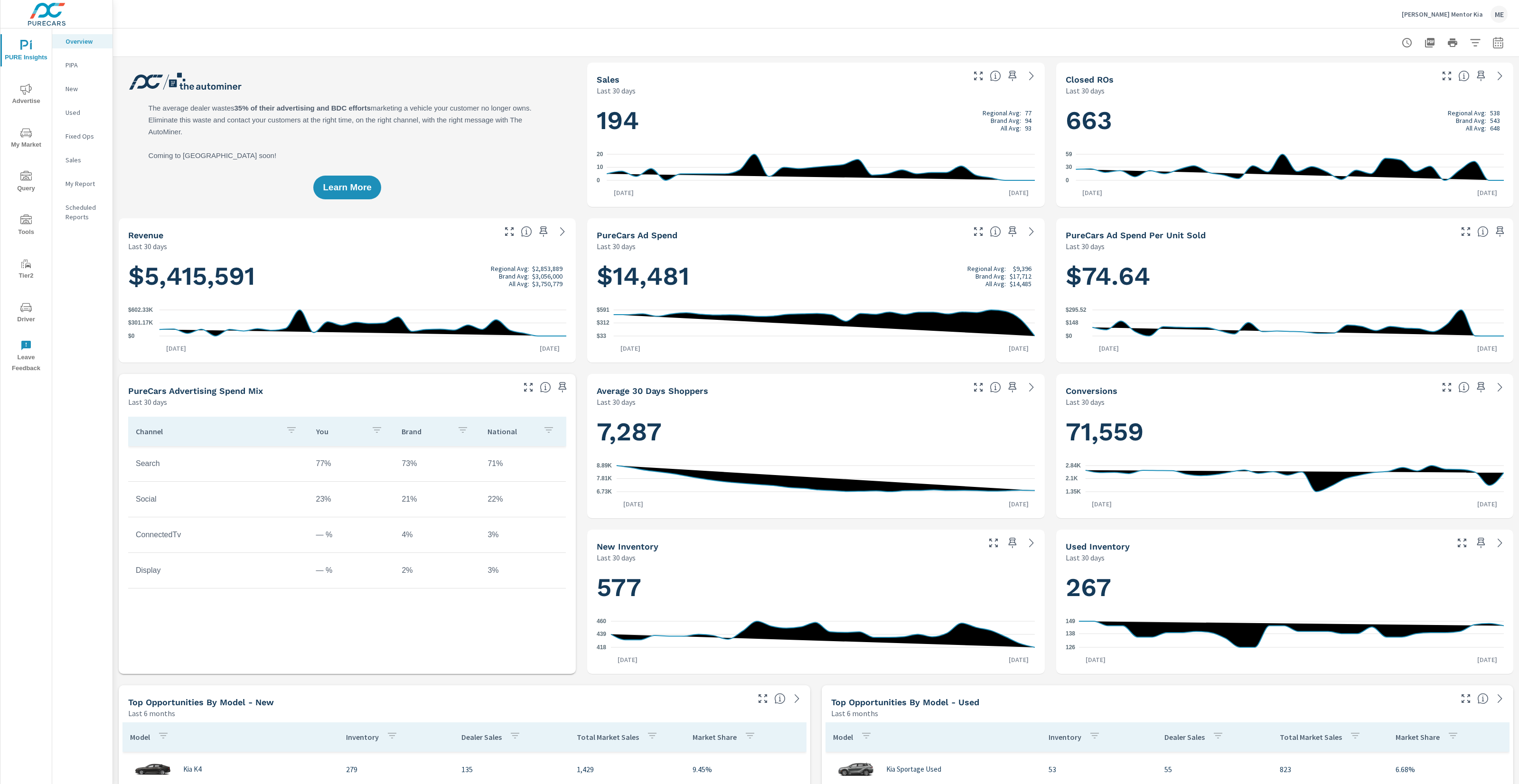
scroll to position [3, 0]
click at [29, 87] on icon "nav menu" at bounding box center [26, 89] width 11 height 11
click at [26, 137] on icon "nav menu" at bounding box center [26, 133] width 11 height 11
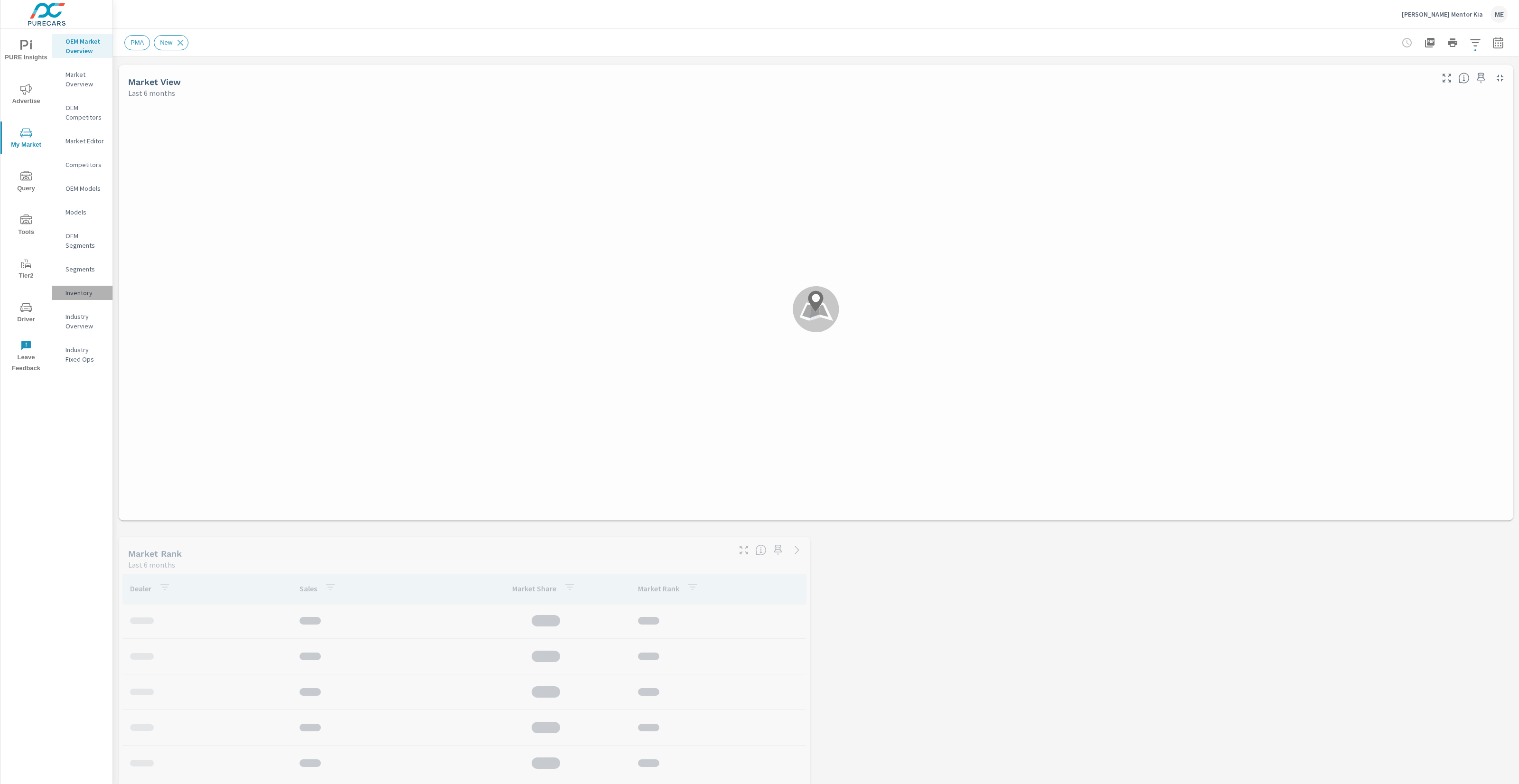
click at [89, 295] on p "Inventory" at bounding box center [85, 293] width 40 height 9
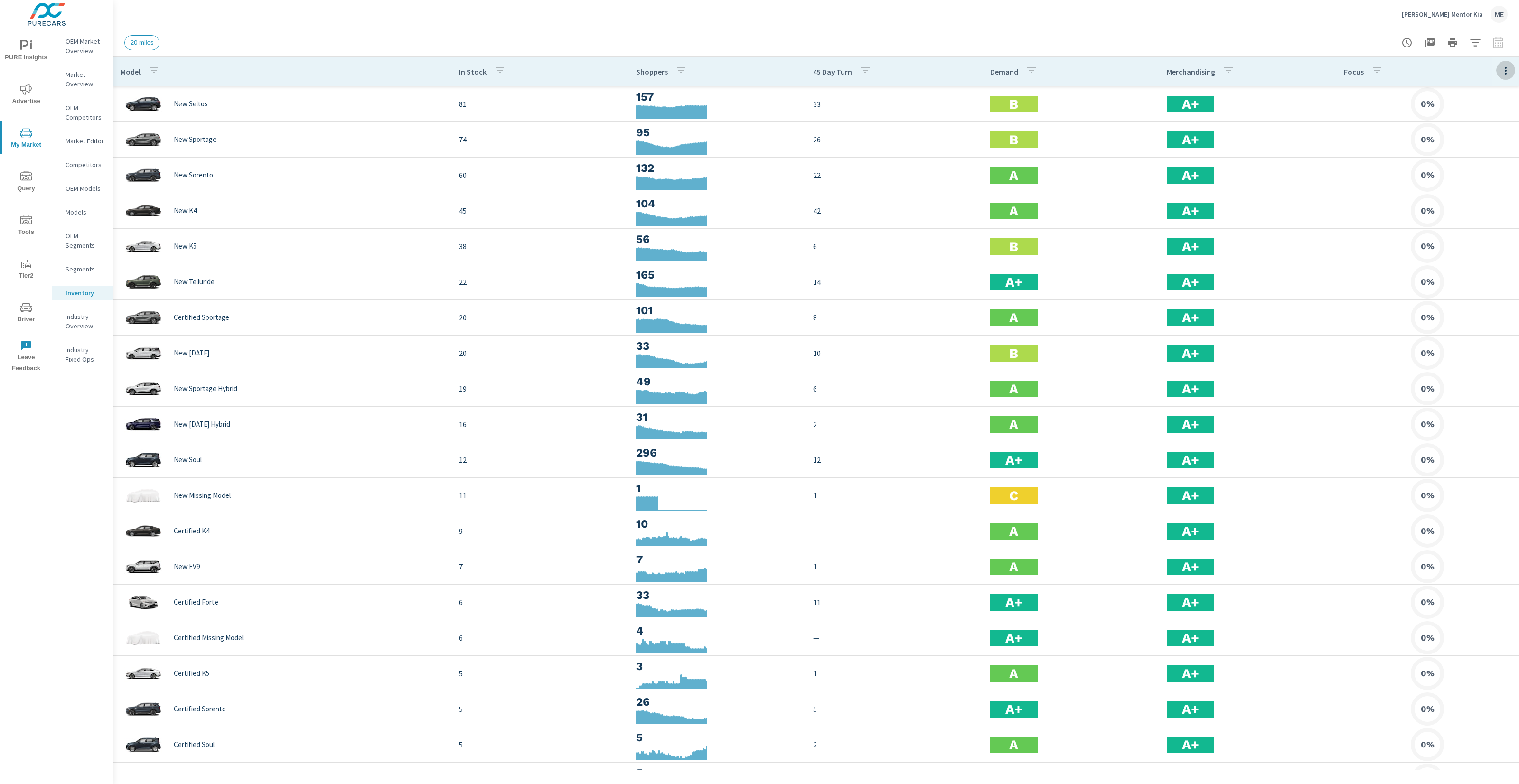
click at [1505, 73] on icon "button" at bounding box center [1505, 71] width 2 height 8
click at [1476, 145] on span "Market Performance" at bounding box center [1474, 144] width 60 height 9
click at [1476, 145] on div "Market Performance" at bounding box center [1475, 143] width 75 height 17
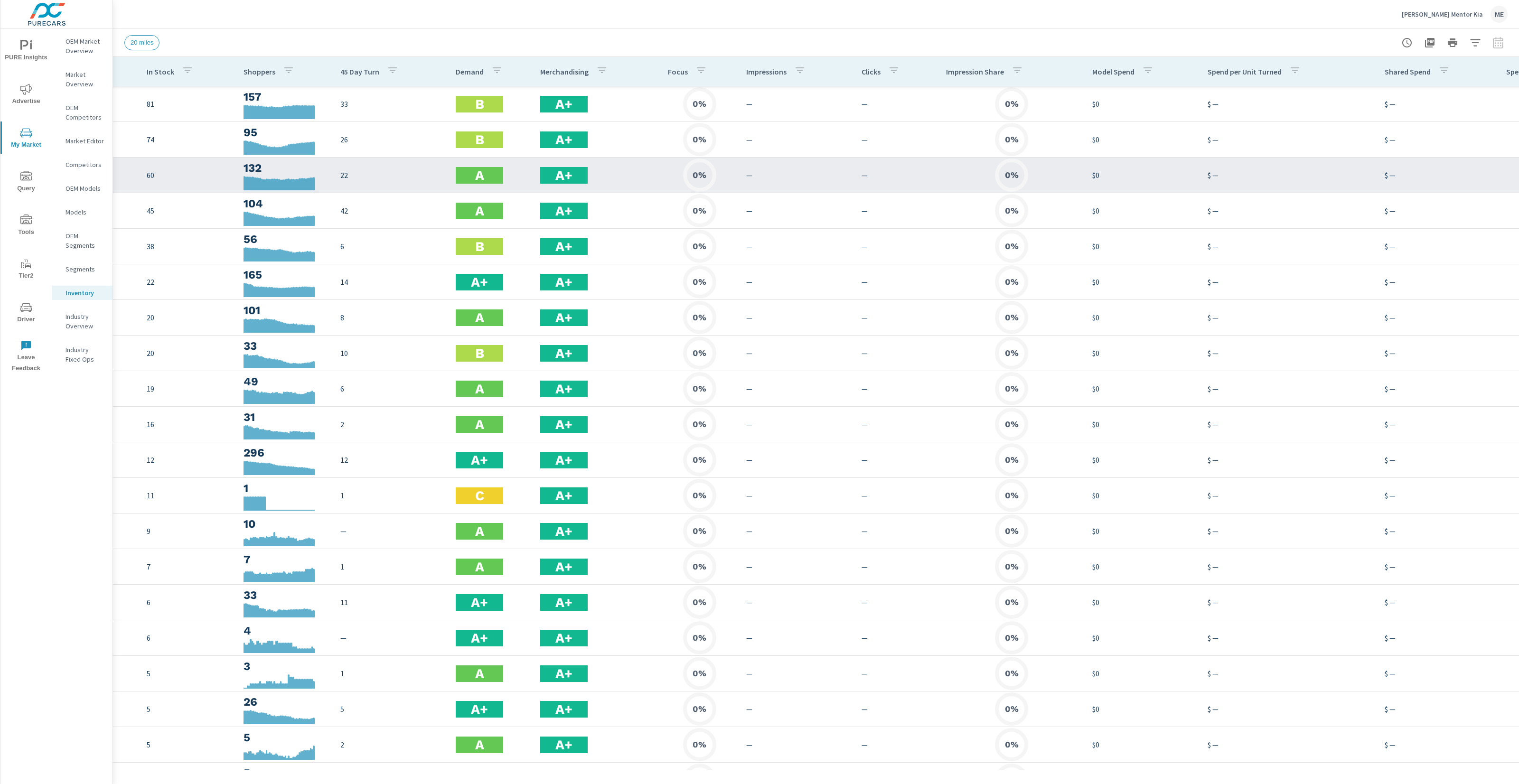
scroll to position [0, 271]
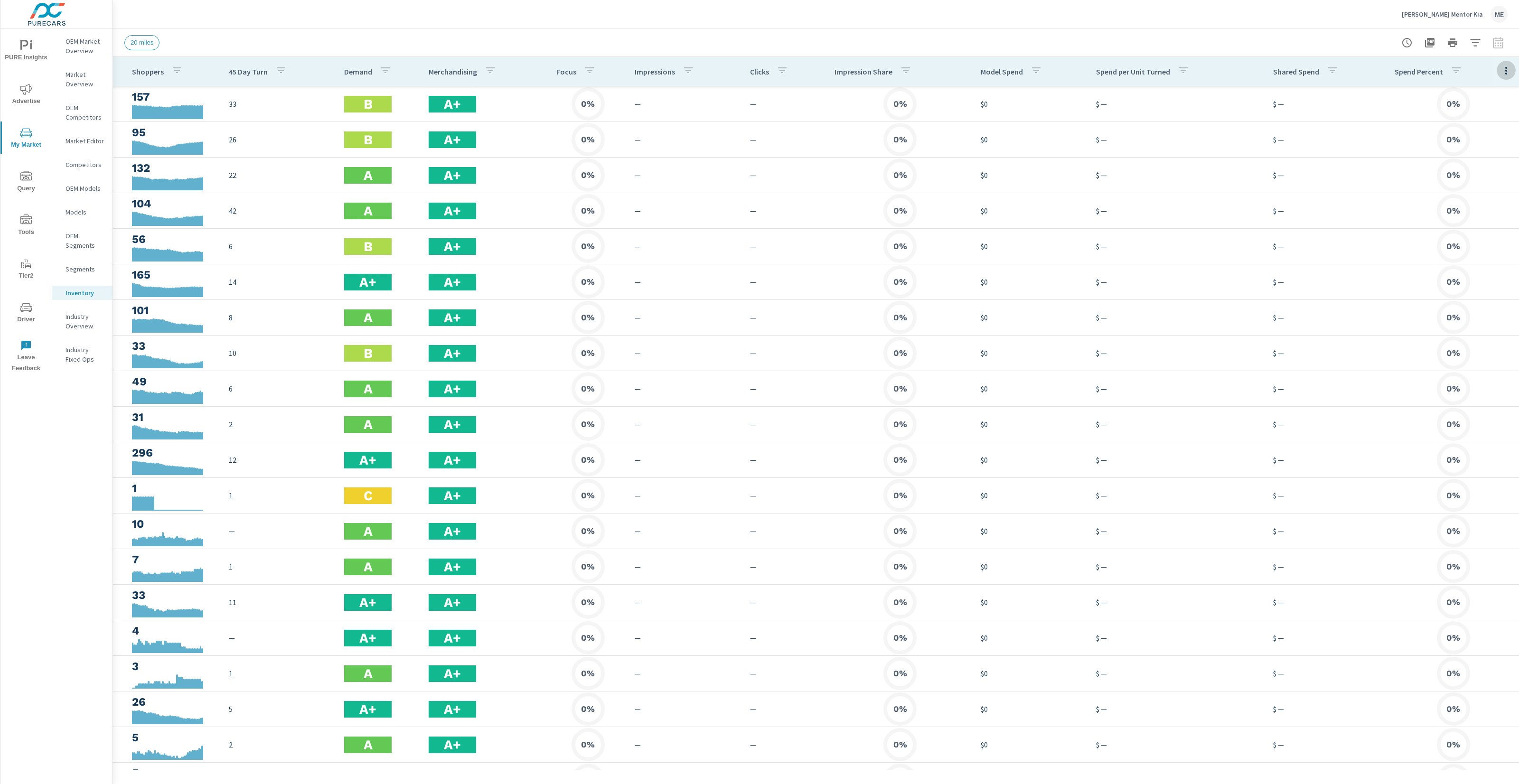
click at [1508, 75] on icon "button" at bounding box center [1506, 70] width 11 height 11
click at [1467, 126] on span "Audience" at bounding box center [1474, 127] width 60 height 9
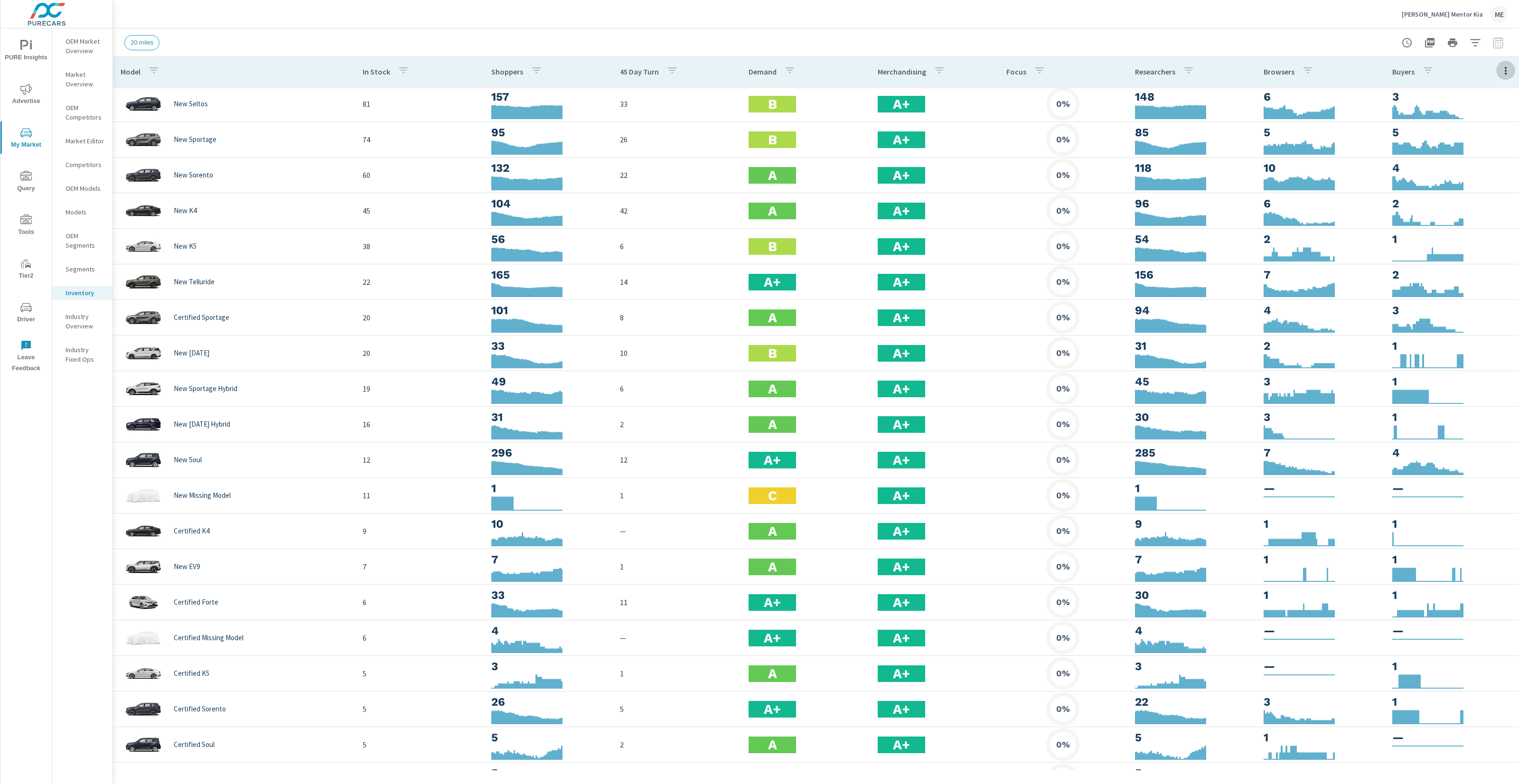
click at [1510, 69] on icon "button" at bounding box center [1505, 70] width 11 height 11
click at [1470, 224] on span "Customize columns..." at bounding box center [1474, 220] width 60 height 9
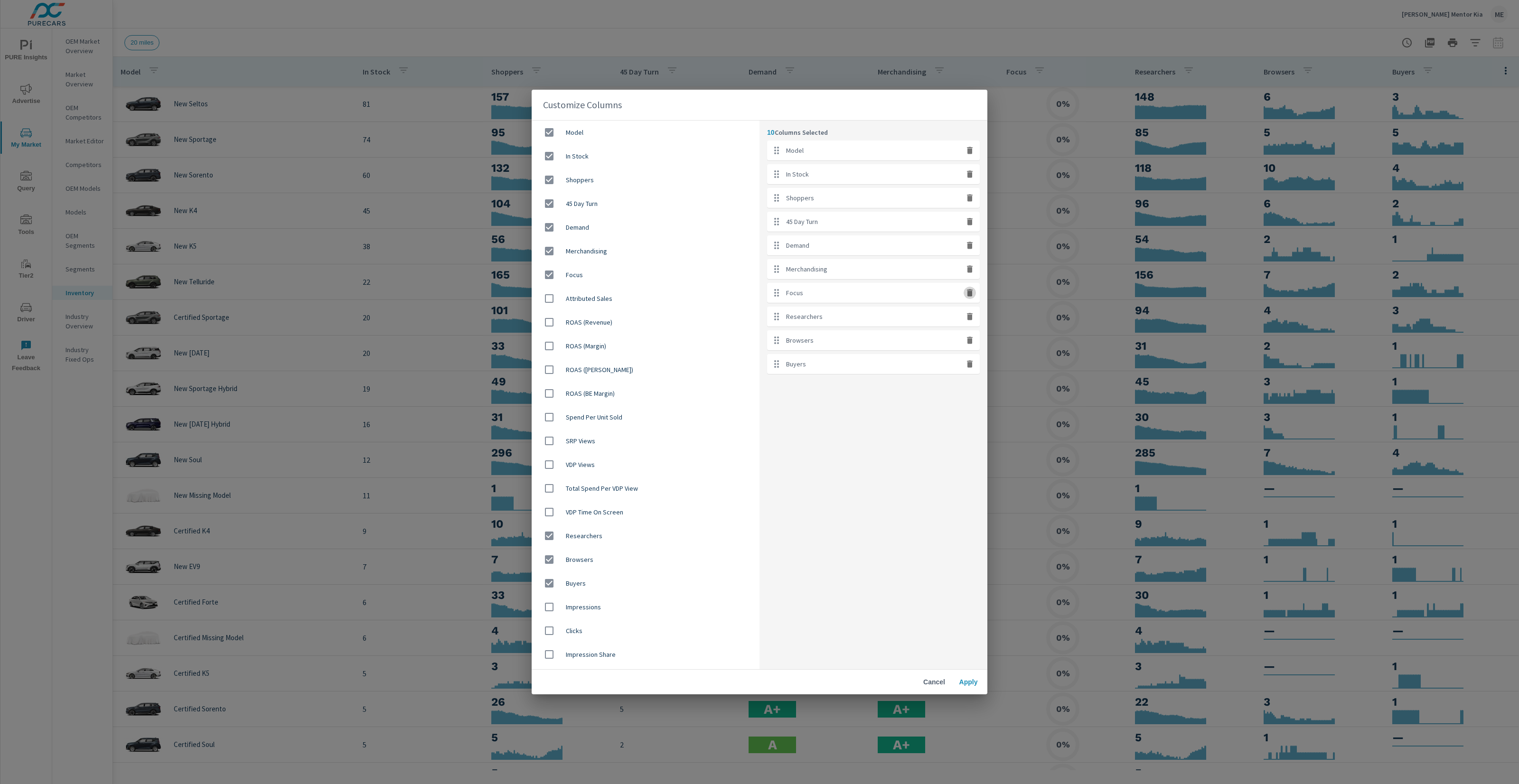
click at [969, 294] on icon "button" at bounding box center [970, 292] width 6 height 7
checkbox input "false"
click at [963, 677] on button "Apply" at bounding box center [968, 681] width 31 height 17
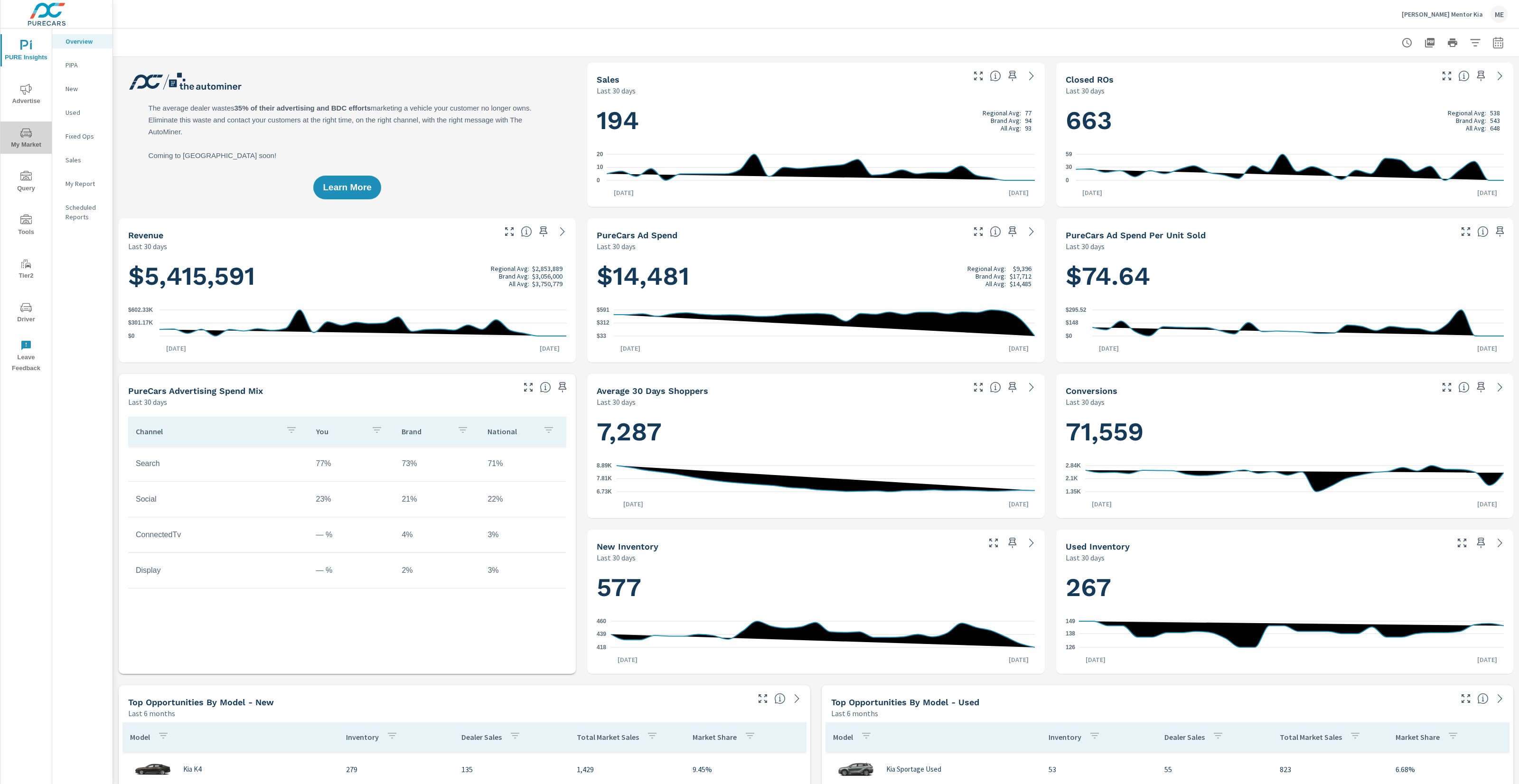
click at [24, 143] on span "My Market" at bounding box center [26, 139] width 45 height 23
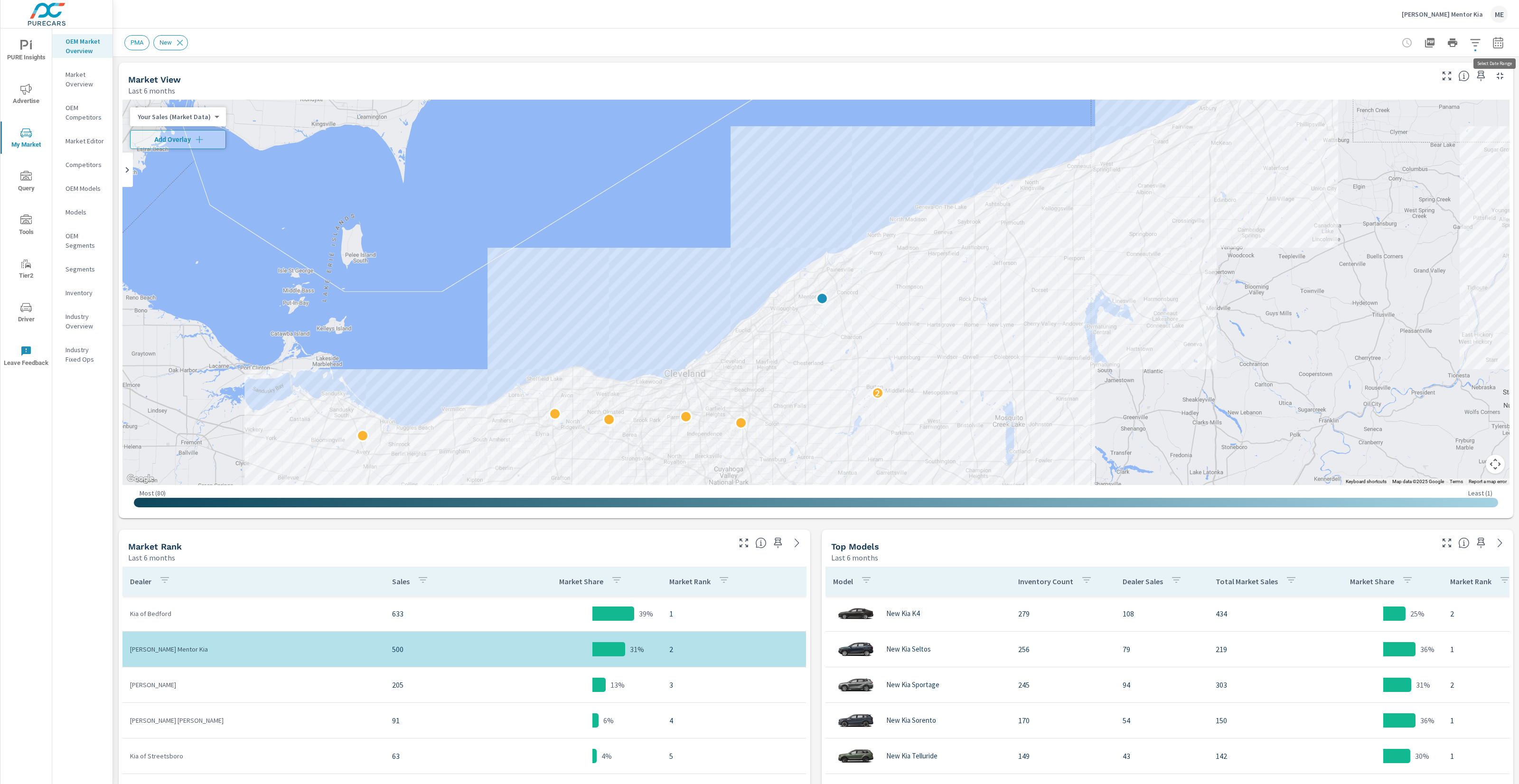
click at [1500, 43] on icon "button" at bounding box center [1498, 42] width 11 height 11
click at [1449, 131] on div "May" at bounding box center [1446, 135] width 28 height 23
click at [1413, 159] on div "[DATE]" at bounding box center [1412, 159] width 37 height 23
click at [1475, 60] on input "Apply comparison" at bounding box center [1472, 64] width 54 height 18
checkbox input "true"
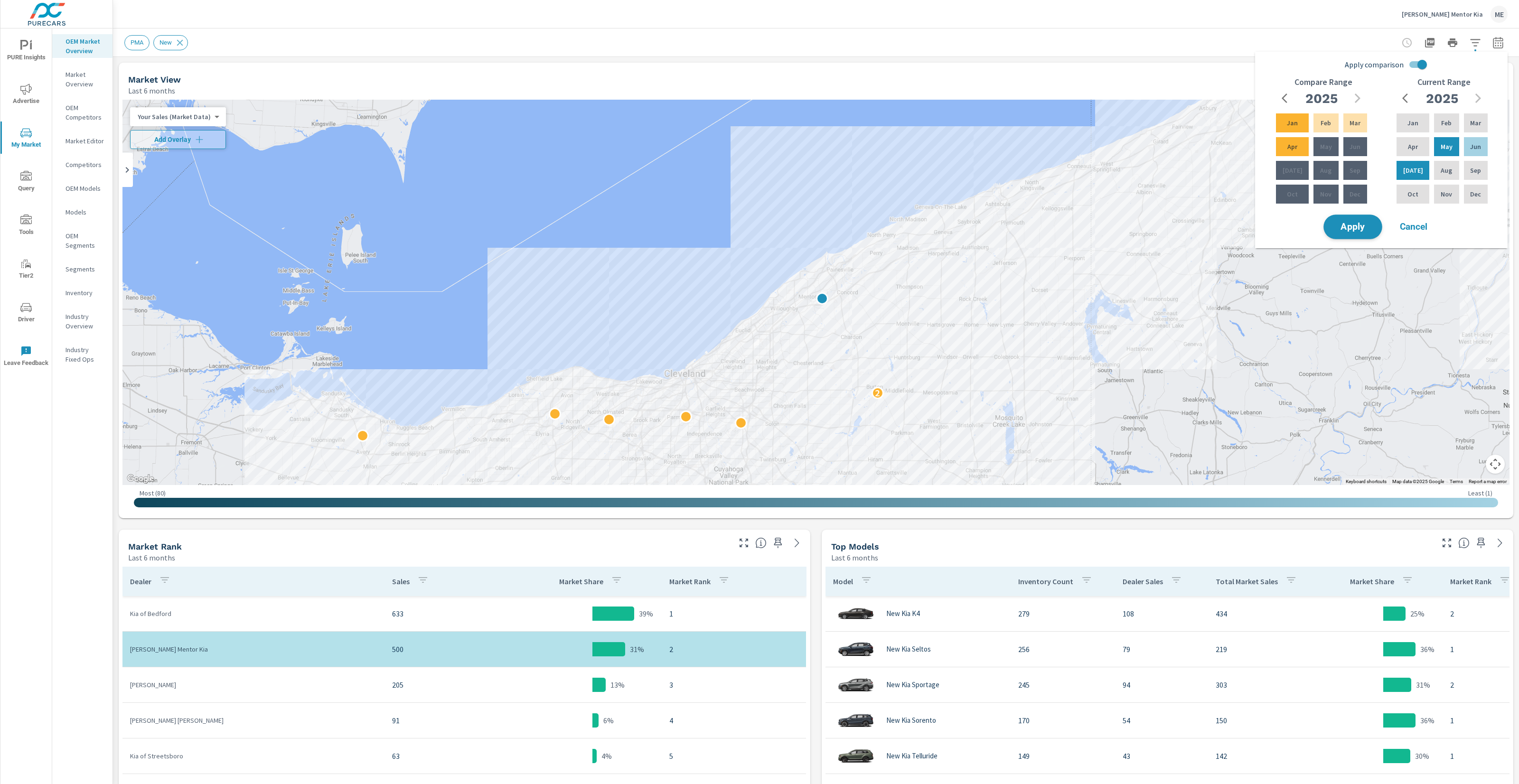
click at [1352, 231] on span "Apply" at bounding box center [1353, 227] width 39 height 9
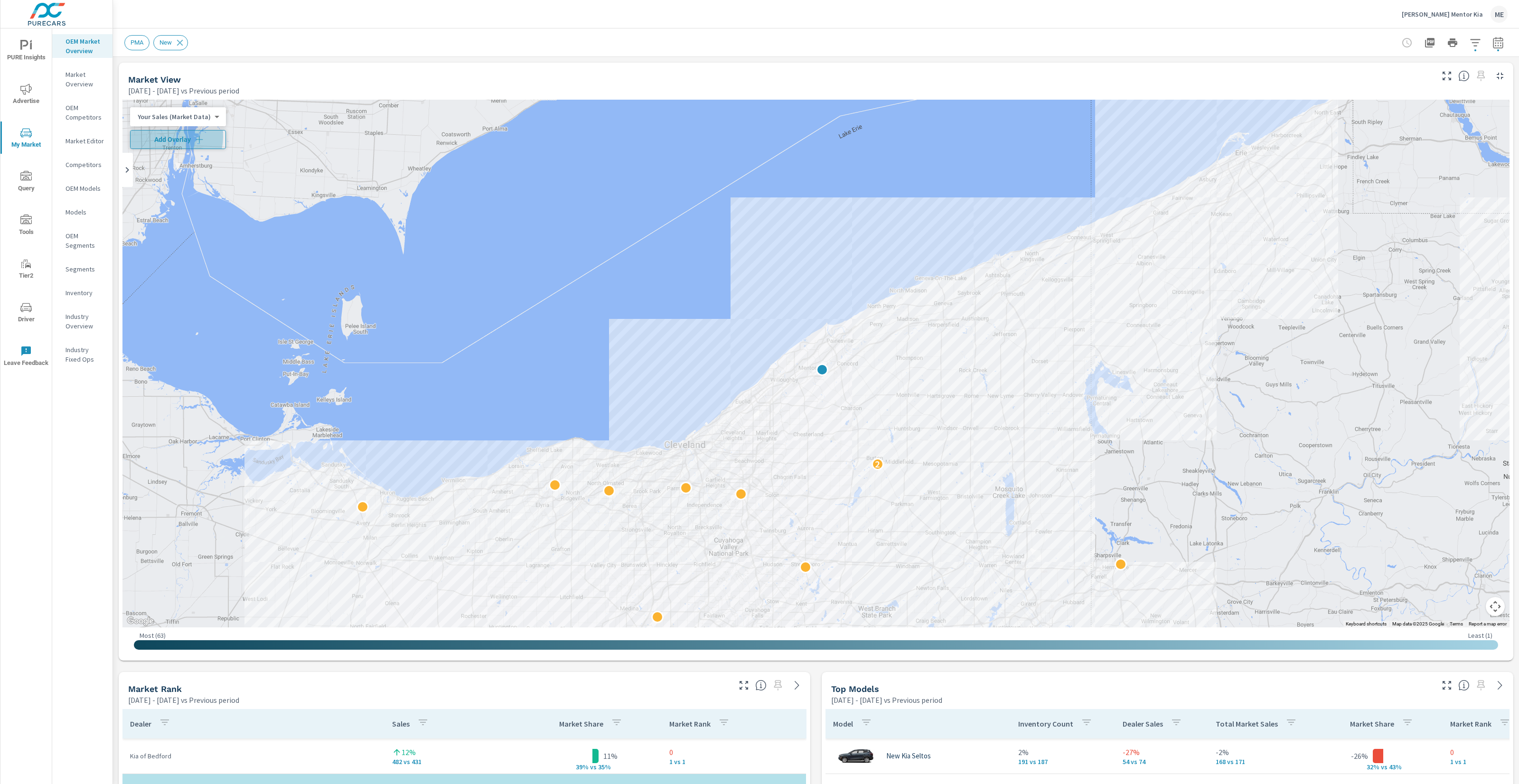
click at [167, 137] on span "Add Overlay" at bounding box center [178, 140] width 87 height 9
click at [1501, 47] on icon "button" at bounding box center [1498, 42] width 11 height 11
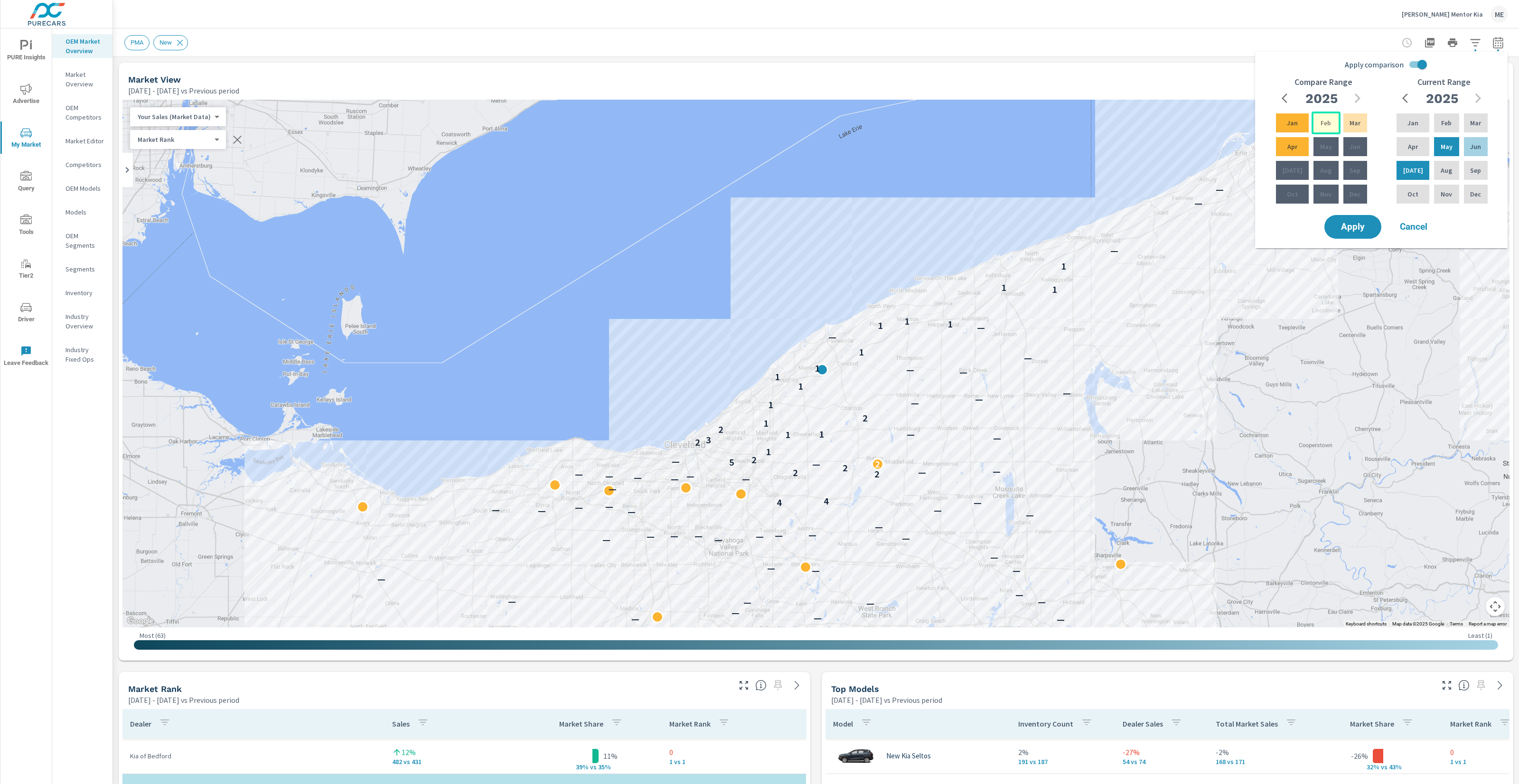
click at [1321, 119] on p "Feb" at bounding box center [1326, 123] width 11 height 9
click at [1289, 146] on p "Apr" at bounding box center [1292, 147] width 10 height 9
click at [1347, 231] on span "Apply" at bounding box center [1353, 227] width 39 height 9
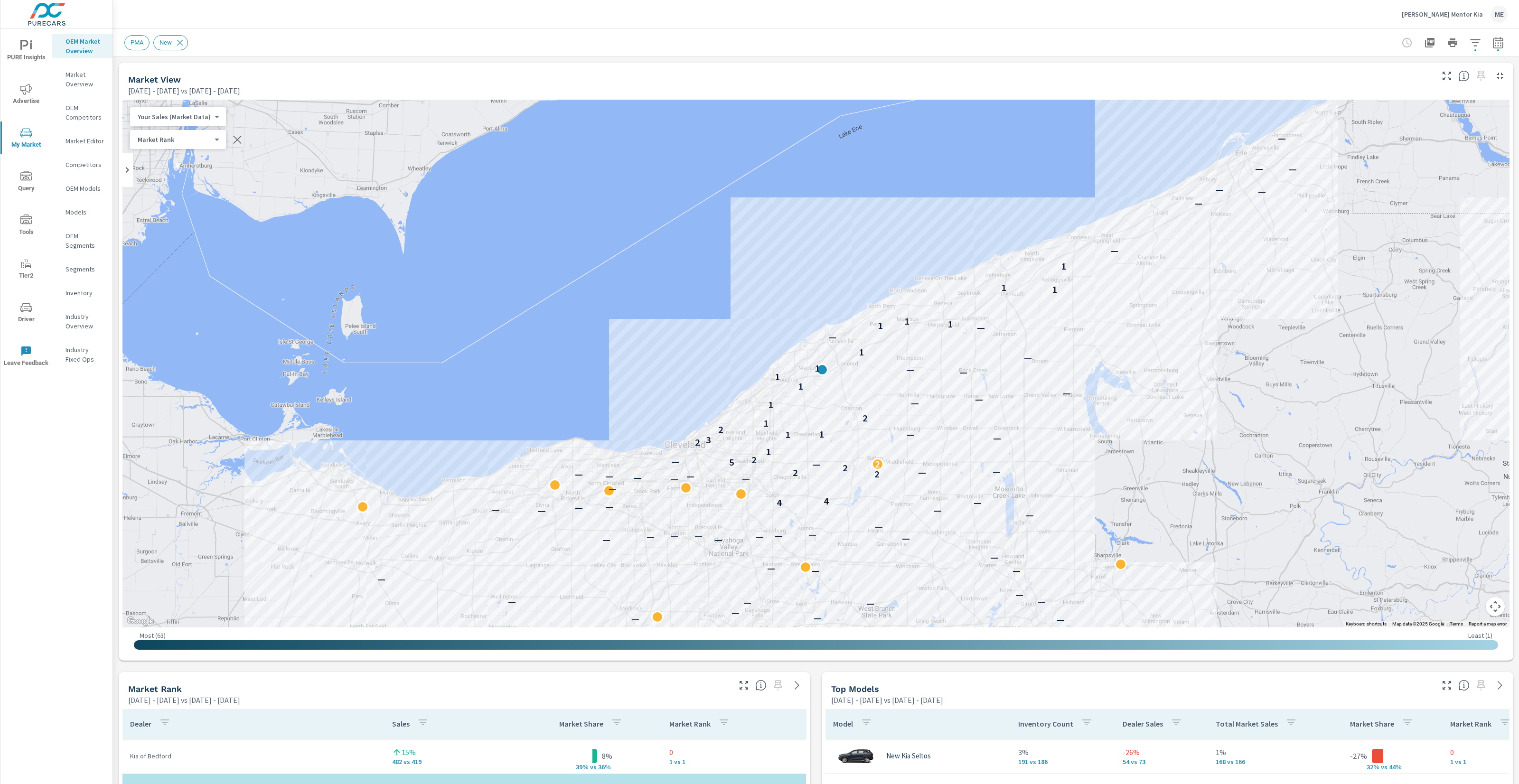
click at [1478, 42] on icon "button" at bounding box center [1475, 42] width 10 height 7
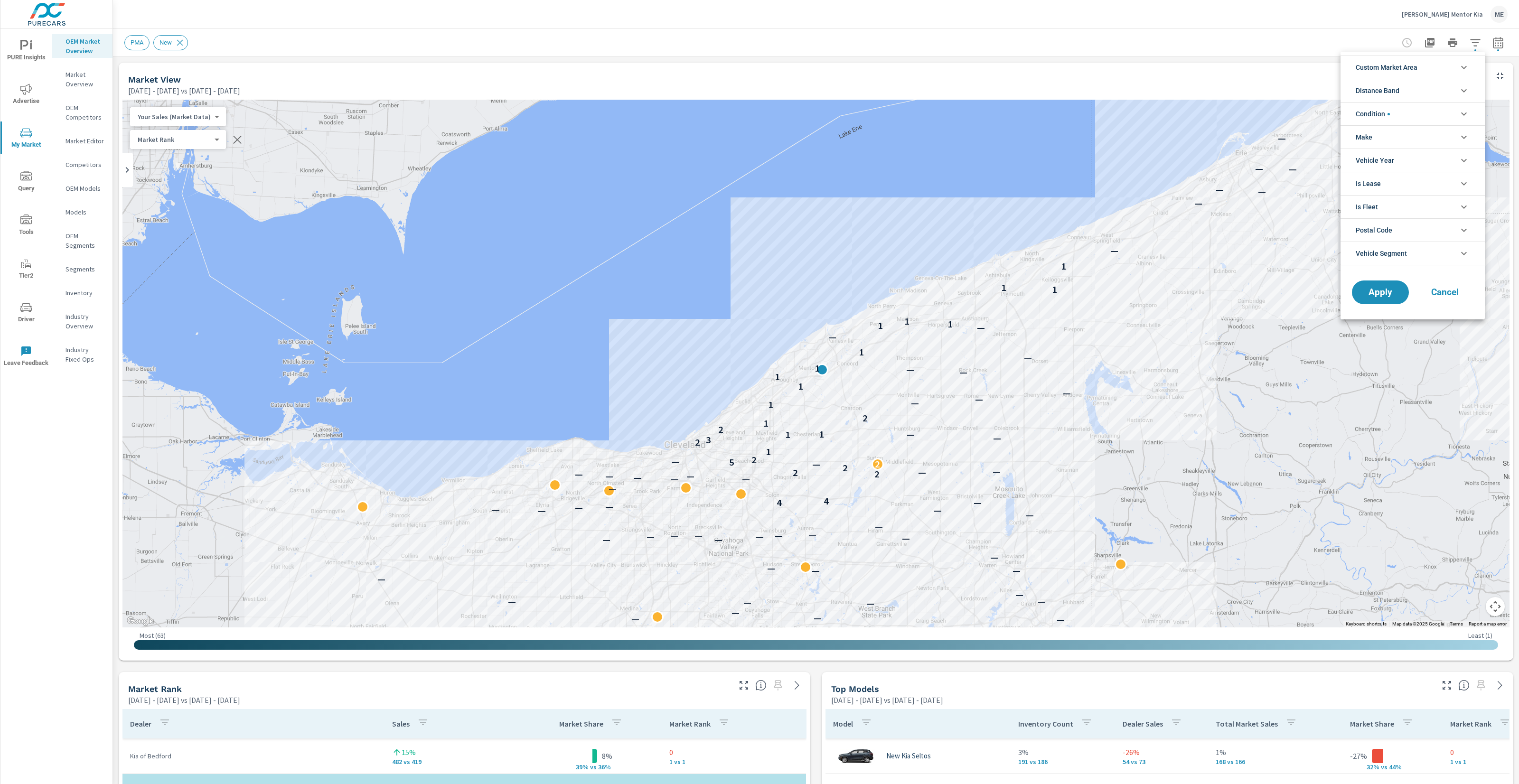
click at [1398, 67] on span "Custom Market Area" at bounding box center [1386, 67] width 62 height 23
click at [1379, 111] on span "PMA" at bounding box center [1423, 111] width 104 height 11
click at [1382, 134] on span "Distance Band" at bounding box center [1377, 133] width 44 height 23
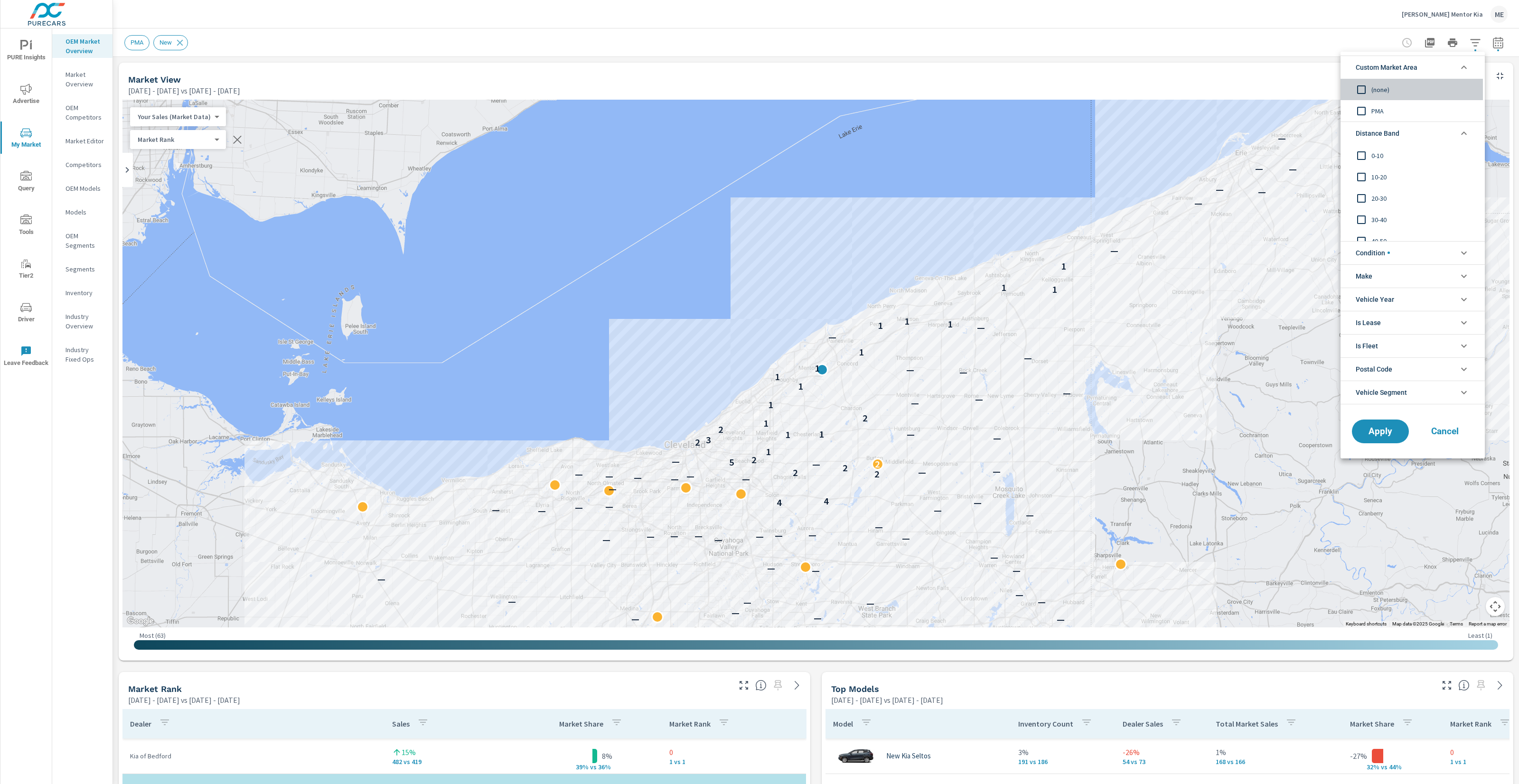
click at [1376, 90] on span "(none)" at bounding box center [1423, 89] width 104 height 11
click at [1378, 150] on span "0-10" at bounding box center [1423, 155] width 104 height 11
click at [1373, 169] on div "10-20" at bounding box center [1412, 177] width 143 height 21
drag, startPoint x: 1382, startPoint y: 253, endPoint x: 1391, endPoint y: 257, distance: 9.8
click at [1383, 253] on span "Condition" at bounding box center [1373, 253] width 34 height 23
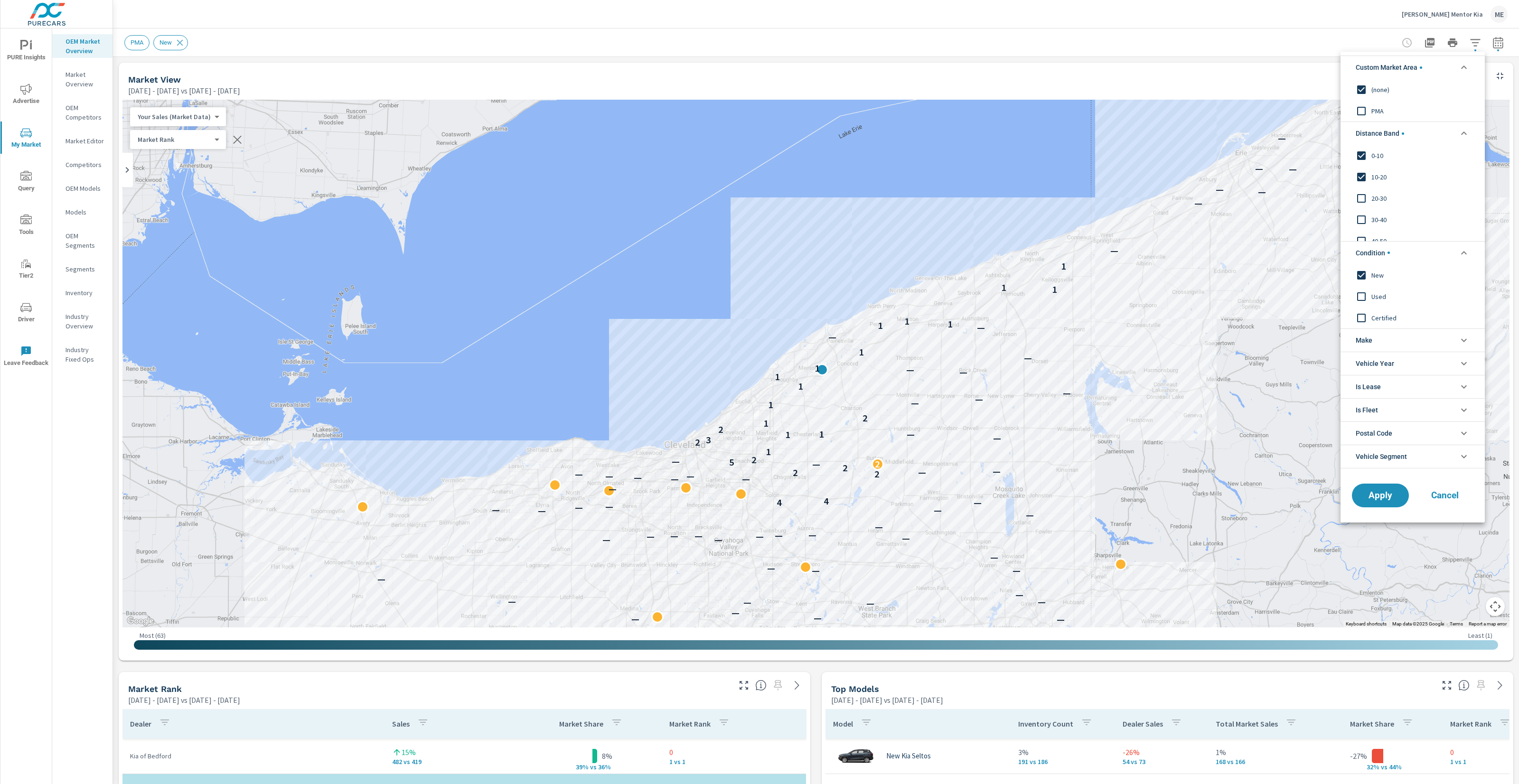
click at [1385, 337] on li "Make" at bounding box center [1412, 340] width 144 height 23
click at [1368, 361] on input "filter options" at bounding box center [1362, 362] width 20 height 20
click at [1378, 521] on span "Apply" at bounding box center [1380, 516] width 39 height 9
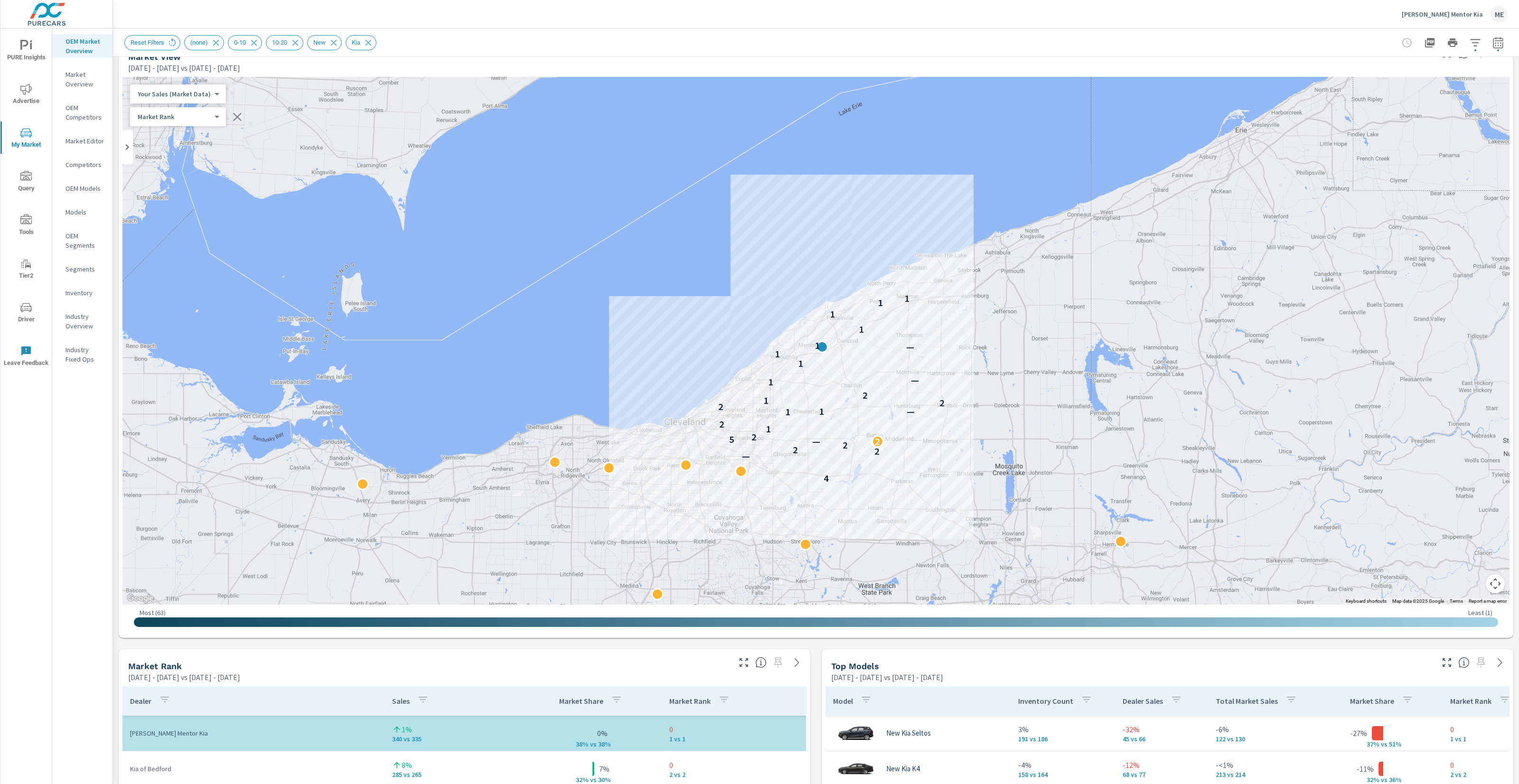
scroll to position [21, 0]
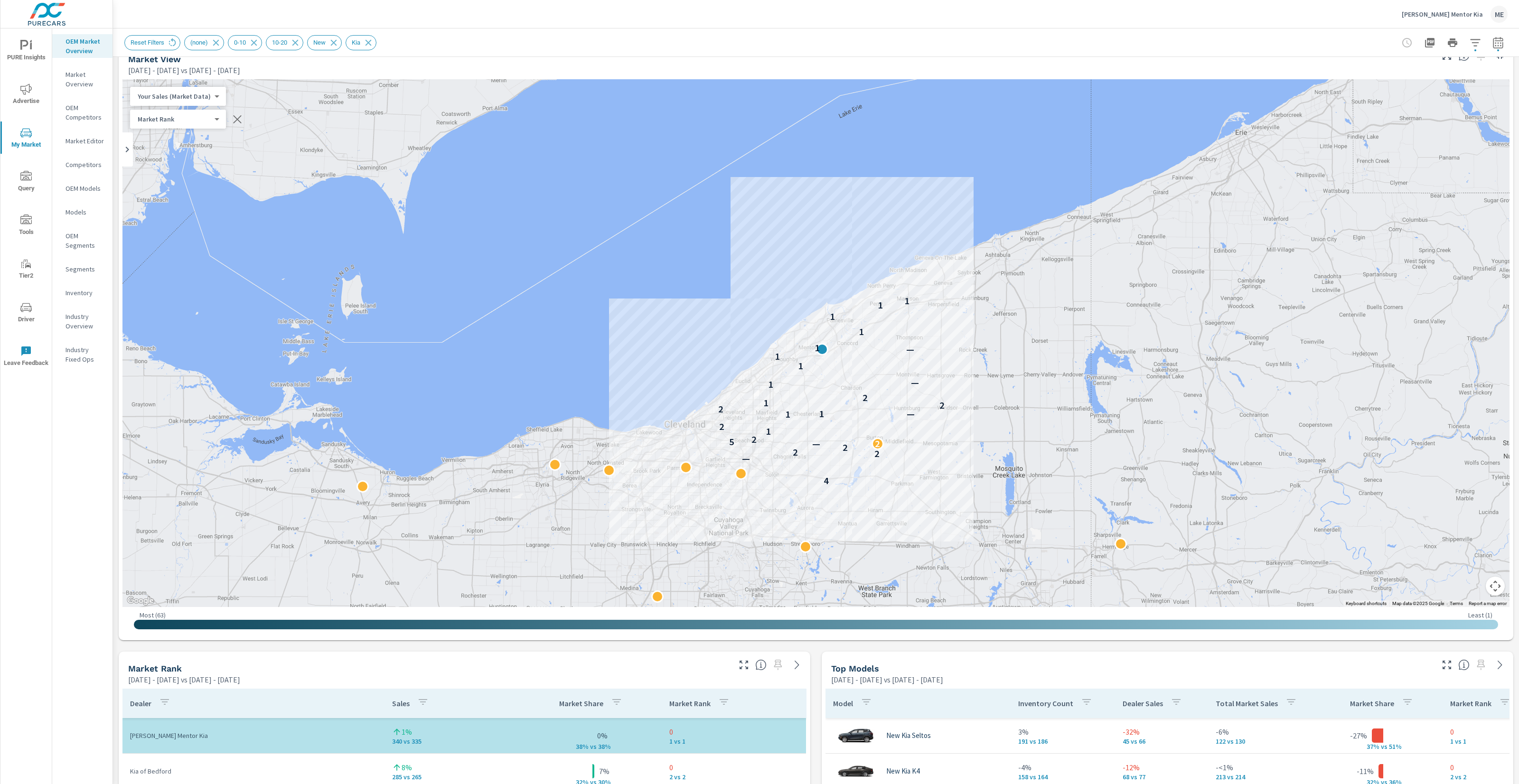
click at [1034, 29] on div "Reset Filters (none) 0-10 10-20 New Kia" at bounding box center [816, 42] width 1383 height 28
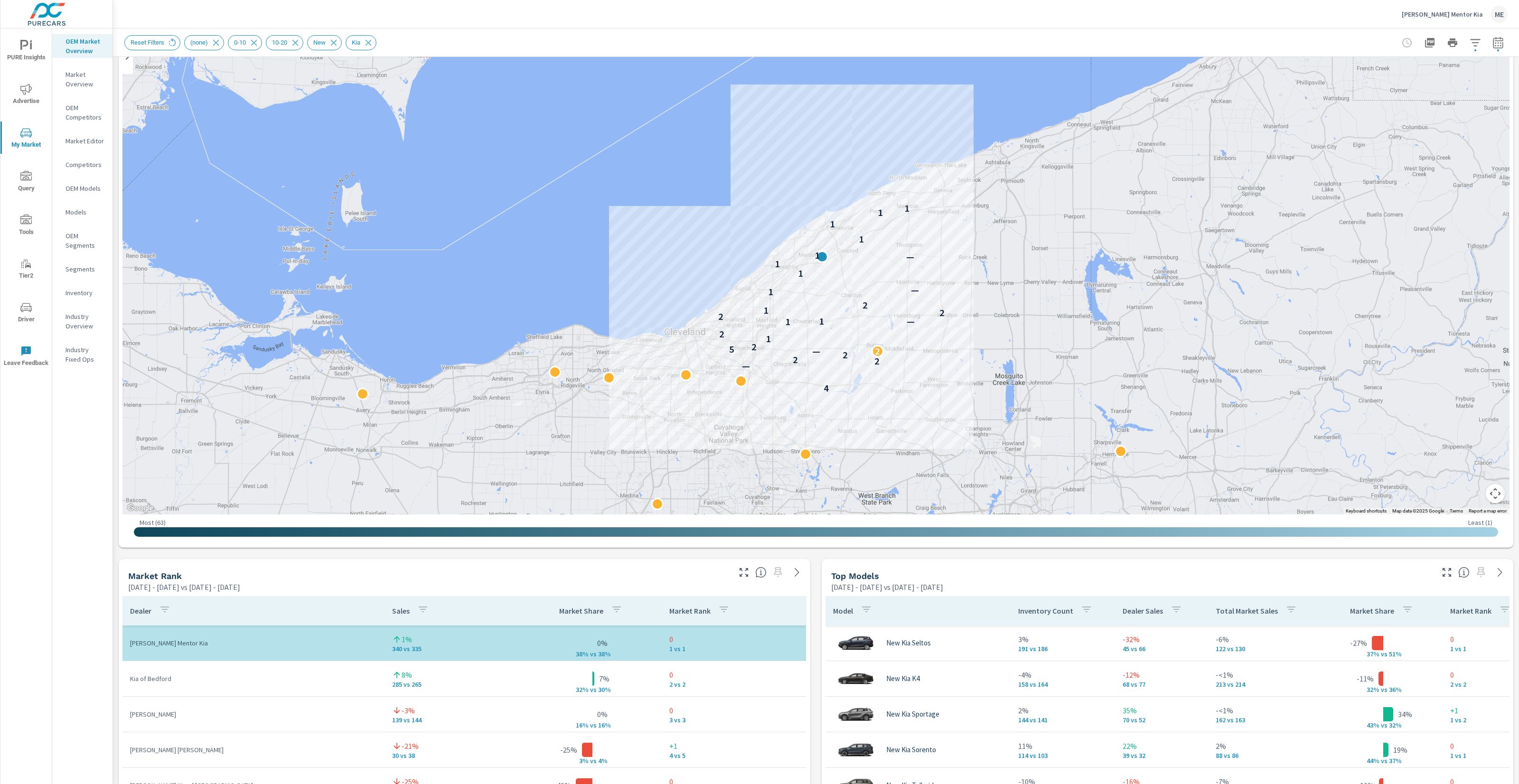
scroll to position [50, 0]
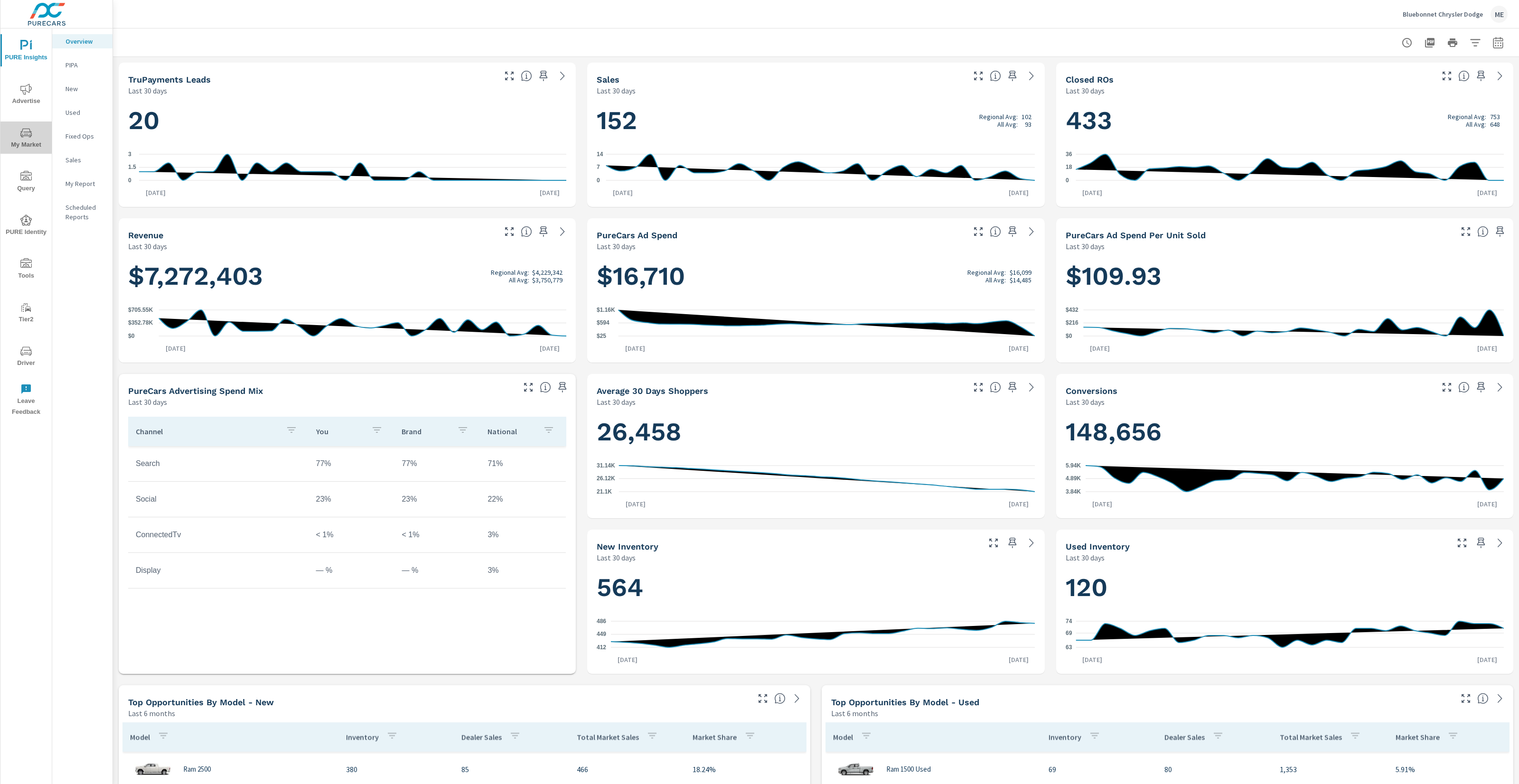
click at [24, 135] on icon "nav menu" at bounding box center [26, 132] width 11 height 9
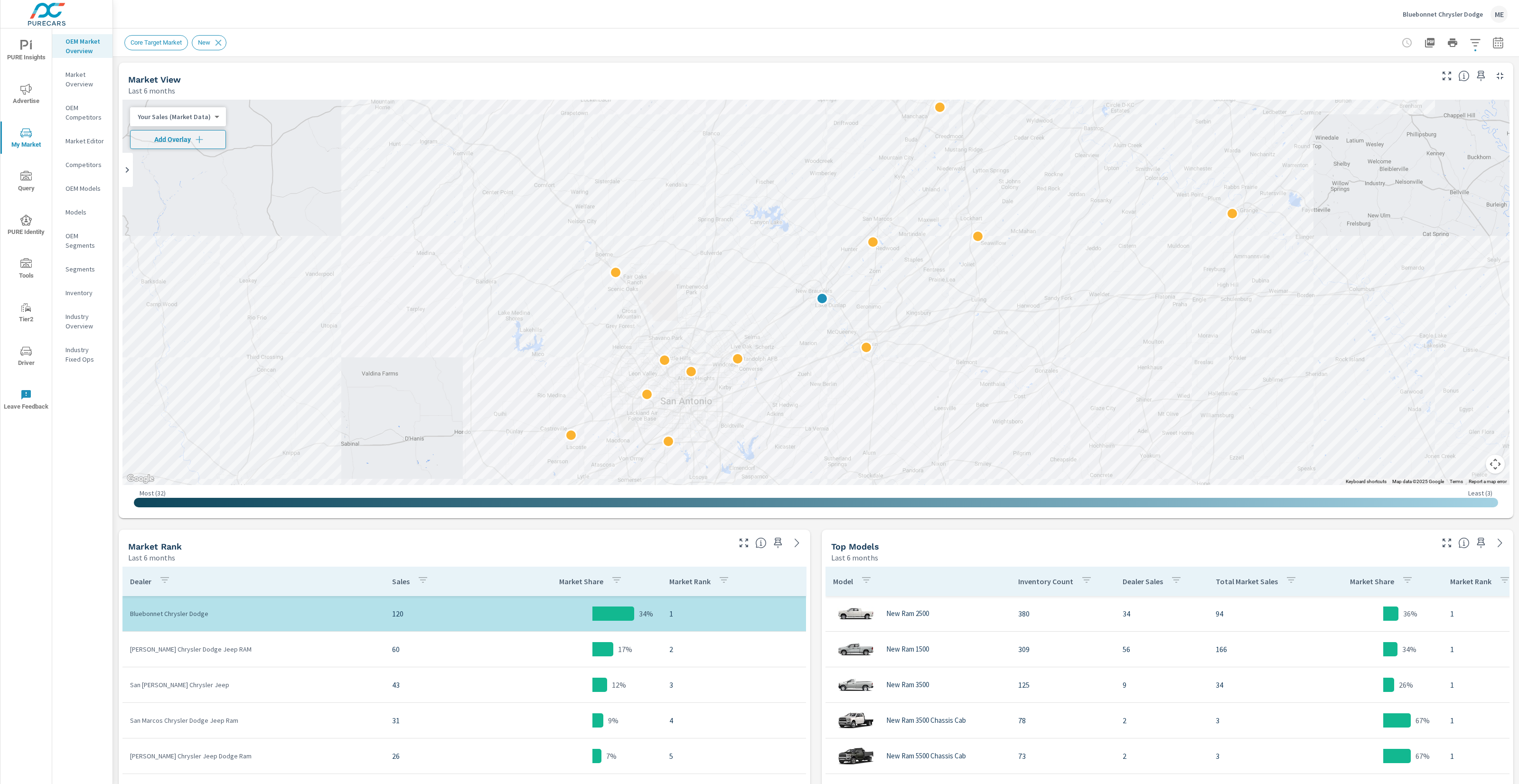
click at [26, 178] on icon "nav menu" at bounding box center [26, 176] width 11 height 9
click at [1476, 10] on p "Bluebonnet Chrysler Dodge" at bounding box center [1443, 14] width 80 height 8
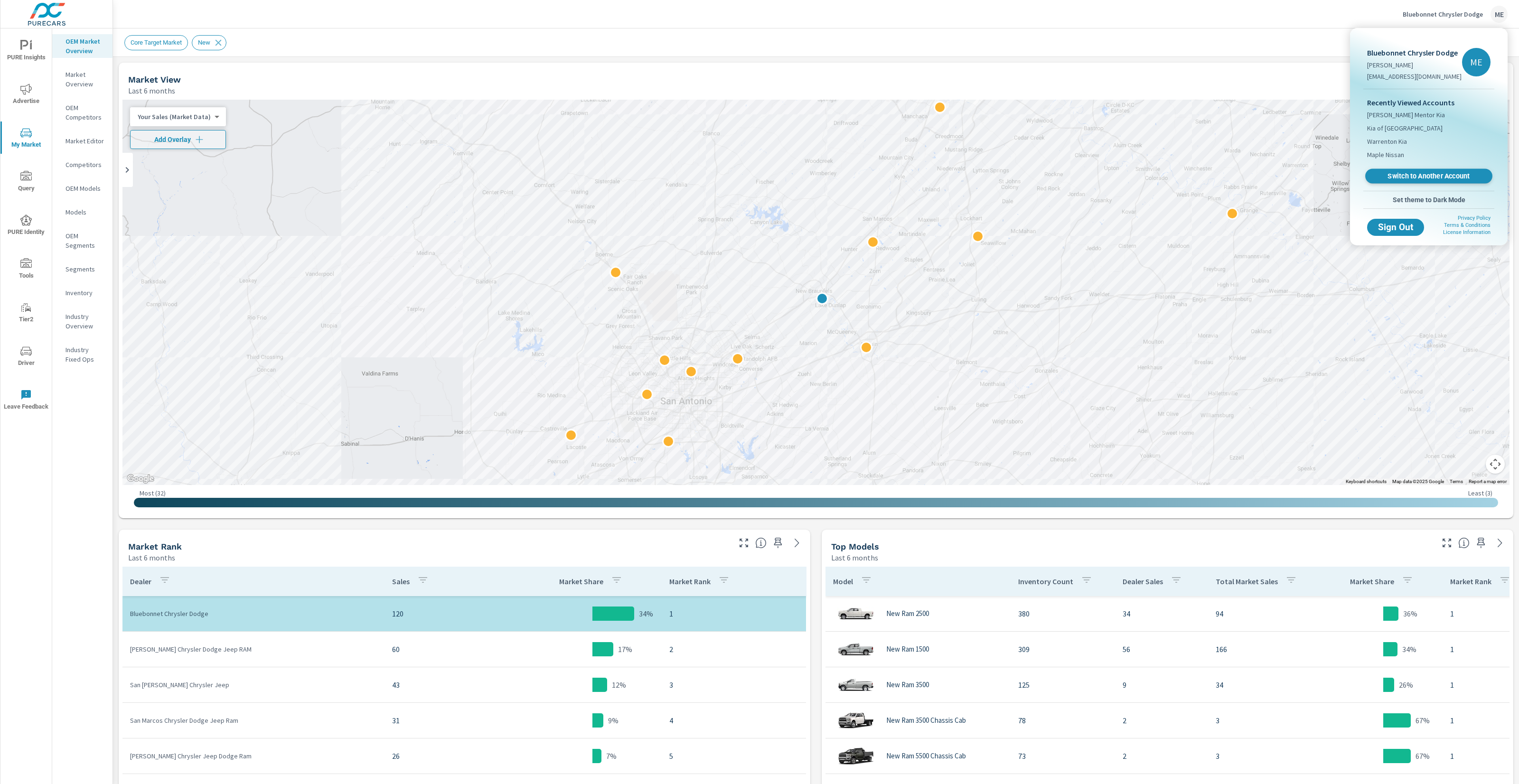
click at [1426, 177] on span "Switch to Another Account" at bounding box center [1428, 176] width 116 height 9
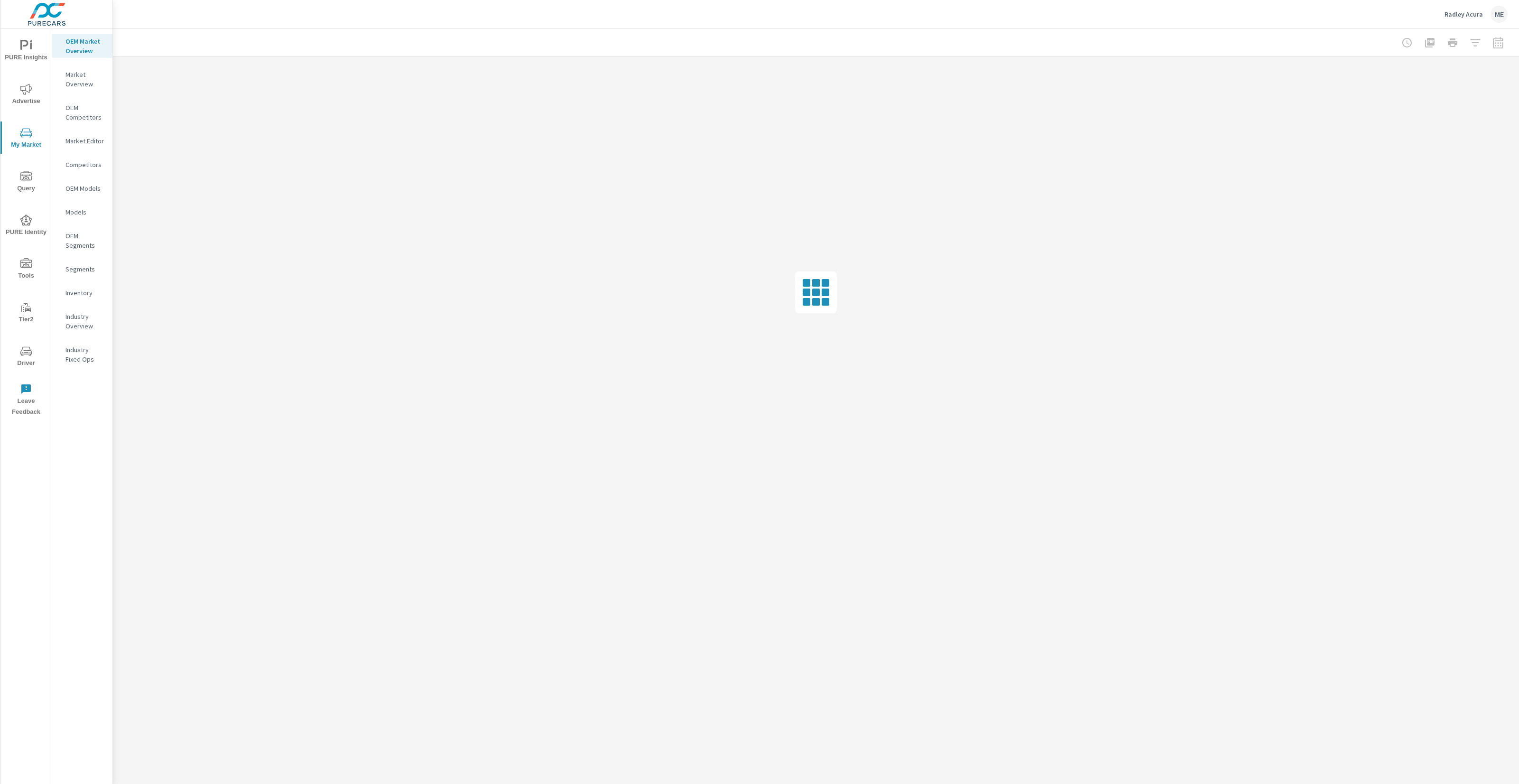
click at [28, 262] on icon "nav menu" at bounding box center [26, 263] width 11 height 11
click at [84, 65] on p "Onsite Offers" at bounding box center [85, 65] width 40 height 9
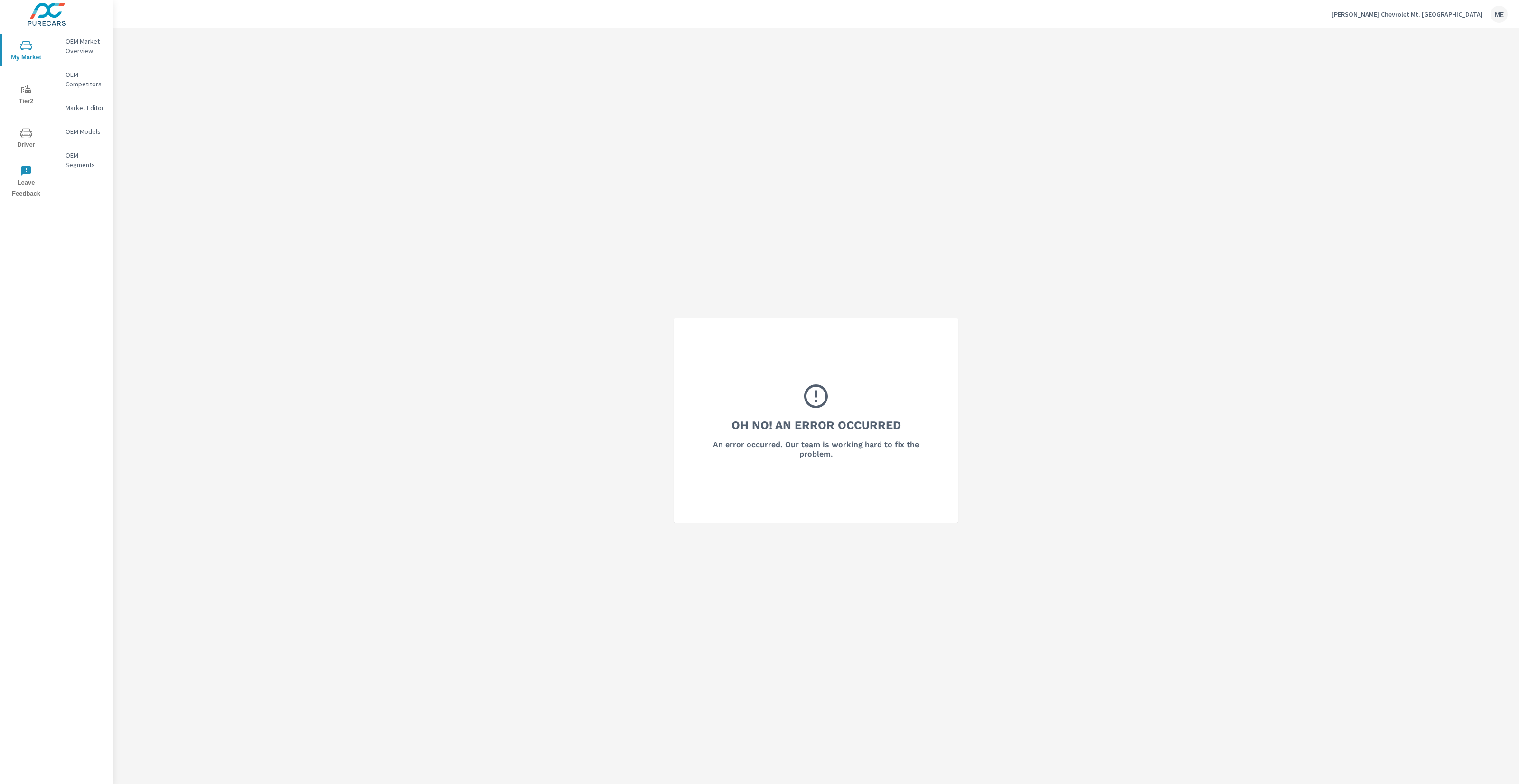
click at [60, 59] on nav "OEM Market Overview OEM Competitors Market Editor OEM Models OEM Segments" at bounding box center [83, 107] width 60 height 157
click at [72, 51] on p "OEM Market Overview" at bounding box center [85, 46] width 40 height 19
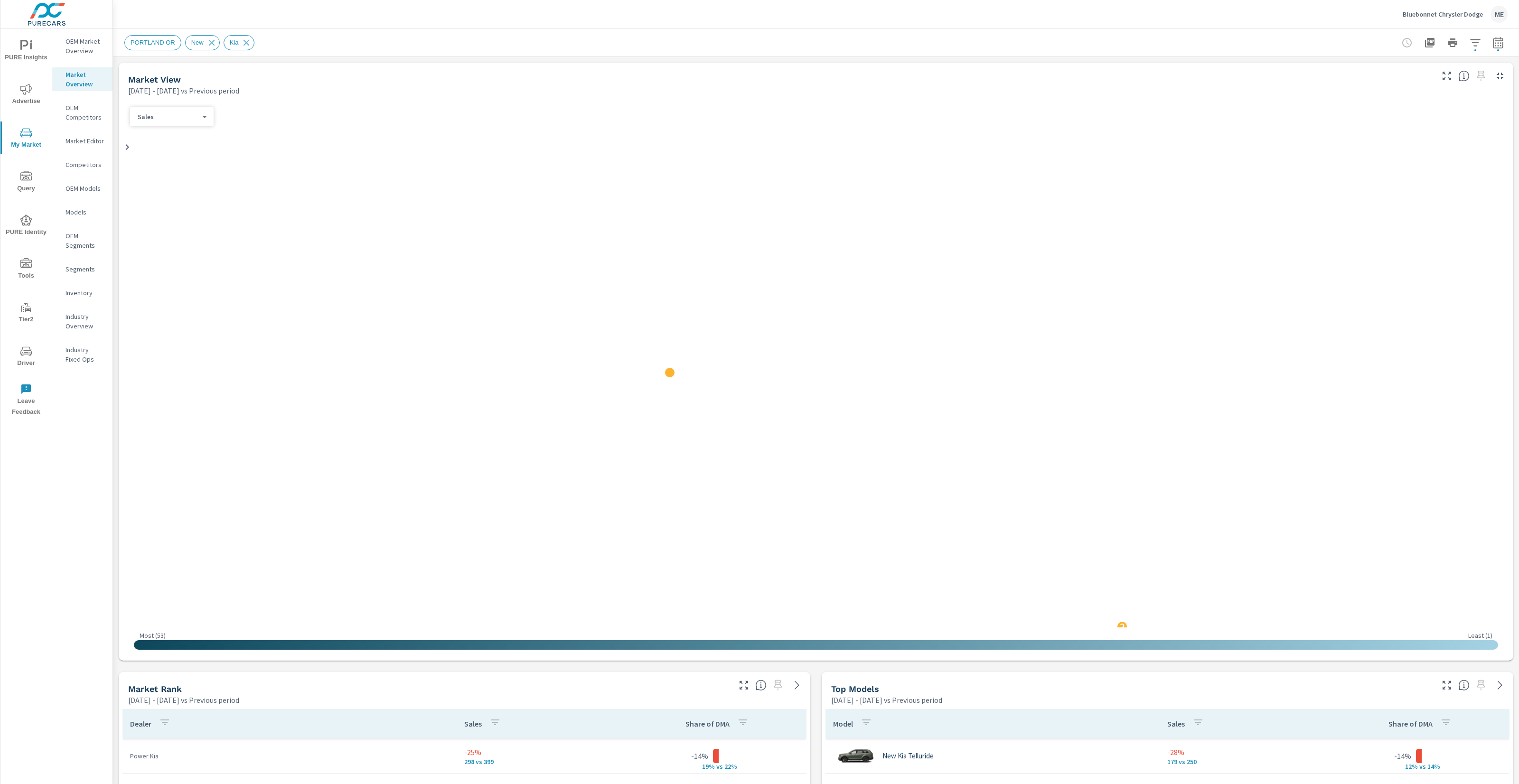
scroll to position [143, 0]
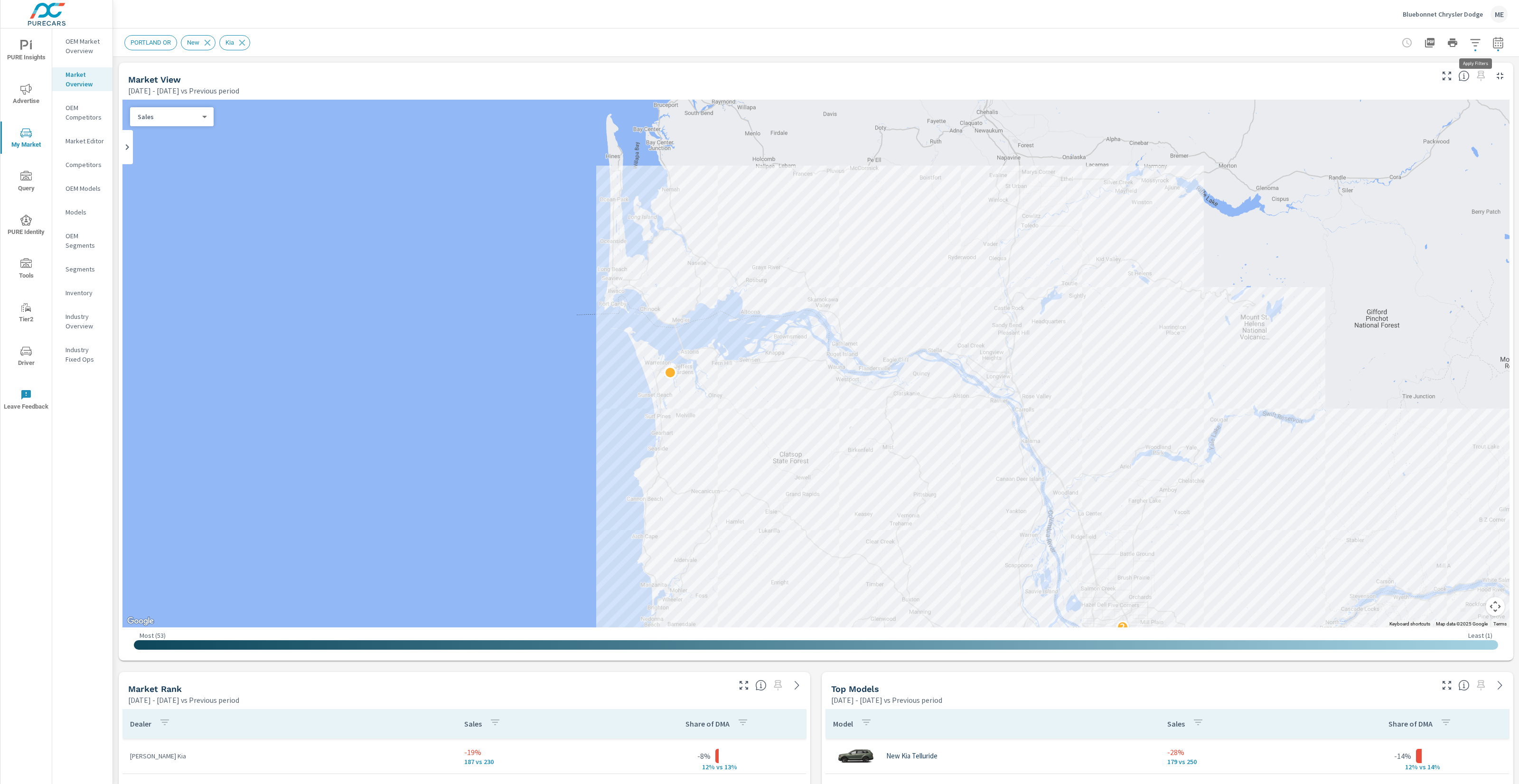
click at [1473, 39] on icon "button" at bounding box center [1475, 42] width 10 height 7
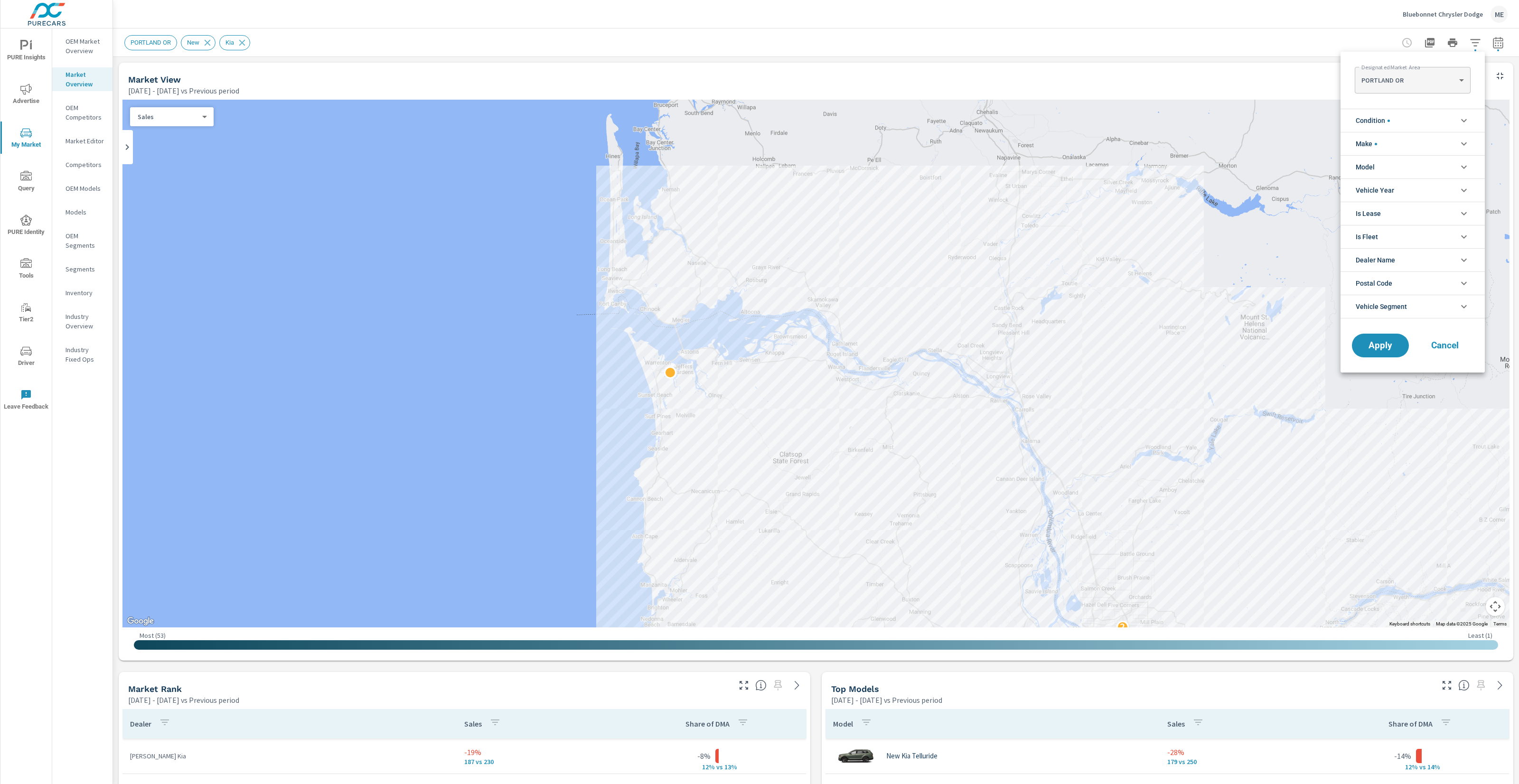
scroll to position [53, 0]
click at [1377, 143] on li "Make" at bounding box center [1412, 143] width 144 height 23
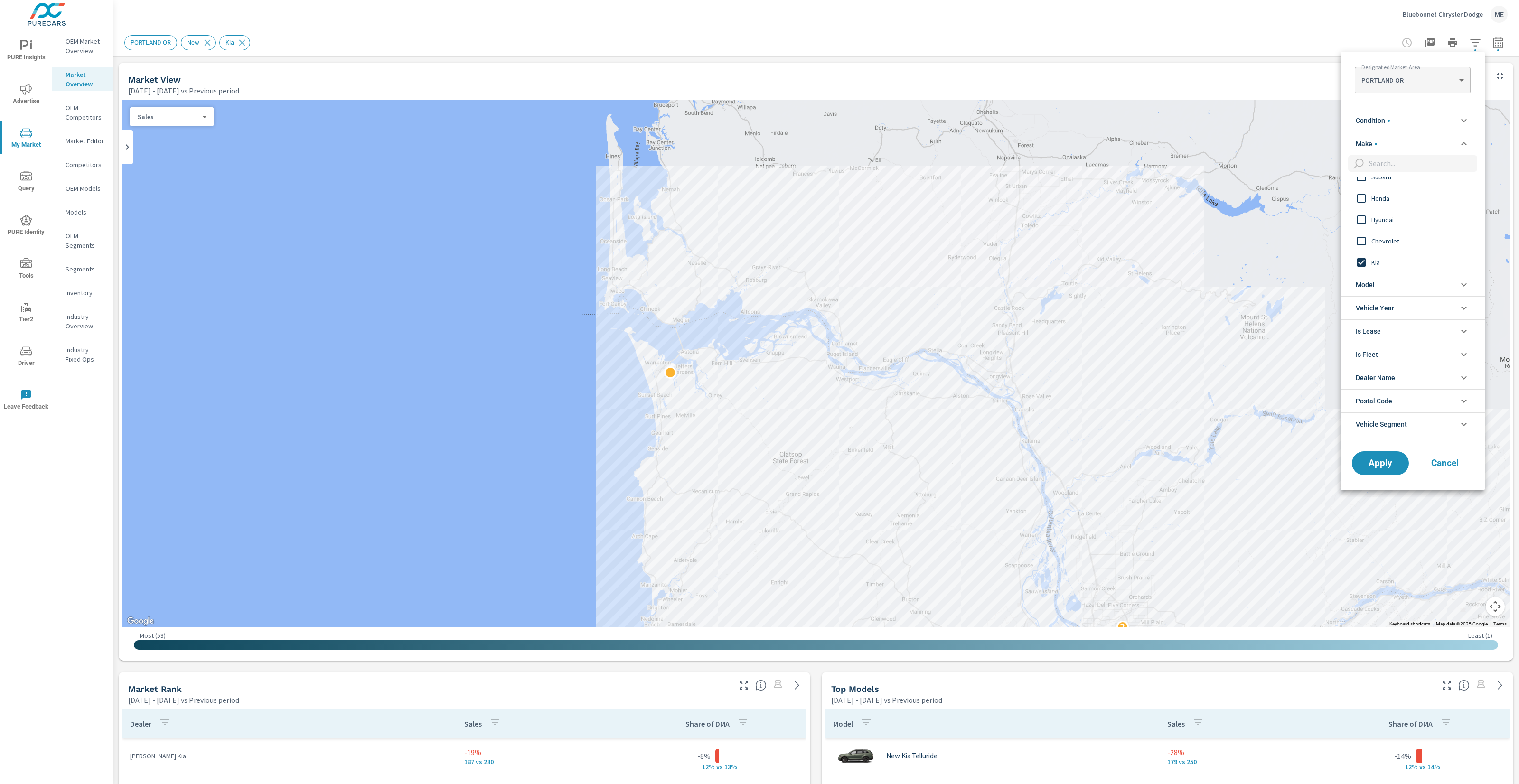
scroll to position [0, 0]
click at [1388, 218] on span "Hyundai" at bounding box center [1423, 219] width 104 height 11
click at [1389, 467] on span "Apply" at bounding box center [1380, 463] width 39 height 9
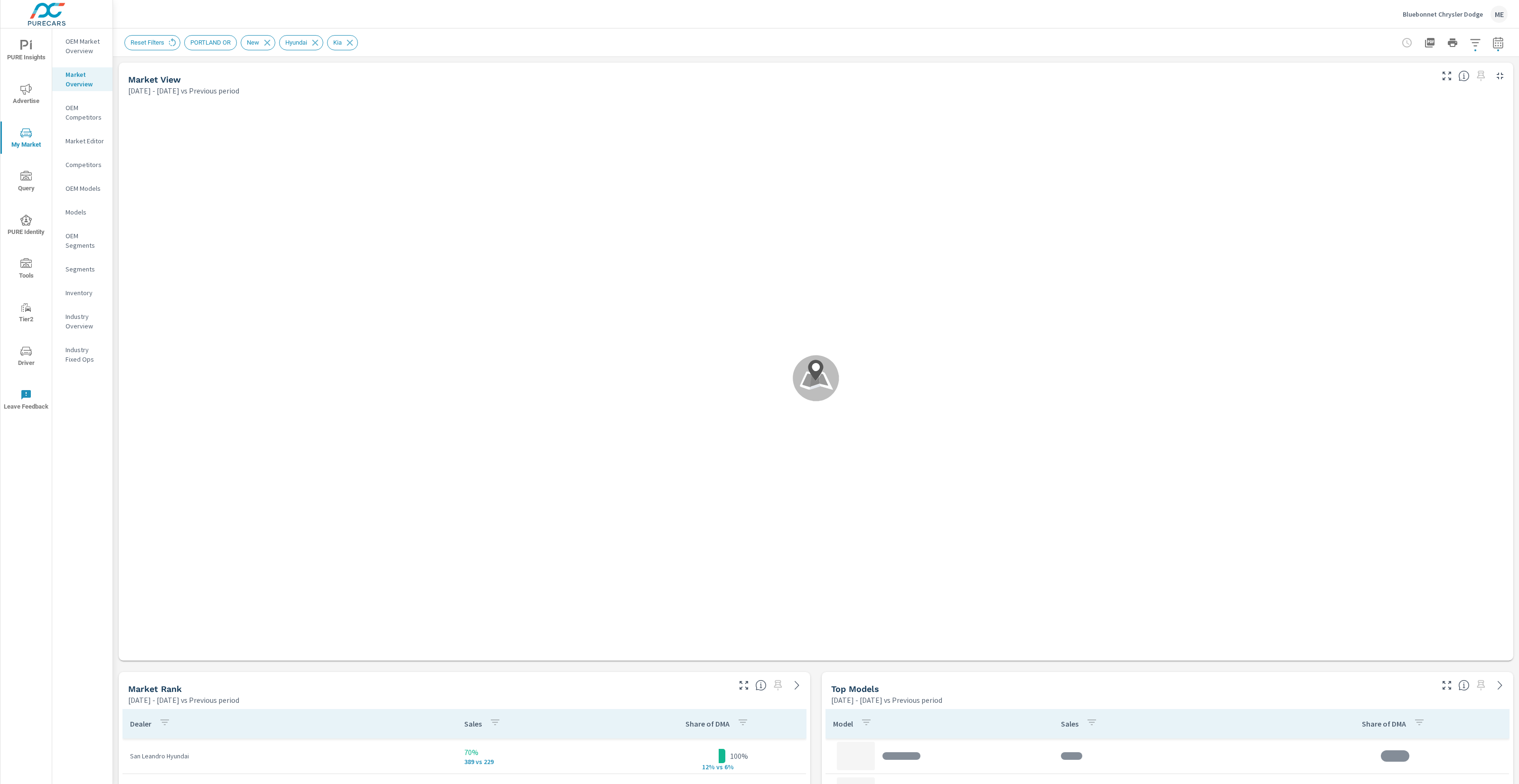
scroll to position [143, 0]
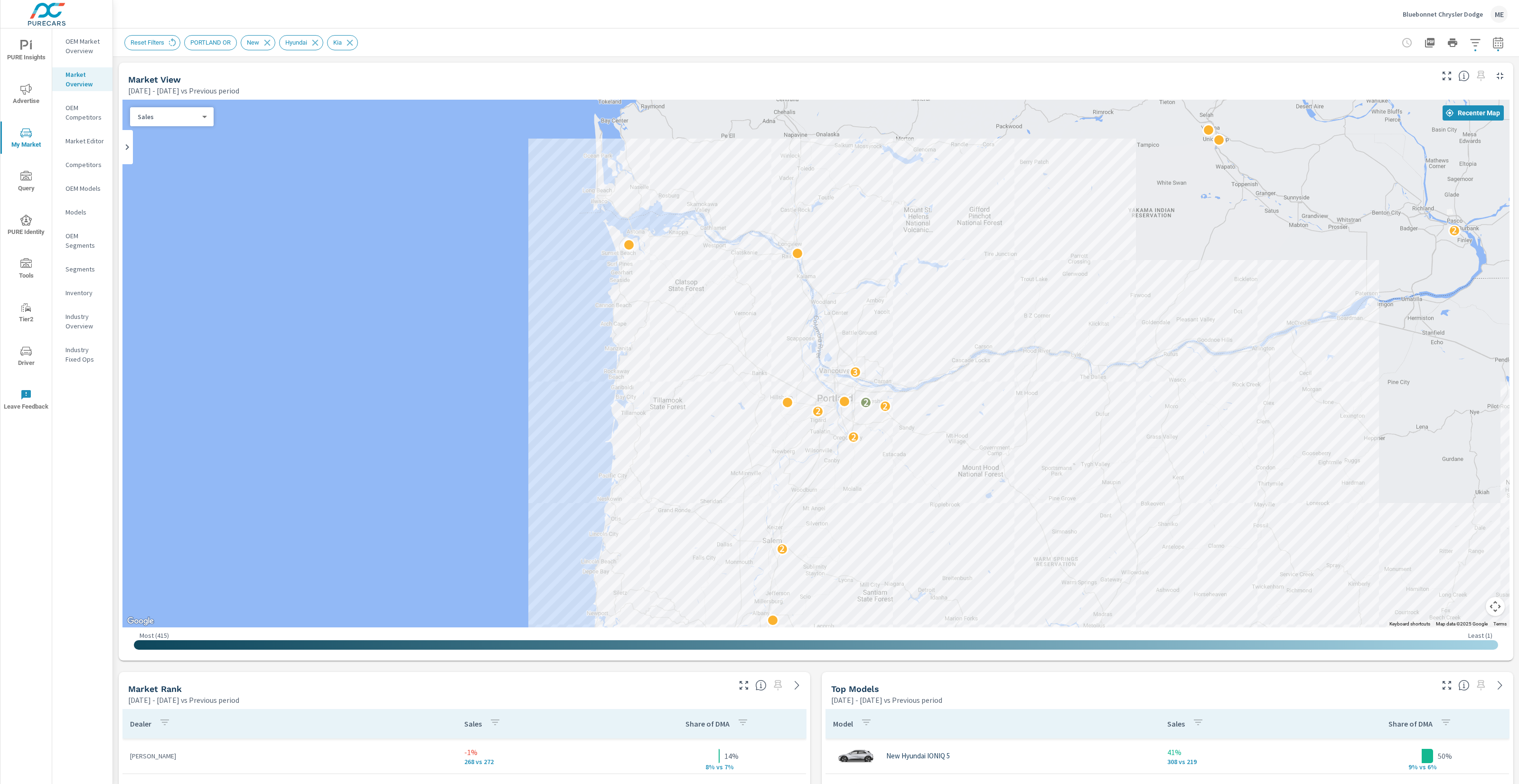
drag, startPoint x: 846, startPoint y: 213, endPoint x: 886, endPoint y: 295, distance: 91.2
click at [886, 295] on div "2 2 2 2 2 2 2 2 3 2 2 2 2 2 2 2 2" at bounding box center [816, 363] width 1387 height 528
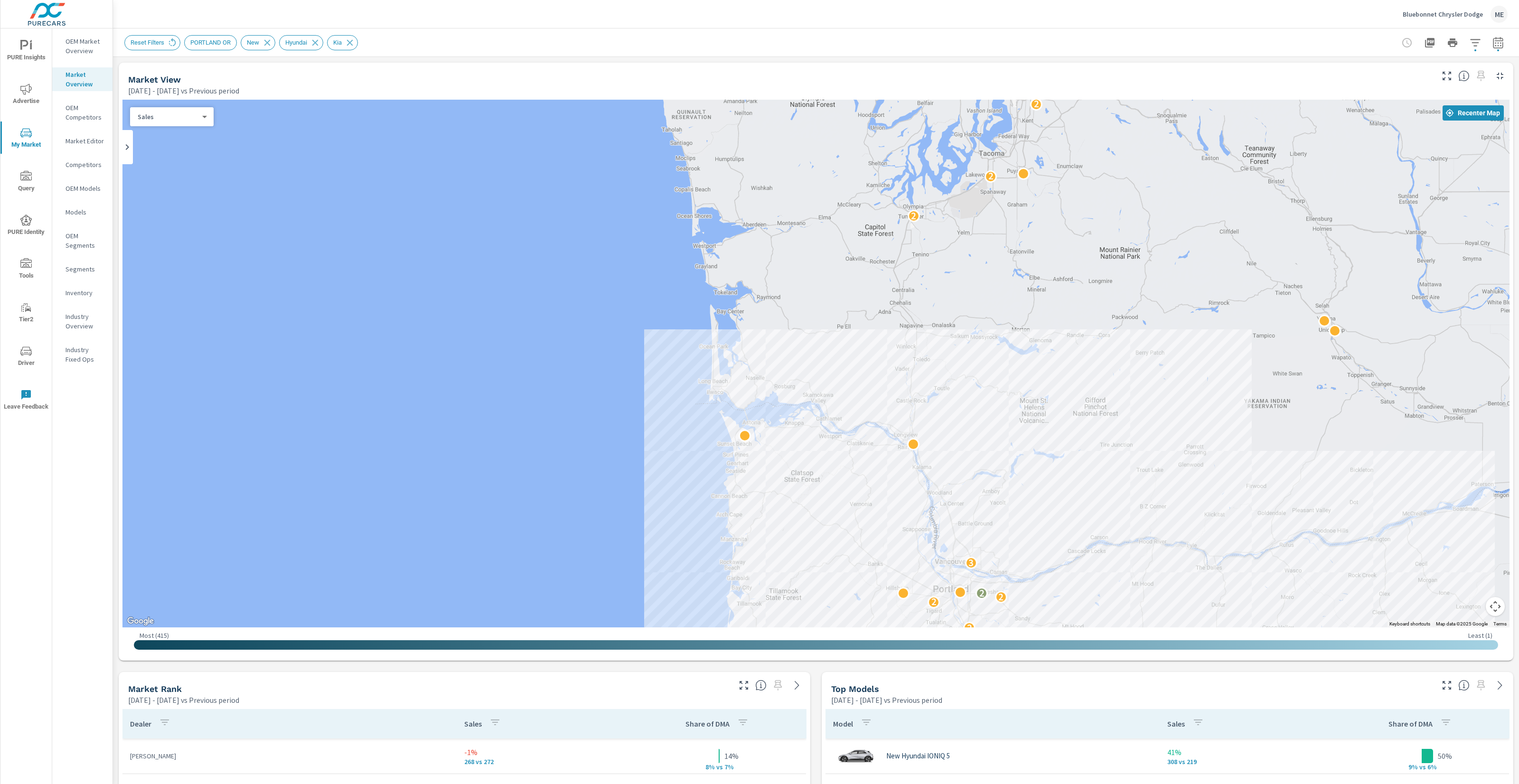
drag, startPoint x: 740, startPoint y: 200, endPoint x: 857, endPoint y: 404, distance: 235.2
click at [857, 404] on div "2 2 2 2 2 2 2 2 3 2 2 2 2 2 2 2 2" at bounding box center [816, 363] width 1387 height 528
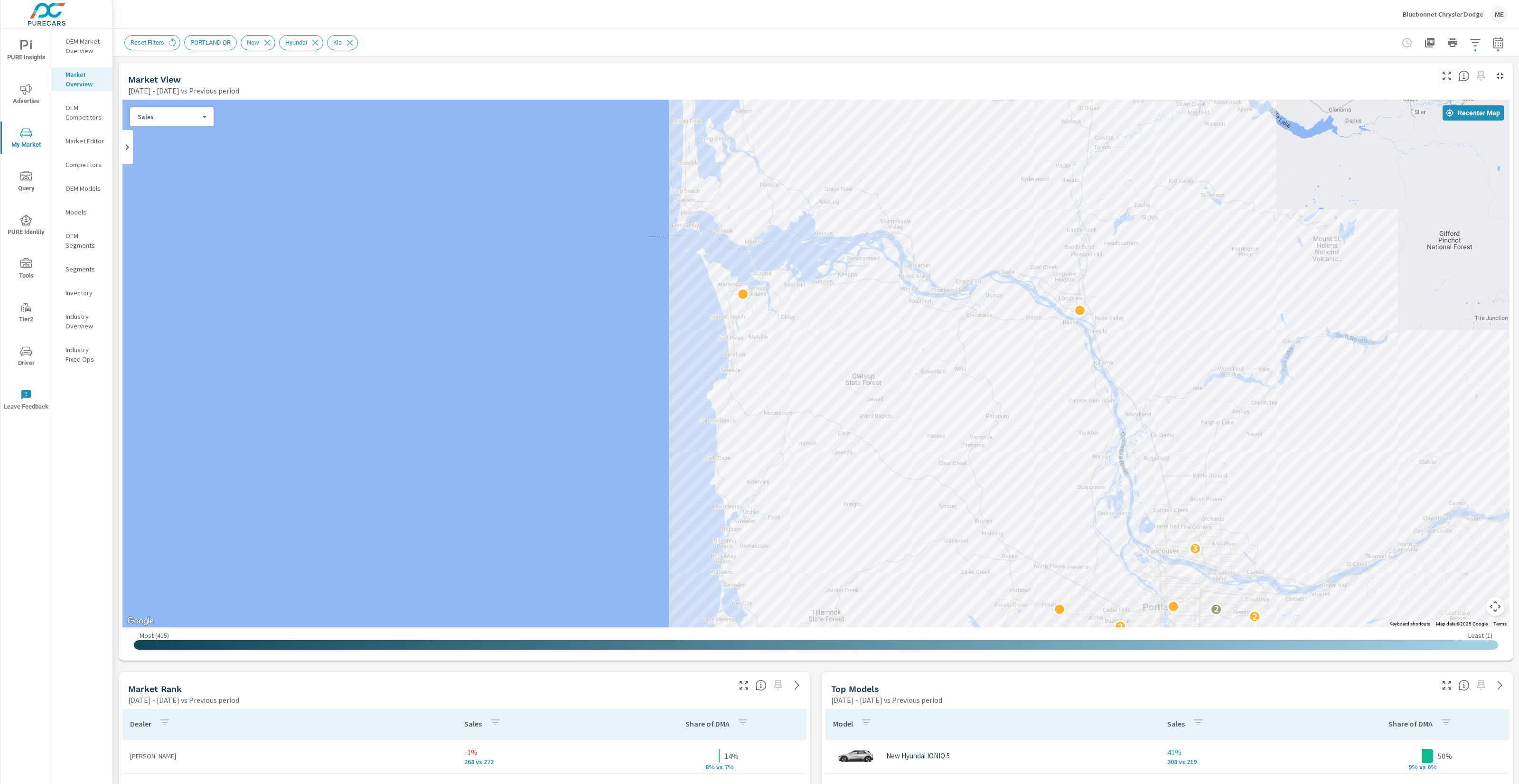
drag, startPoint x: 840, startPoint y: 310, endPoint x: 866, endPoint y: 367, distance: 62.6
click at [866, 367] on div "2 2 2 2 3 2 2" at bounding box center [816, 363] width 1387 height 528
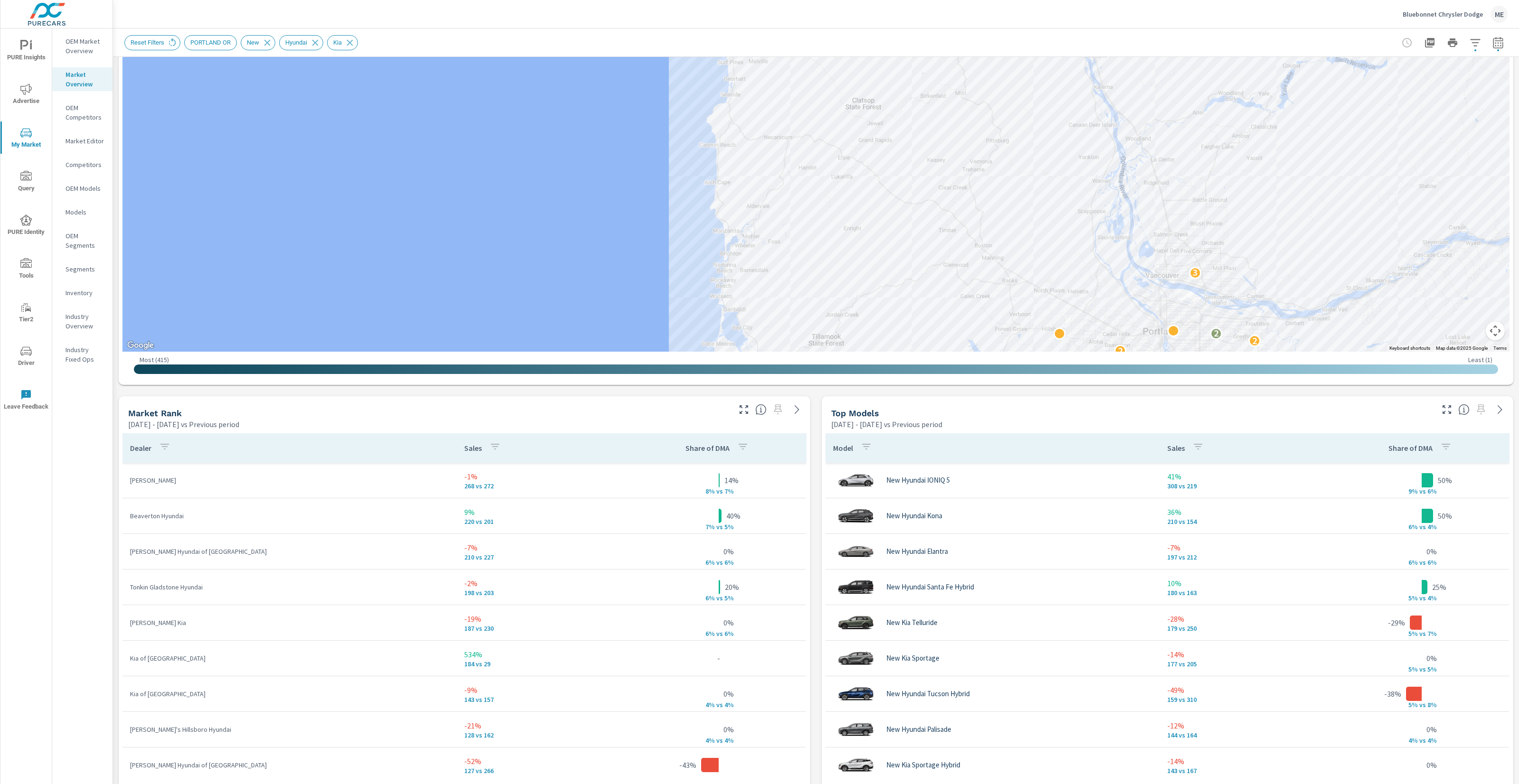
scroll to position [278, 0]
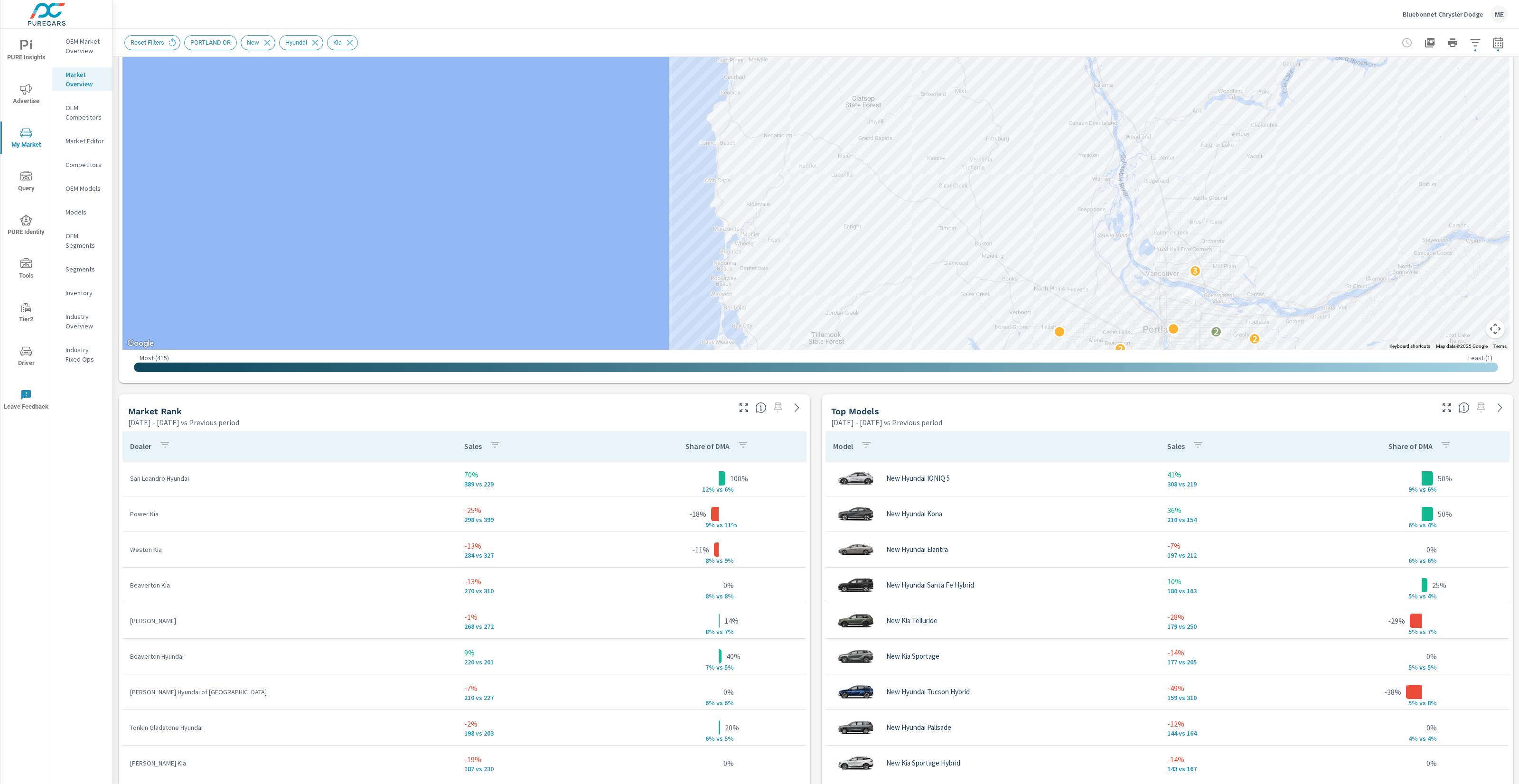
click at [818, 539] on div "Market View [DATE] - [DATE] vs Previous period ← Move left → Move right ↑ Move …" at bounding box center [816, 541] width 1406 height 1523
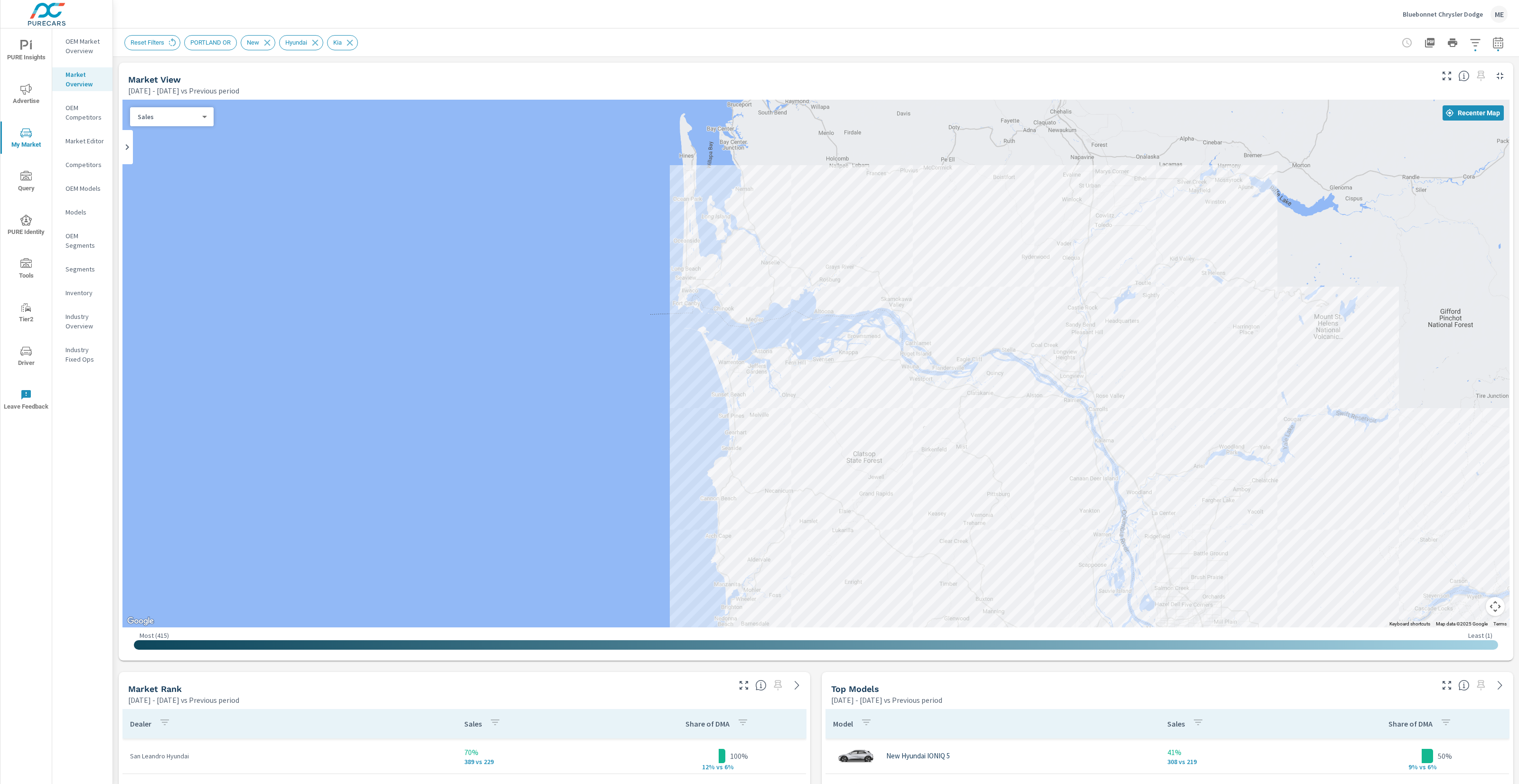
drag, startPoint x: 856, startPoint y: 439, endPoint x: 856, endPoint y: 510, distance: 71.0
click at [856, 510] on div "2 2 2 2 3 2 2 2" at bounding box center [1424, 783] width 1215 height 683
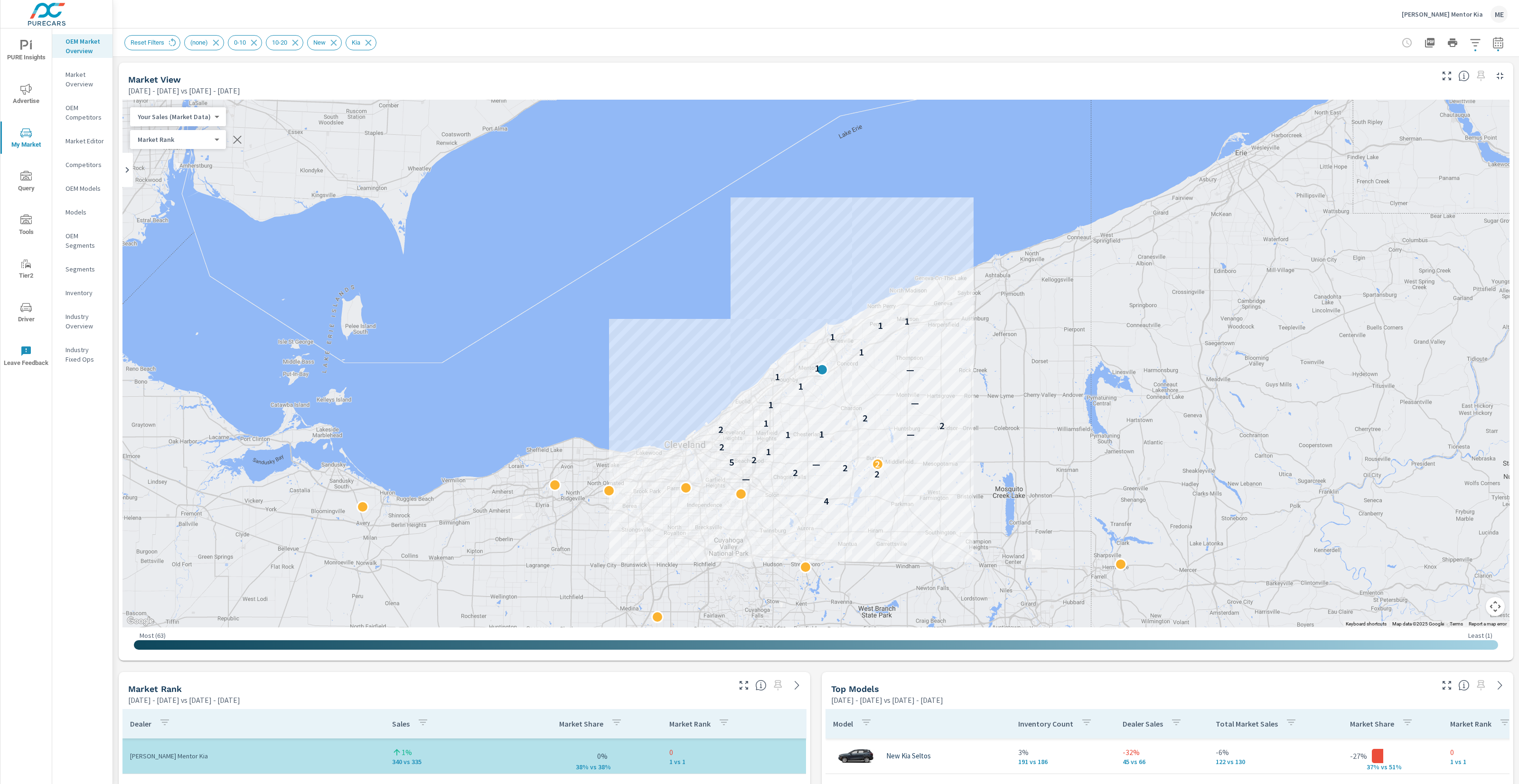
scroll to position [50, 0]
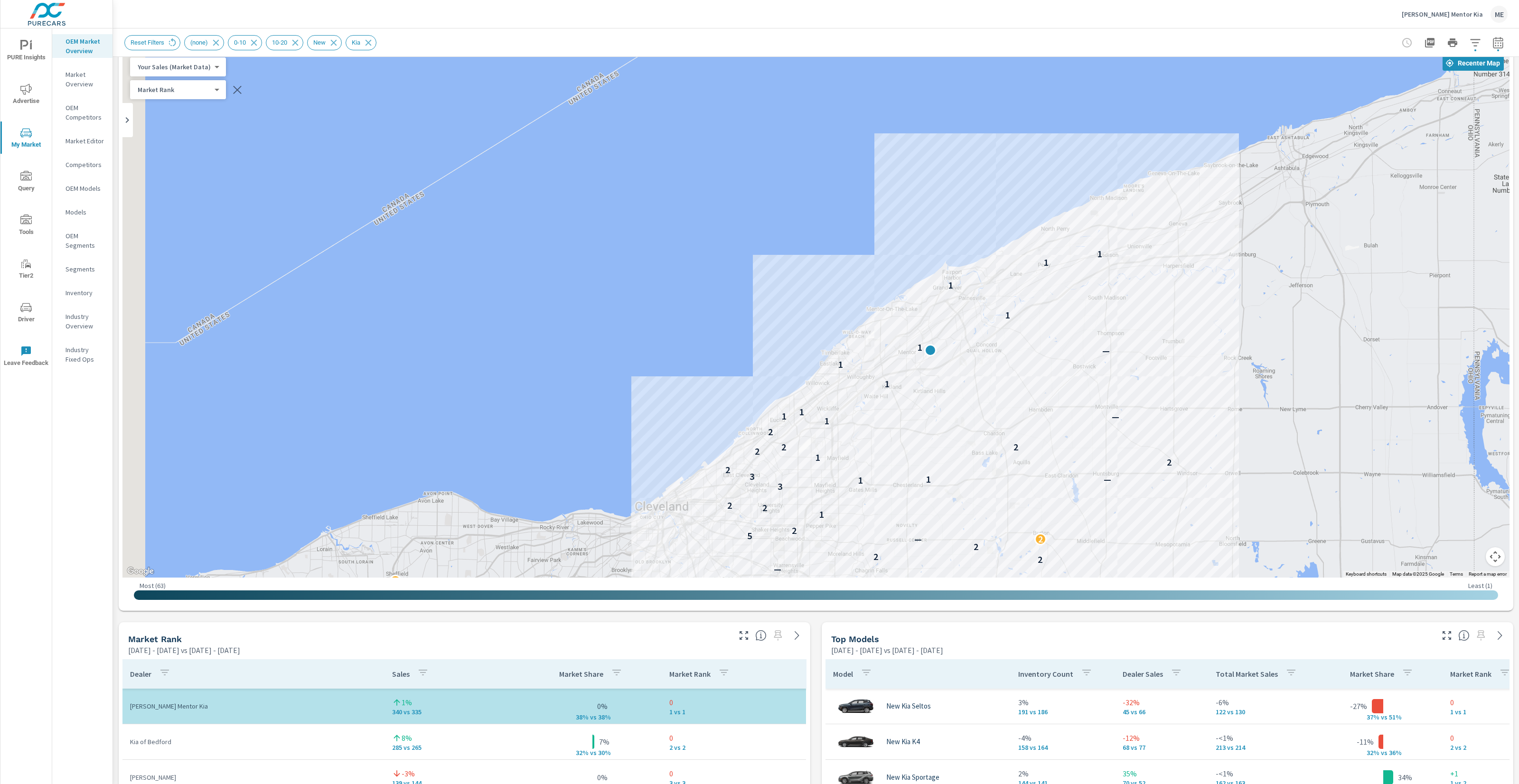
drag, startPoint x: 1079, startPoint y: 383, endPoint x: 1148, endPoint y: 434, distance: 85.8
click at [1148, 434] on div "4 — 2 2 2 — 2 5 2 1 2 2 3 1 1 — 3 2 2 1 2 2 2 2 1 — 1 1 1 1 — 1 1 1 1 1" at bounding box center [816, 314] width 1387 height 528
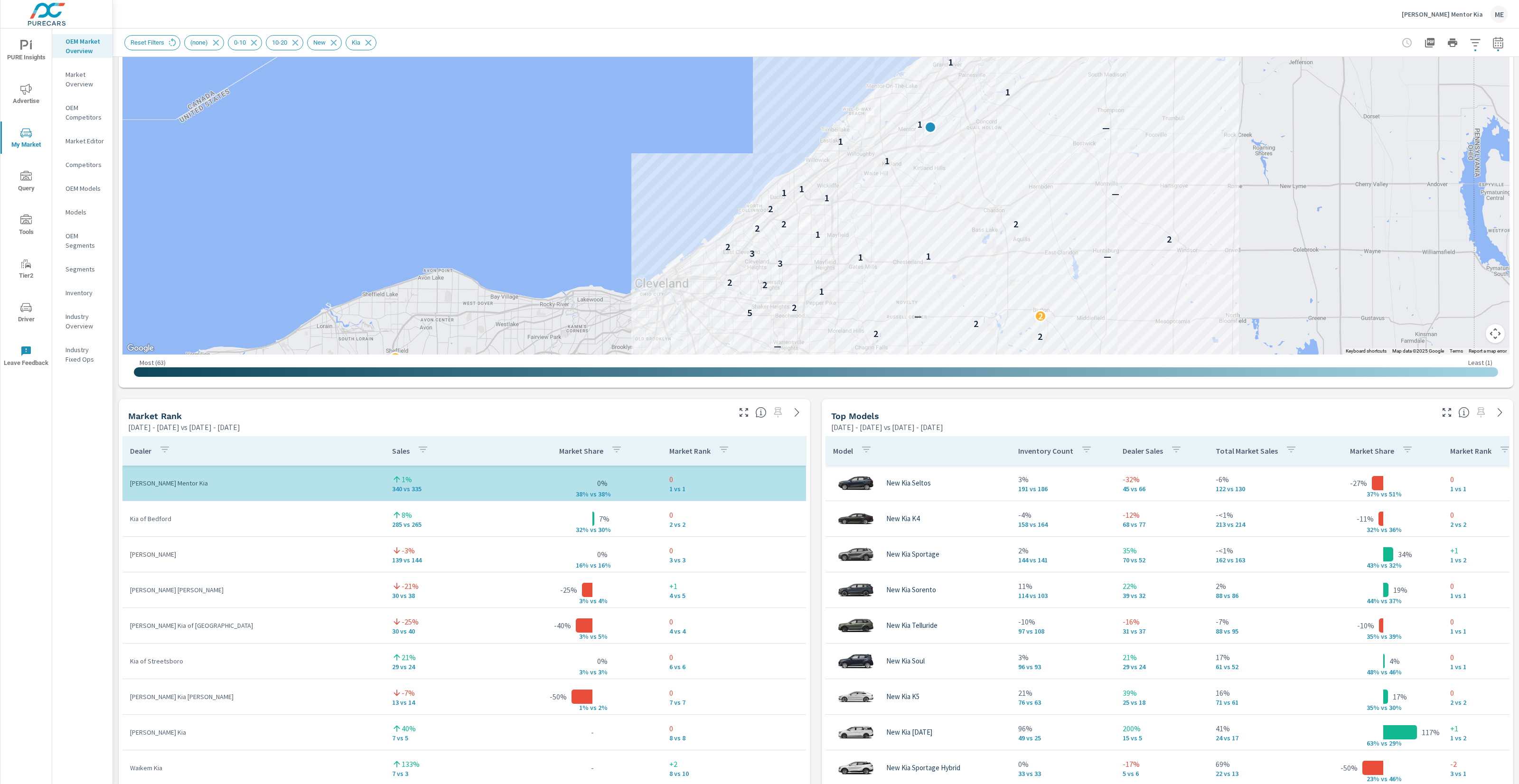
scroll to position [278, 0]
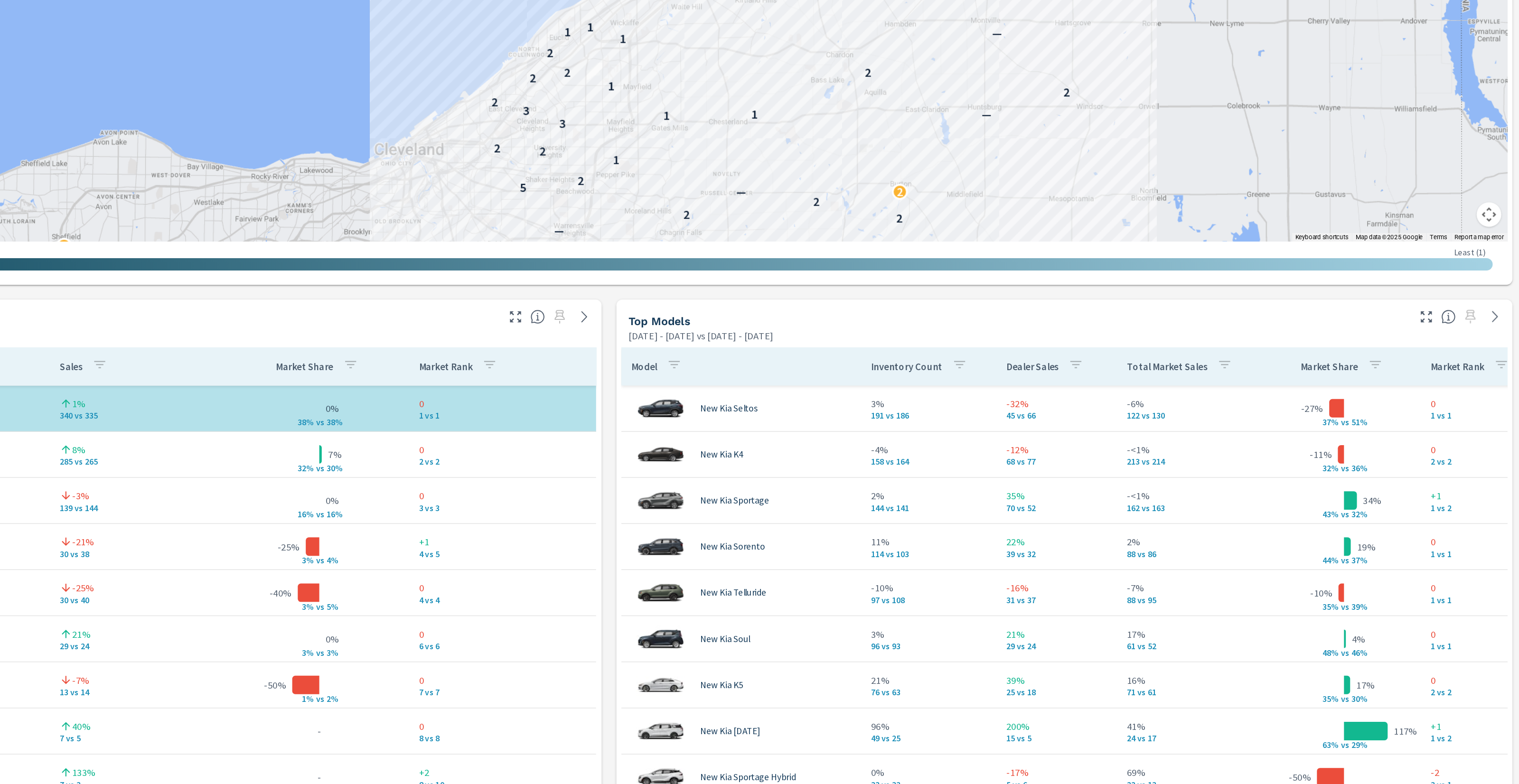
click at [816, 587] on div "Market View [DATE] - [DATE] vs [DATE] - [DATE] ← Move left → Move right ↑ Move …" at bounding box center [816, 592] width 1406 height 1625
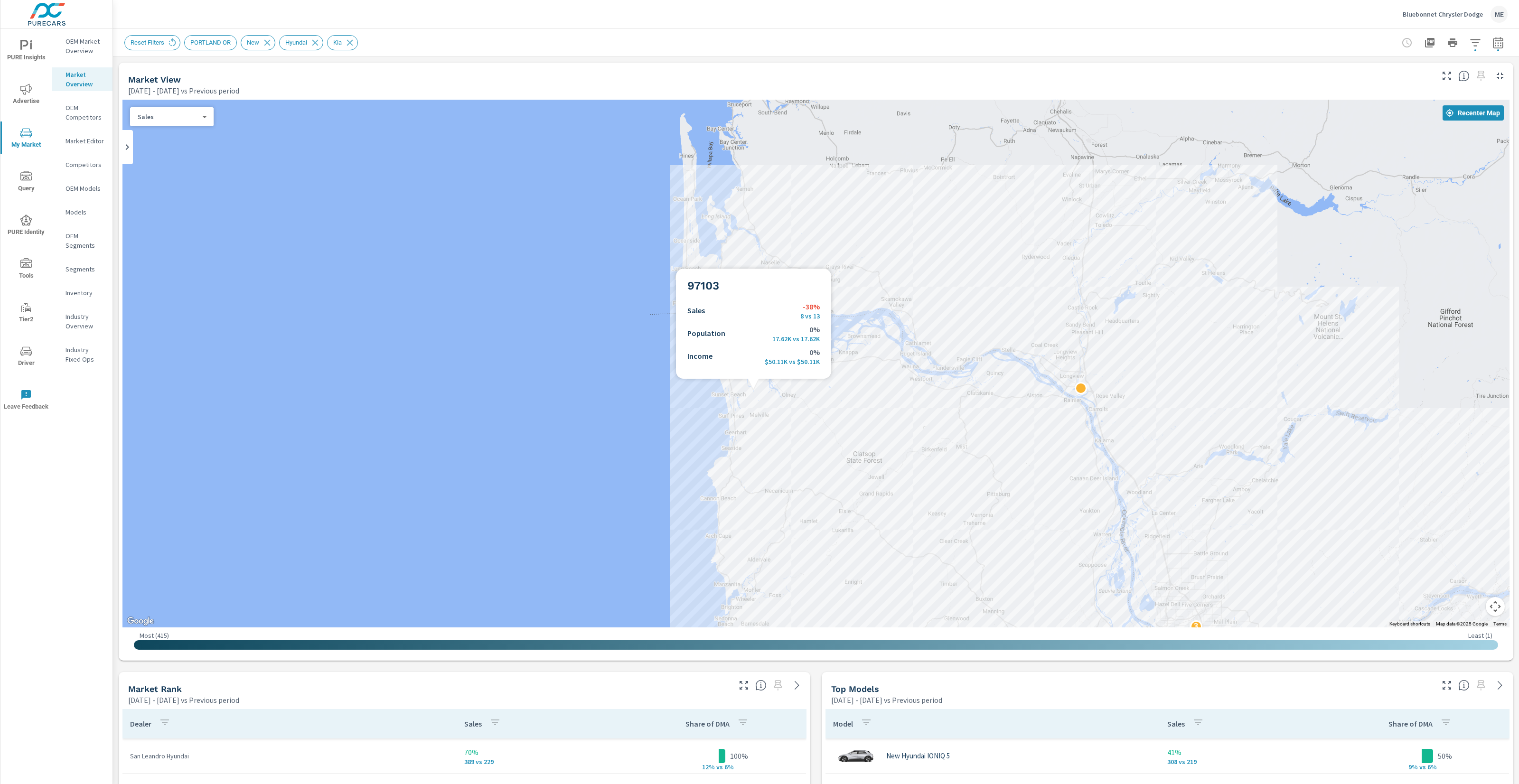
scroll to position [6, 0]
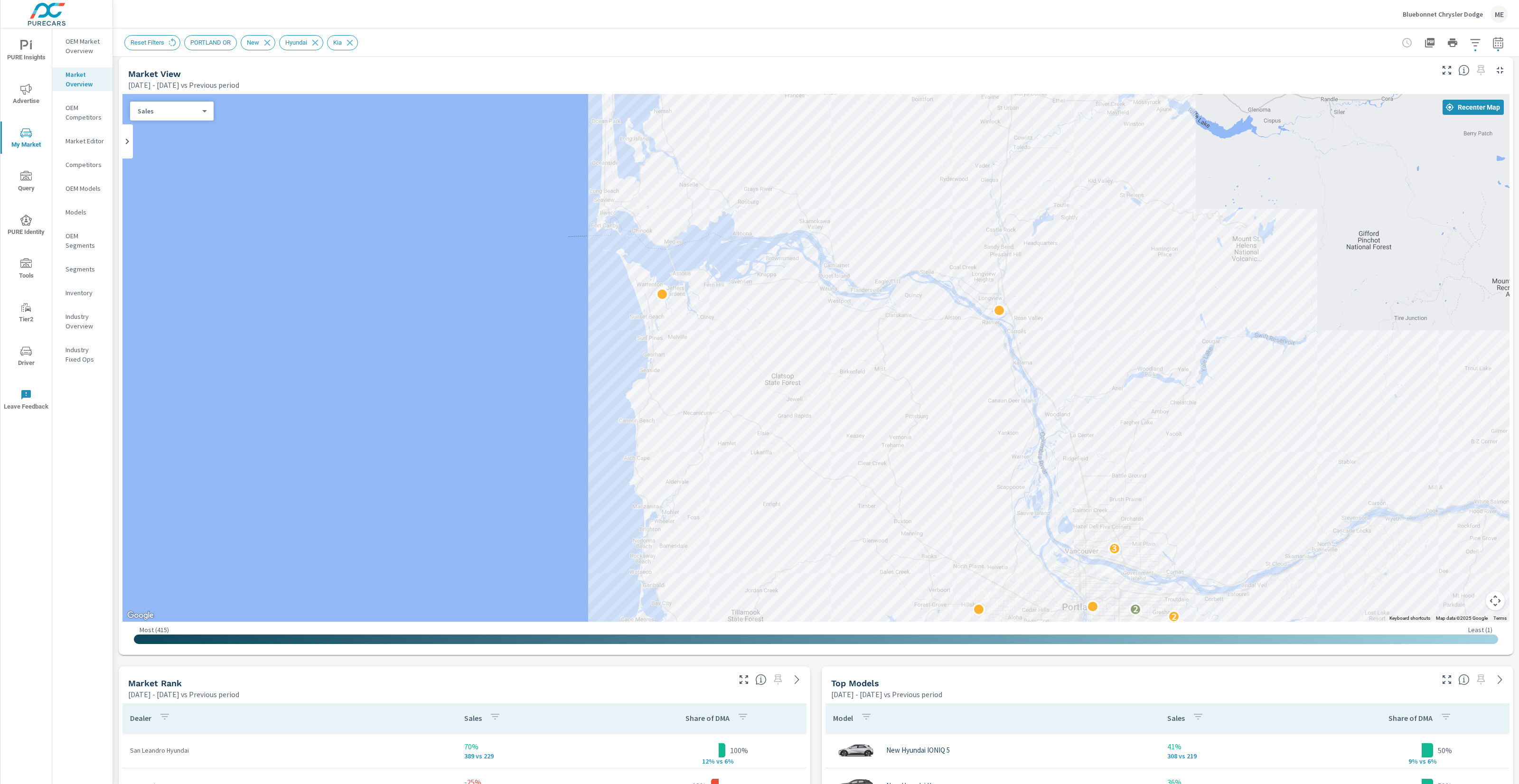
drag, startPoint x: 815, startPoint y: 492, endPoint x: 527, endPoint y: 462, distance: 289.6
click at [527, 462] on div "2 2 2 2 3 2 2" at bounding box center [1135, 670] width 1215 height 683
click at [899, 30] on div "Reset Filters [GEOGRAPHIC_DATA] OR New Hyundai Kia" at bounding box center [816, 42] width 1383 height 28
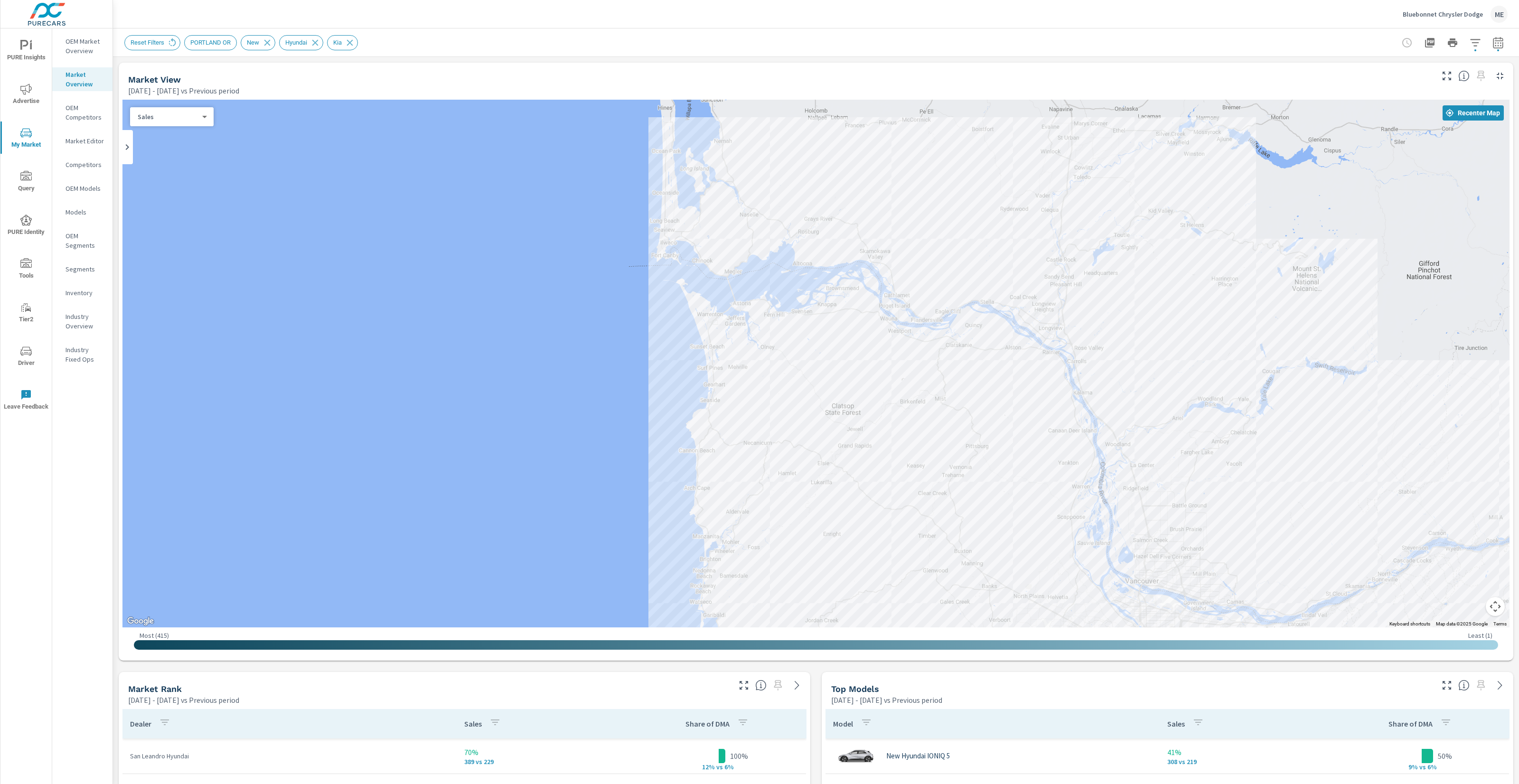
drag, startPoint x: 797, startPoint y: 262, endPoint x: 860, endPoint y: 286, distance: 67.4
click at [860, 286] on div "2 2 2 2 3 2 2" at bounding box center [816, 363] width 1387 height 528
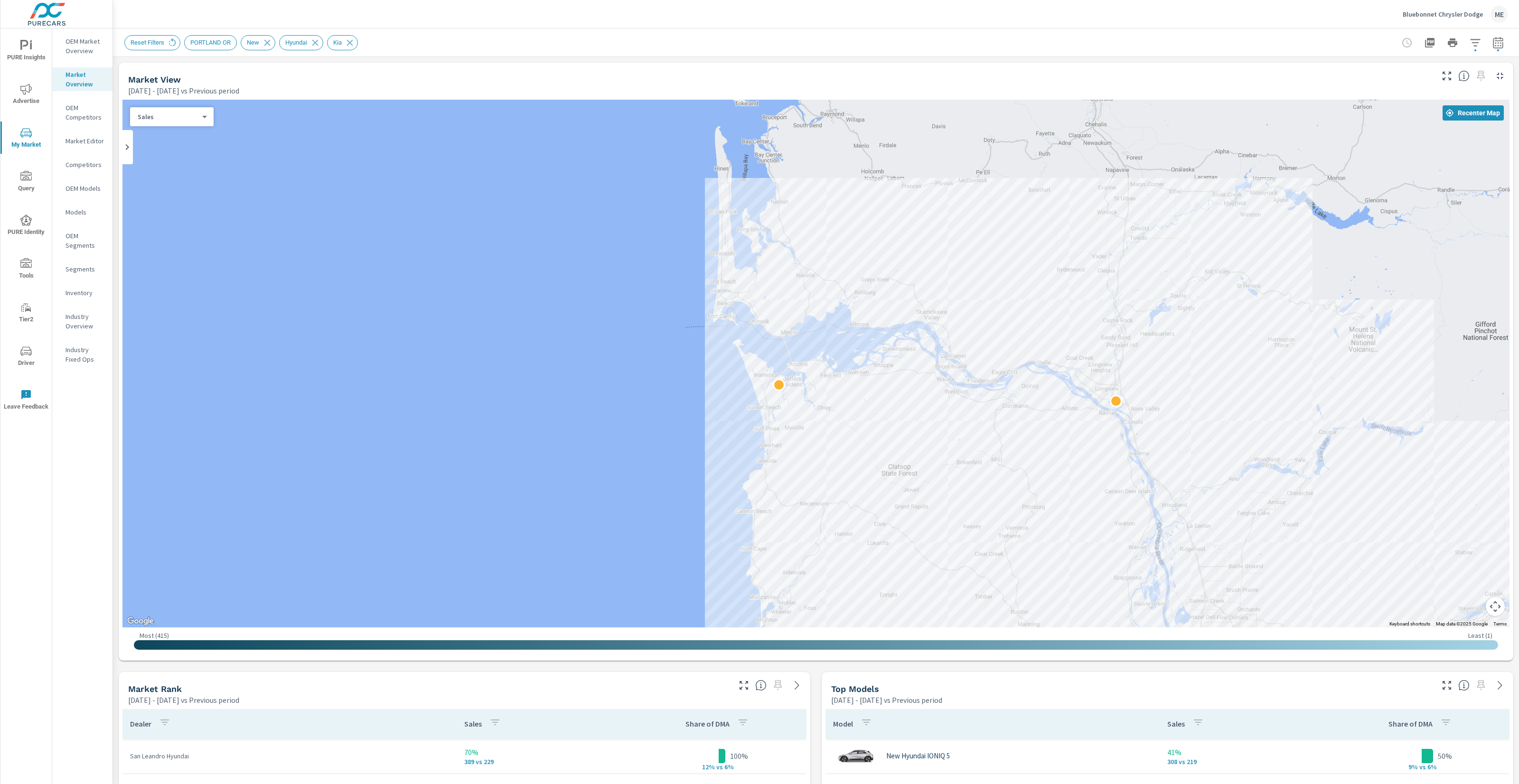
drag, startPoint x: 666, startPoint y: 219, endPoint x: 726, endPoint y: 279, distance: 84.9
click at [724, 280] on div "2 2 2 2 3 2 2" at bounding box center [816, 363] width 1387 height 528
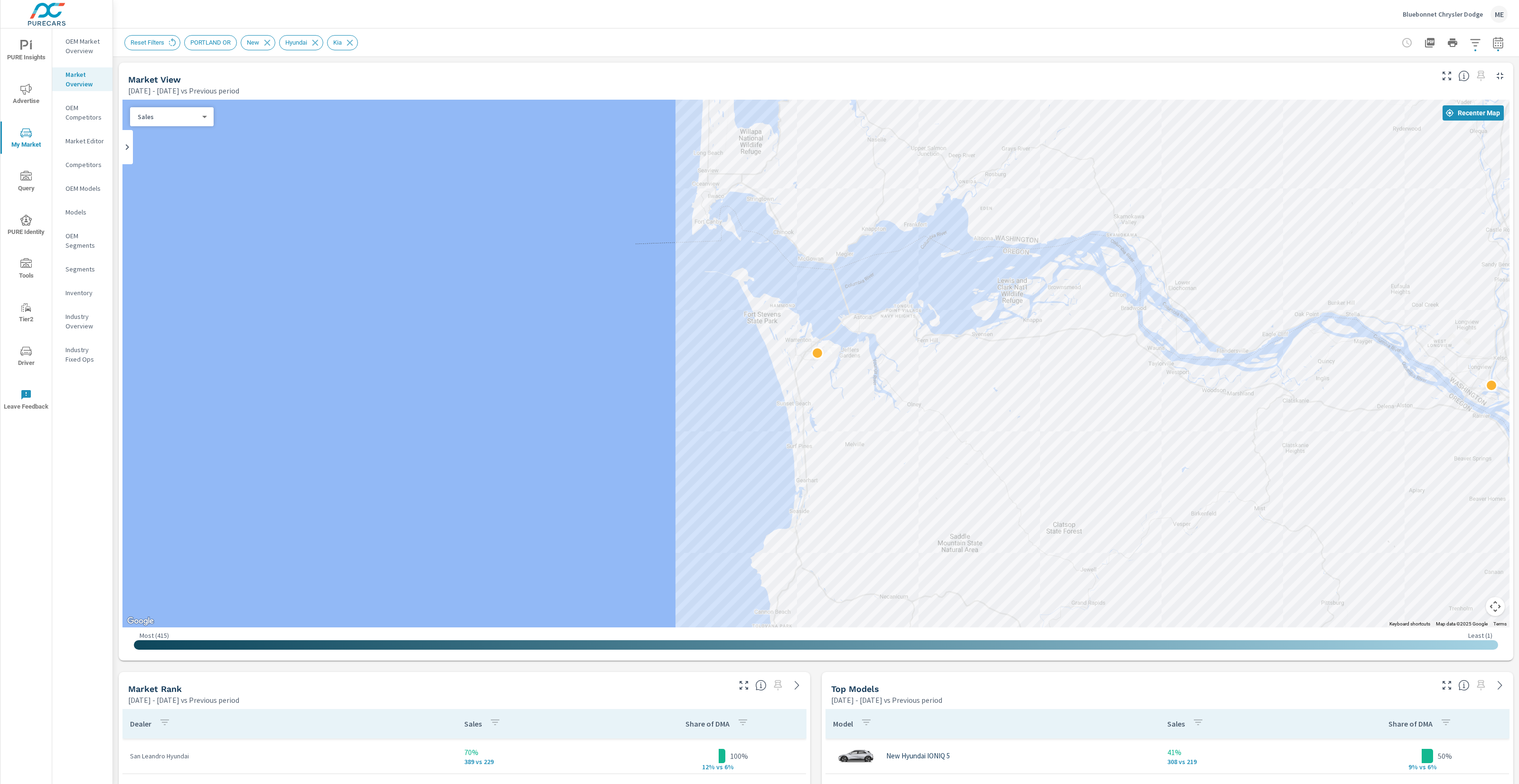
drag, startPoint x: 715, startPoint y: 342, endPoint x: 777, endPoint y: 510, distance: 179.1
click at [777, 510] on div "2 2 2 2 3" at bounding box center [816, 363] width 1387 height 528
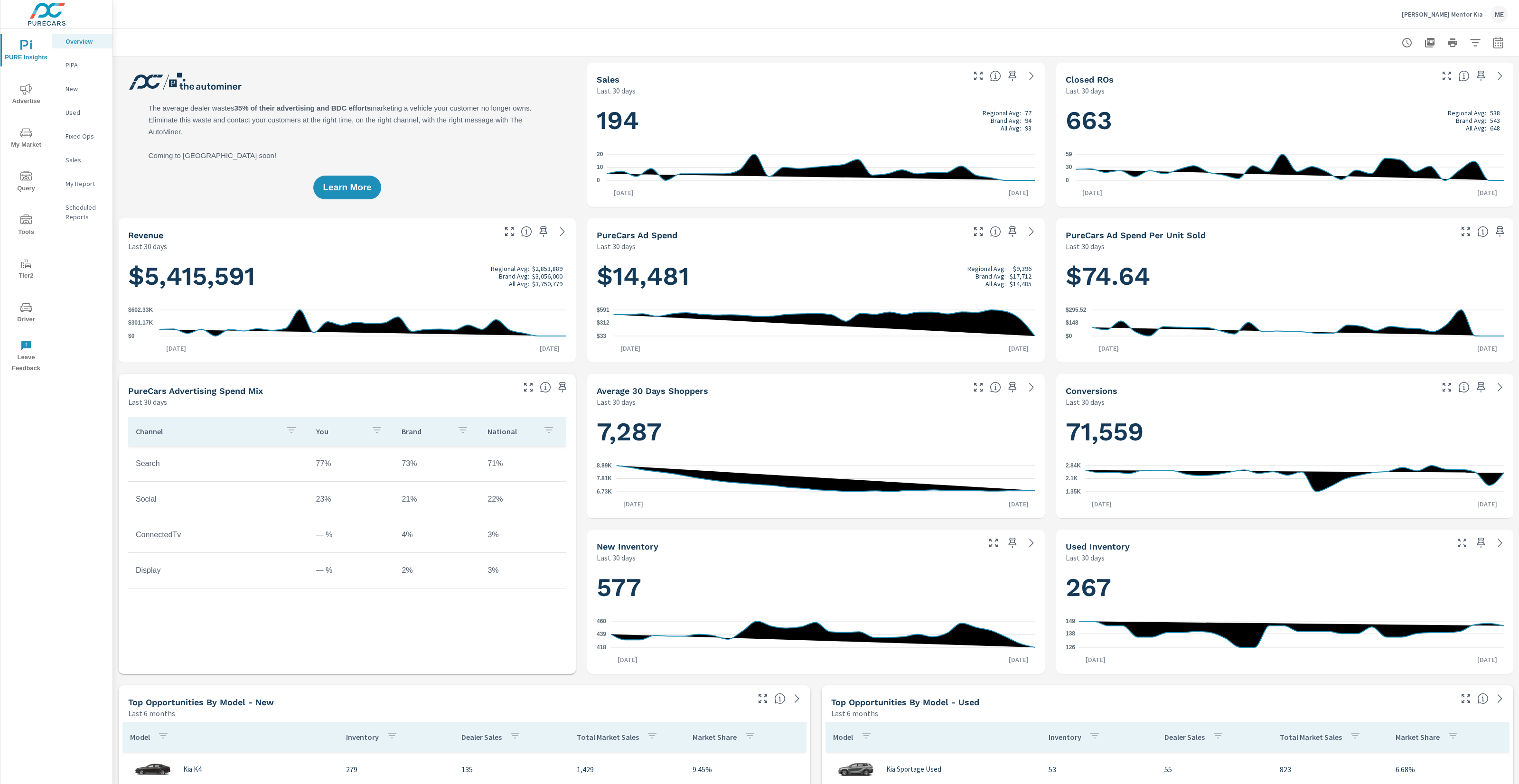
scroll to position [3, 0]
